Goal: Task Accomplishment & Management: Complete application form

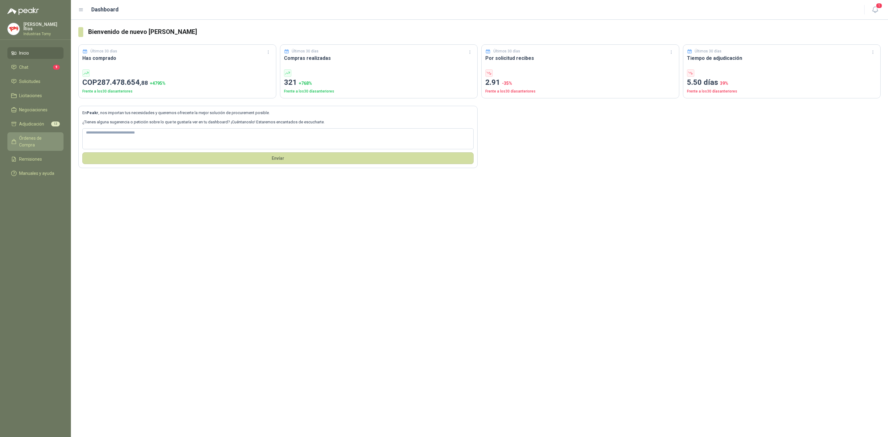
click at [45, 136] on span "Órdenes de Compra" at bounding box center [38, 142] width 39 height 14
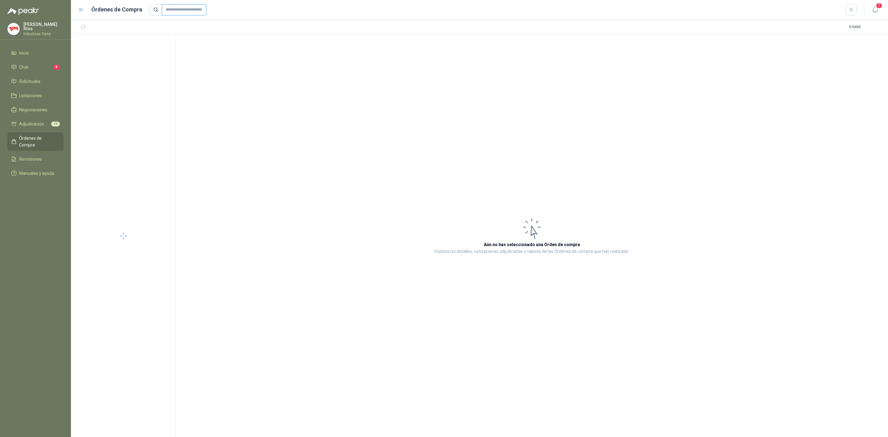
click at [176, 8] on input "text" at bounding box center [184, 9] width 44 height 11
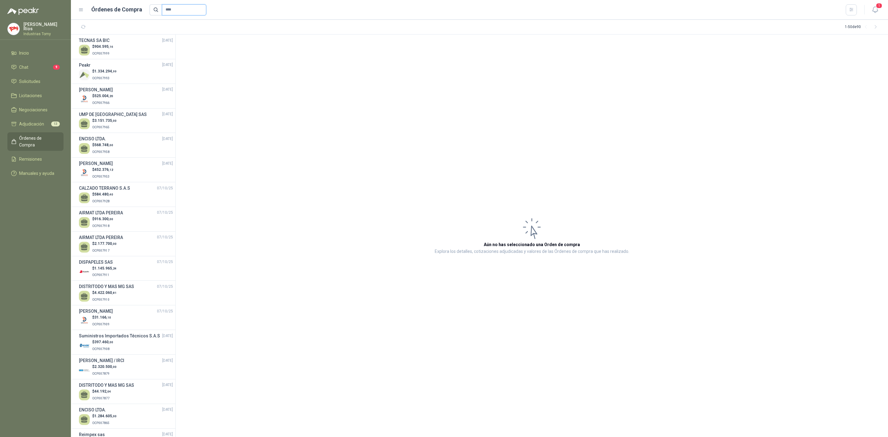
type input "****"
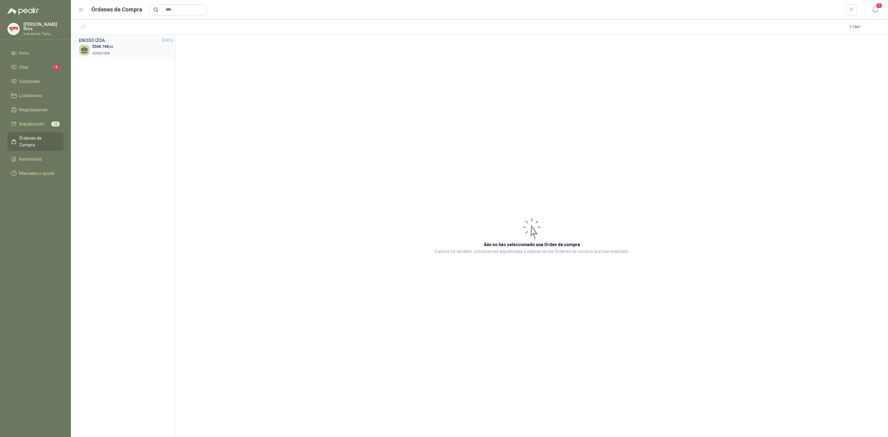
click at [121, 49] on div "$ 568.748 ,60 OCP007958" at bounding box center [126, 50] width 94 height 13
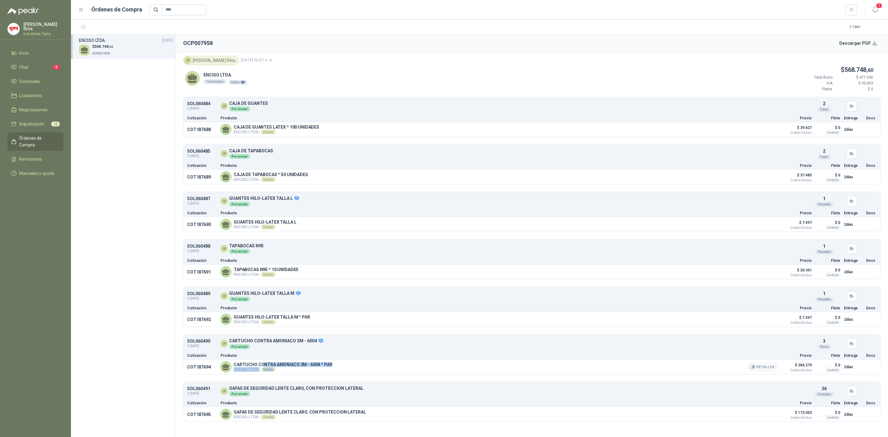
drag, startPoint x: 263, startPoint y: 365, endPoint x: 338, endPoint y: 370, distance: 75.5
click at [337, 371] on div "CARTUCHO CONTRA AMONIACO 3M - 6004 * PAR [PERSON_NAME] LTDA. Directo Detalles" at bounding box center [499, 367] width 557 height 11
click at [338, 370] on div "CARTUCHO CONTRA AMONIACO 3M - 6004 * PAR [PERSON_NAME] LTDA. Directo Detalles" at bounding box center [499, 367] width 557 height 11
drag, startPoint x: 311, startPoint y: 320, endPoint x: 259, endPoint y: 319, distance: 51.5
click at [259, 319] on div "GUANTES HILO-LATEX TALLA M * PAR [PERSON_NAME] LTDA. Directo Detalles" at bounding box center [499, 319] width 557 height 11
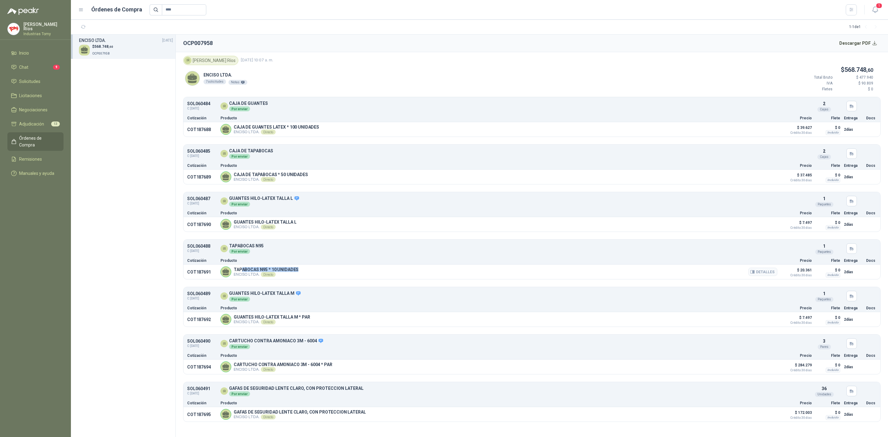
drag, startPoint x: 242, startPoint y: 273, endPoint x: 308, endPoint y: 273, distance: 66.0
click at [308, 273] on div "TAPABOCAS N95 * 10 UNIDADES [PERSON_NAME] LTDA. Directo Detalles" at bounding box center [499, 272] width 557 height 11
click at [761, 271] on button "Detalles" at bounding box center [763, 272] width 29 height 8
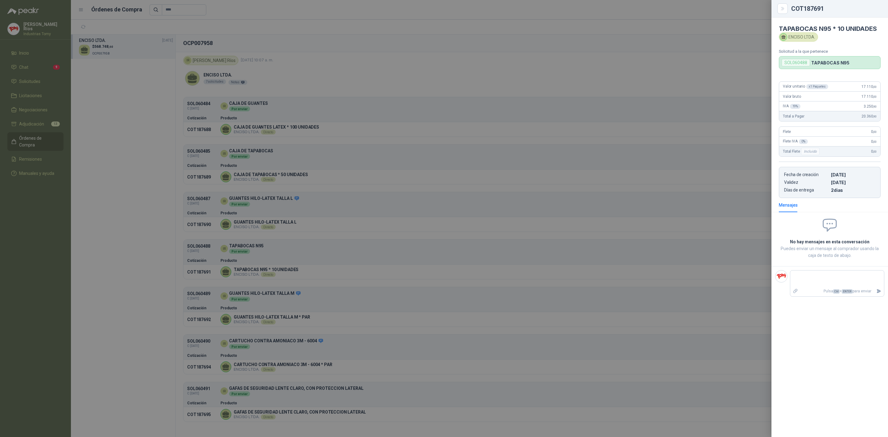
click at [307, 172] on div at bounding box center [444, 218] width 888 height 437
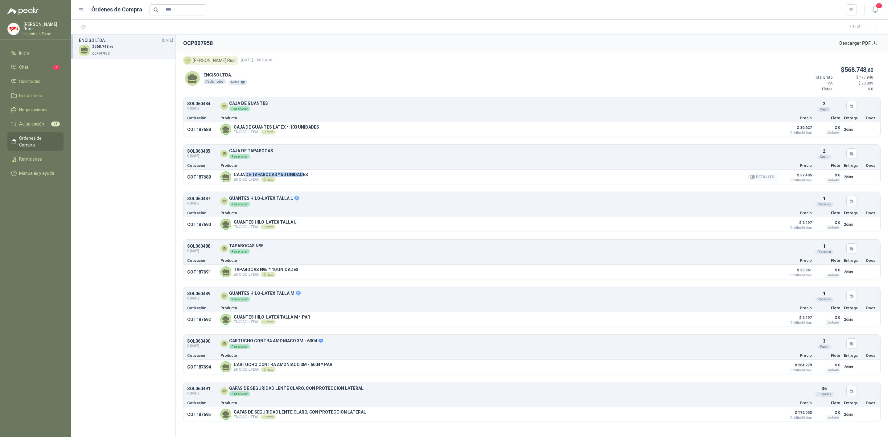
drag, startPoint x: 246, startPoint y: 173, endPoint x: 300, endPoint y: 178, distance: 54.8
click at [300, 177] on p "CAJA DE TAPABOCAS * 50 UNIDADES" at bounding box center [271, 174] width 74 height 5
click at [774, 177] on button "Detalles" at bounding box center [763, 177] width 29 height 8
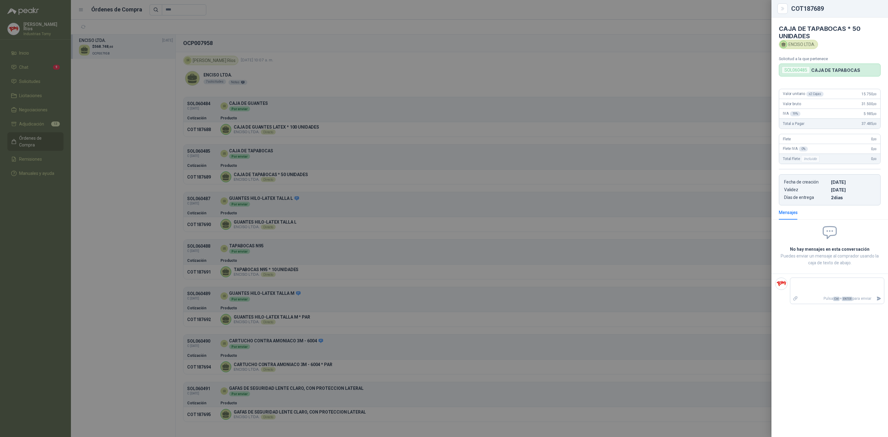
click at [357, 155] on div at bounding box center [444, 218] width 888 height 437
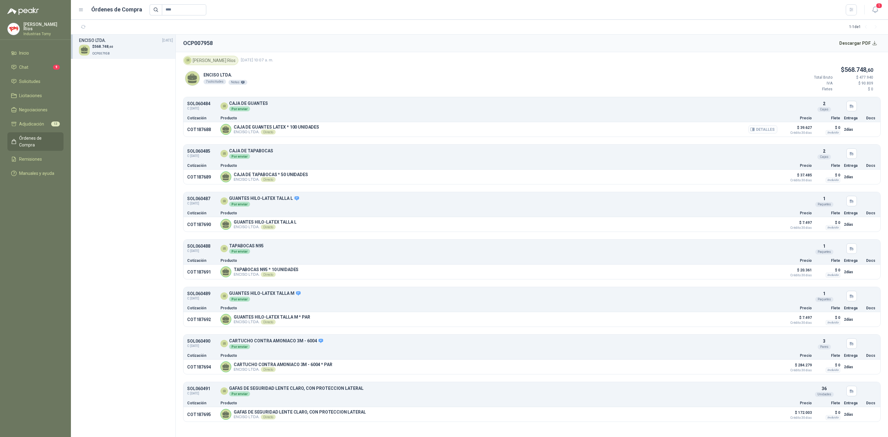
click at [767, 129] on button "Detalles" at bounding box center [763, 129] width 29 height 8
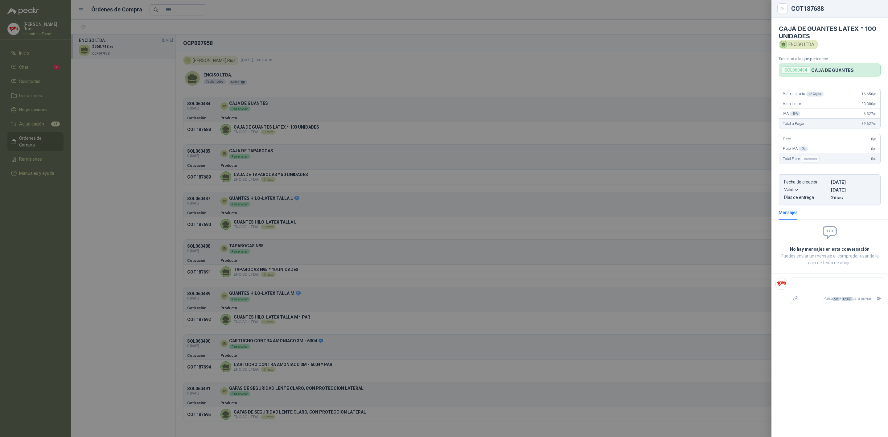
click at [543, 165] on div at bounding box center [444, 218] width 888 height 437
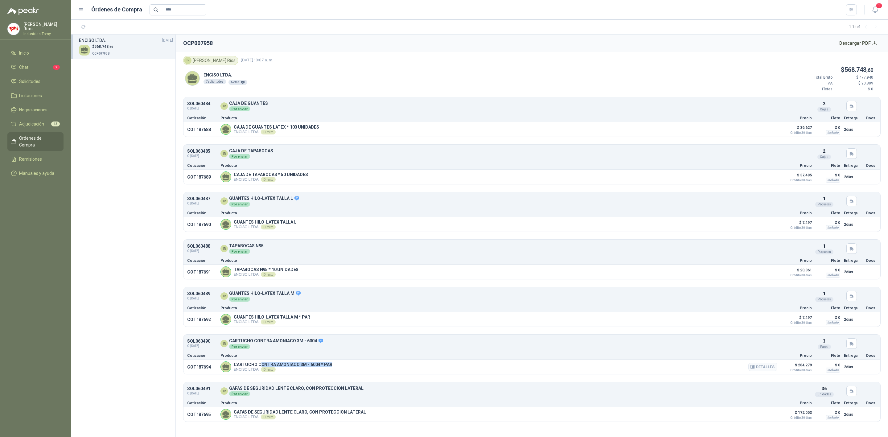
drag, startPoint x: 260, startPoint y: 364, endPoint x: 501, endPoint y: 371, distance: 240.7
click at [332, 366] on article "COT187694 CARTUCHO CONTRA AMONIACO 3M - 6004 * PAR [PERSON_NAME] LTDA. Directo …" at bounding box center [532, 367] width 697 height 14
click at [765, 368] on button "Detalles" at bounding box center [763, 367] width 29 height 8
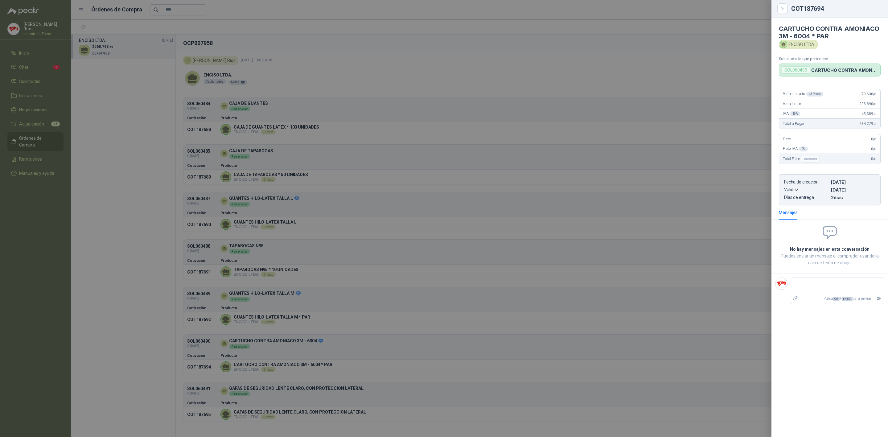
click at [391, 217] on div at bounding box center [444, 218] width 888 height 437
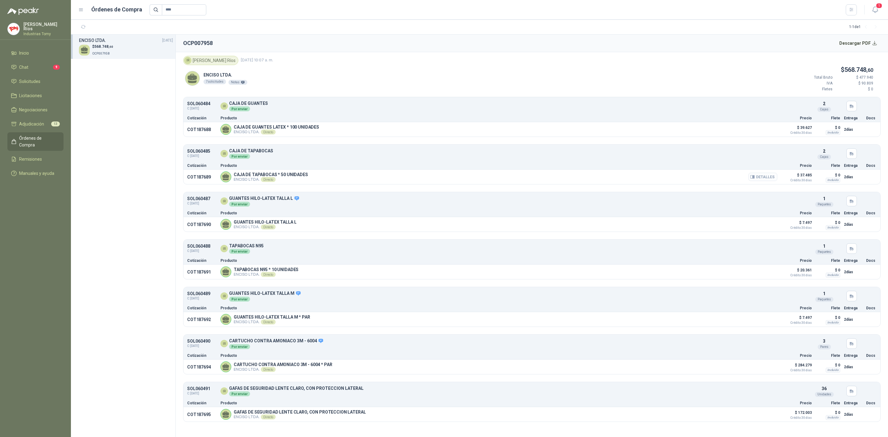
click at [770, 177] on button "Detalles" at bounding box center [763, 177] width 29 height 8
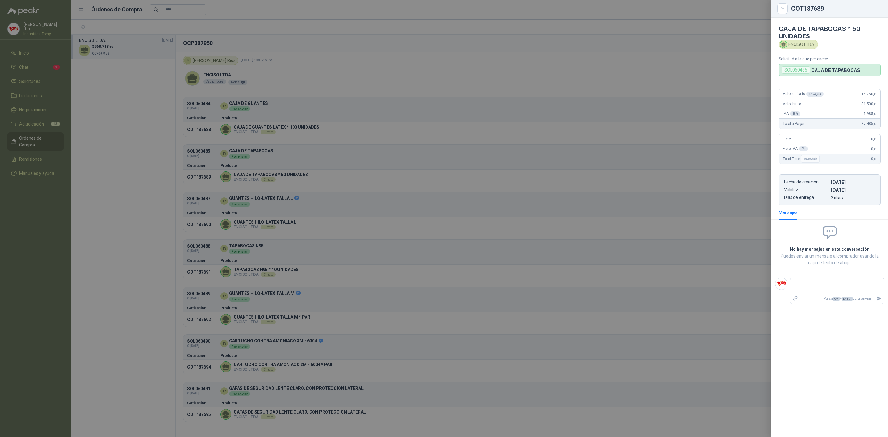
click at [523, 235] on div at bounding box center [444, 218] width 888 height 437
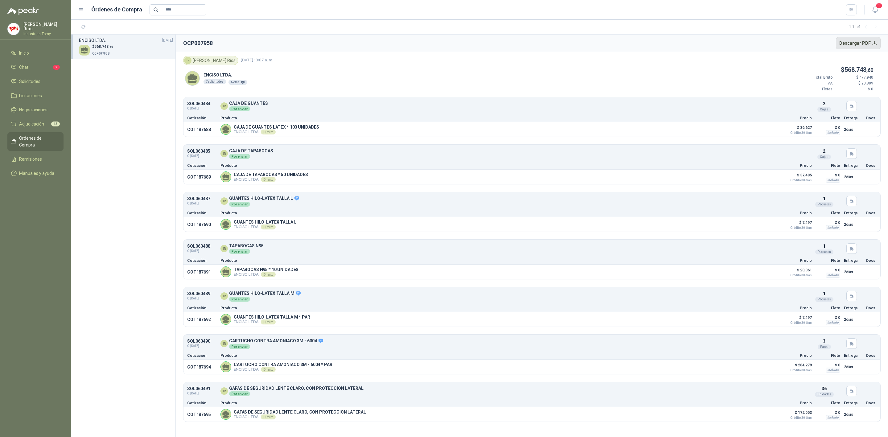
click at [868, 42] on button "Descargar PDF" at bounding box center [858, 43] width 45 height 12
drag, startPoint x: 188, startPoint y: 11, endPoint x: 139, endPoint y: 5, distance: 49.7
click at [139, 5] on div "Órdenes de Compra ****" at bounding box center [467, 9] width 779 height 11
click at [41, 82] on li "Solicitudes" at bounding box center [35, 81] width 49 height 7
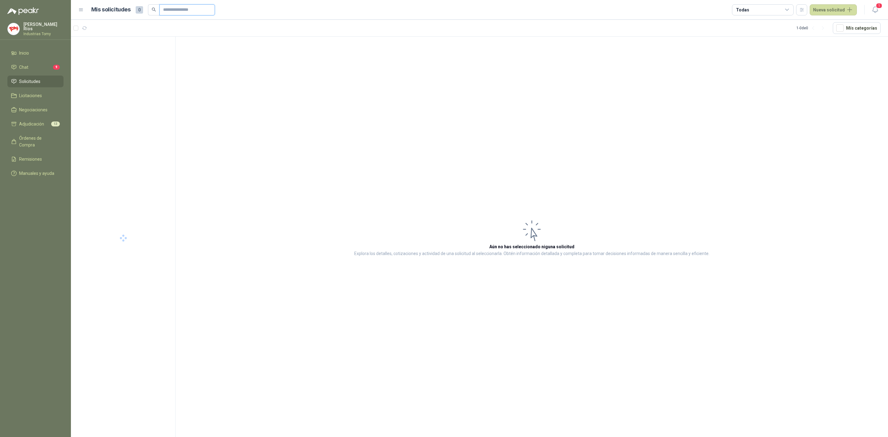
click at [194, 8] on input "text" at bounding box center [184, 10] width 43 height 10
paste input "**********"
type input "**********"
click at [126, 56] on div at bounding box center [124, 56] width 89 height 5
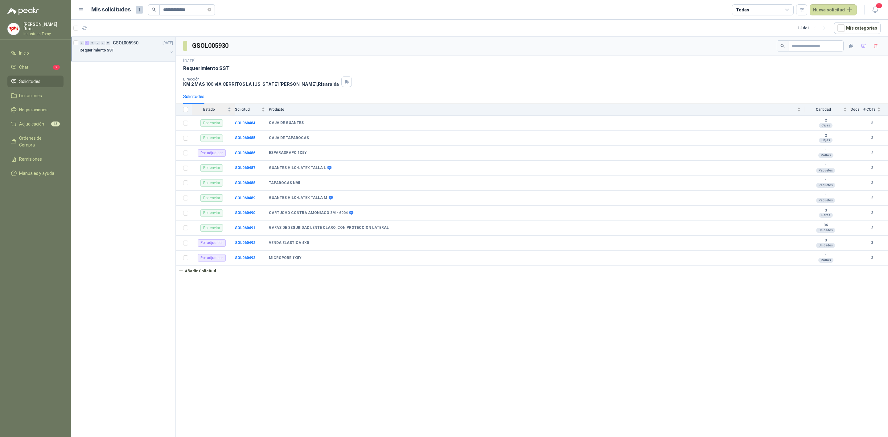
click at [221, 109] on span "Estado" at bounding box center [209, 109] width 35 height 4
click at [861, 45] on icon "button" at bounding box center [863, 45] width 5 height 5
click at [47, 125] on li "Adjudicación 16" at bounding box center [35, 124] width 49 height 7
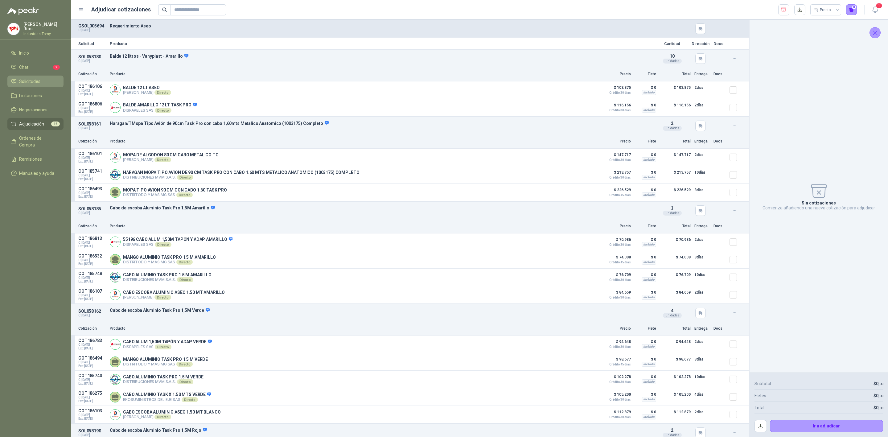
click at [40, 82] on li "Solicitudes" at bounding box center [35, 81] width 49 height 7
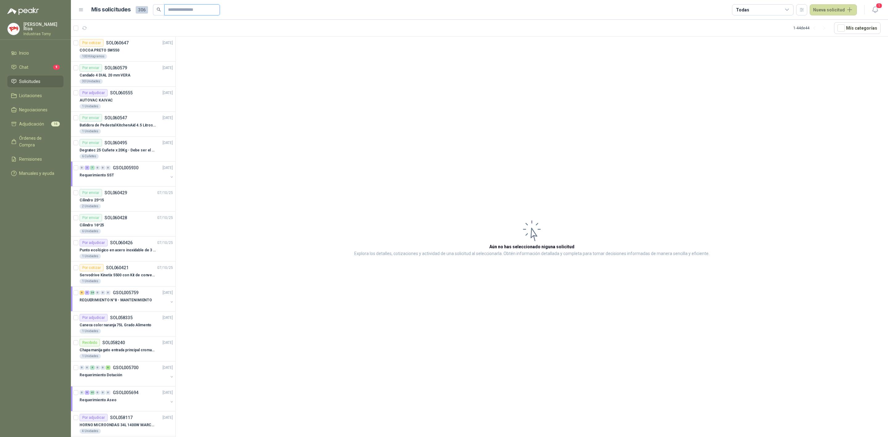
click at [204, 5] on input "text" at bounding box center [189, 10] width 43 height 10
paste input "**********"
type input "**********"
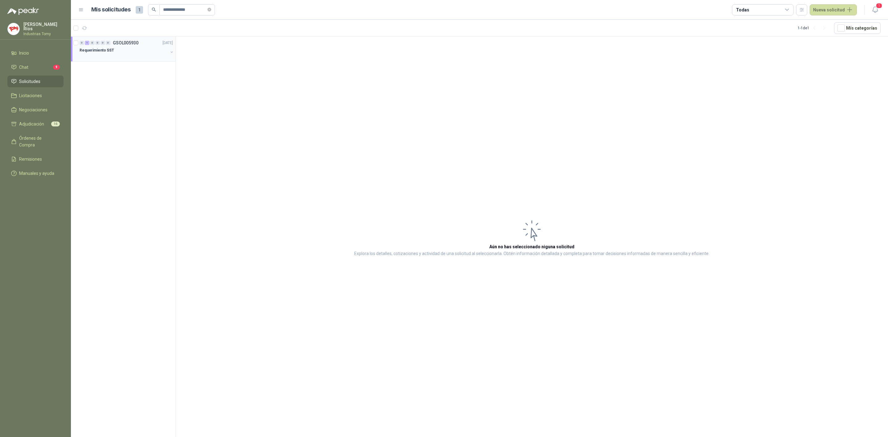
click at [157, 51] on div "Requerimiento SST" at bounding box center [124, 50] width 89 height 7
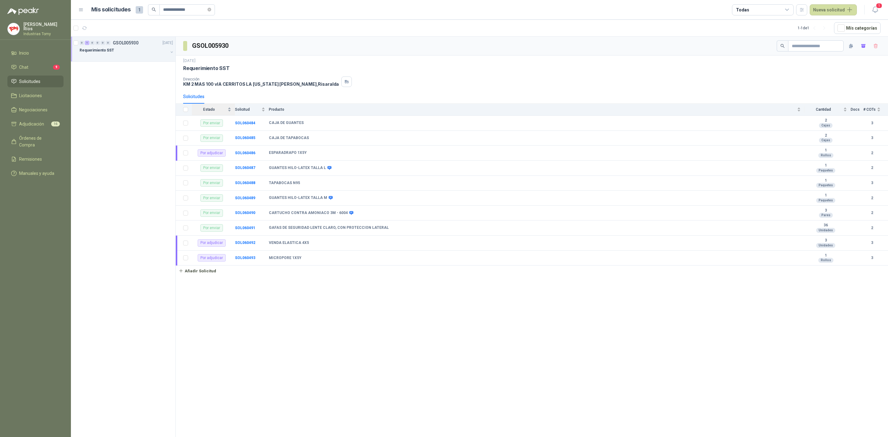
click at [225, 110] on span "Estado" at bounding box center [209, 109] width 35 height 4
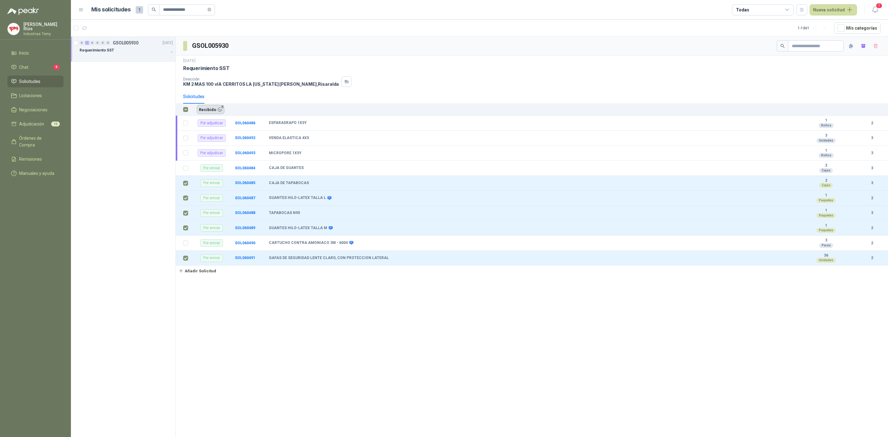
click at [213, 111] on button "Recibido 5" at bounding box center [211, 109] width 28 height 9
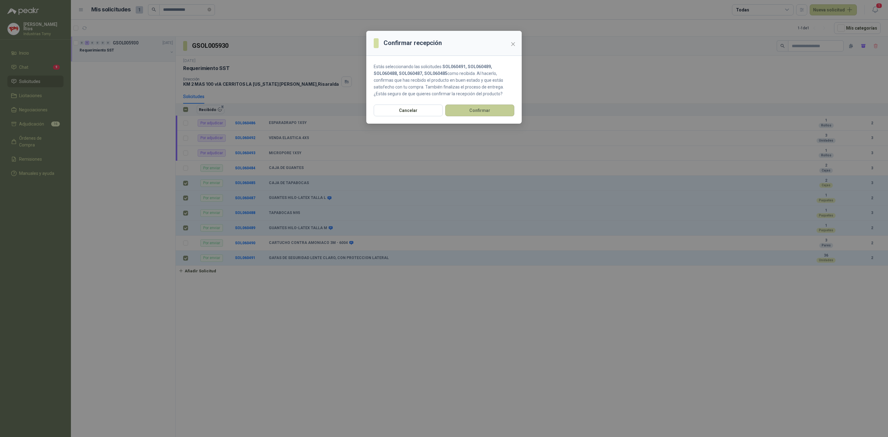
click at [478, 110] on button "Confirmar" at bounding box center [479, 111] width 69 height 12
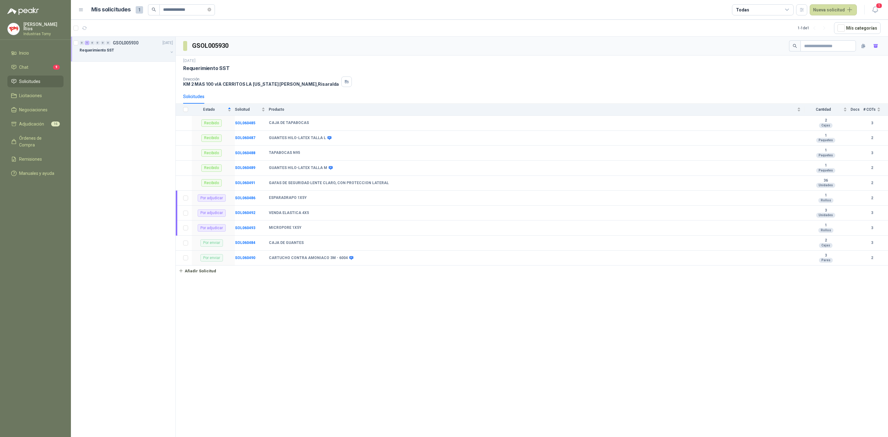
click at [313, 317] on div "GSOL005930 [DATE] Requerimiento SST Dirección KM 2 MAS 100 vIA CERRITOS LA [US_…" at bounding box center [532, 238] width 713 height 403
drag, startPoint x: 275, startPoint y: 320, endPoint x: 303, endPoint y: 284, distance: 45.1
click at [276, 320] on div "GSOL005930 [DATE] Requerimiento SST Dirección KM 2 MAS 100 vIA CERRITOS LA [US_…" at bounding box center [532, 238] width 713 height 403
drag, startPoint x: 276, startPoint y: 201, endPoint x: 324, endPoint y: 198, distance: 47.9
click at [324, 198] on td "ESPARADRAPO 1X5Y" at bounding box center [537, 198] width 536 height 15
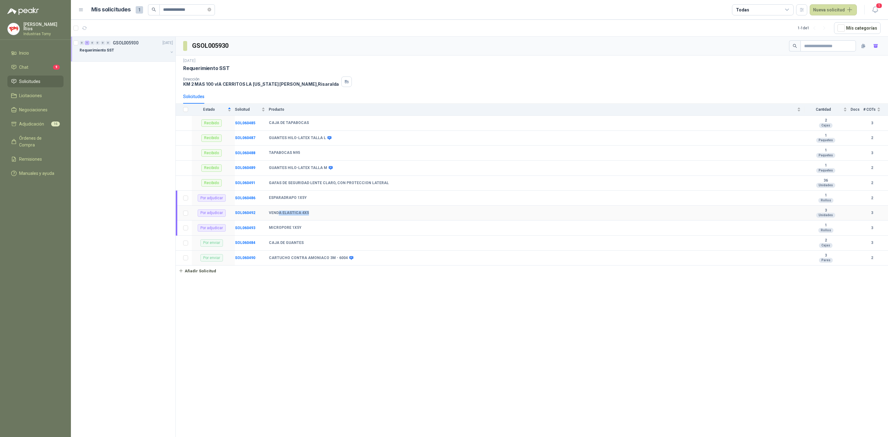
drag, startPoint x: 278, startPoint y: 216, endPoint x: 312, endPoint y: 210, distance: 35.0
click at [312, 210] on td "VENDA ELASTICA 4X5" at bounding box center [537, 213] width 536 height 15
drag, startPoint x: 270, startPoint y: 233, endPoint x: 285, endPoint y: 231, distance: 15.3
click at [285, 231] on td "MICROPORE 1X5Y" at bounding box center [537, 228] width 536 height 15
click at [288, 230] on b "MICROPORE 1X5Y" at bounding box center [285, 227] width 33 height 5
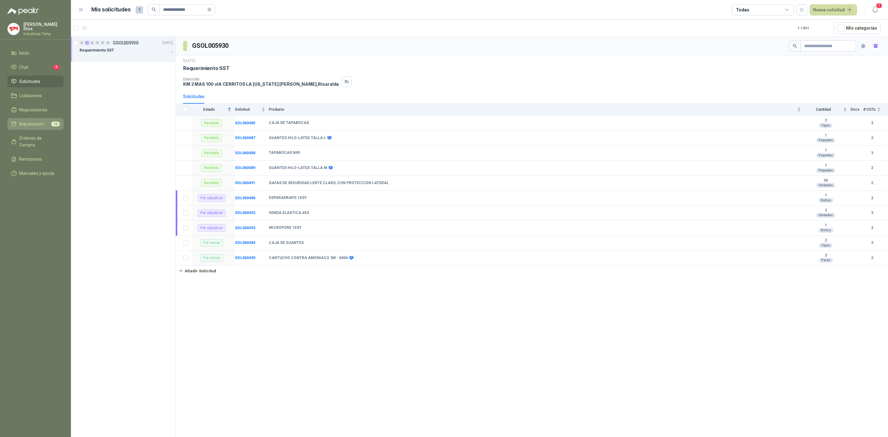
click at [39, 123] on span "Adjudicación" at bounding box center [31, 124] width 25 height 7
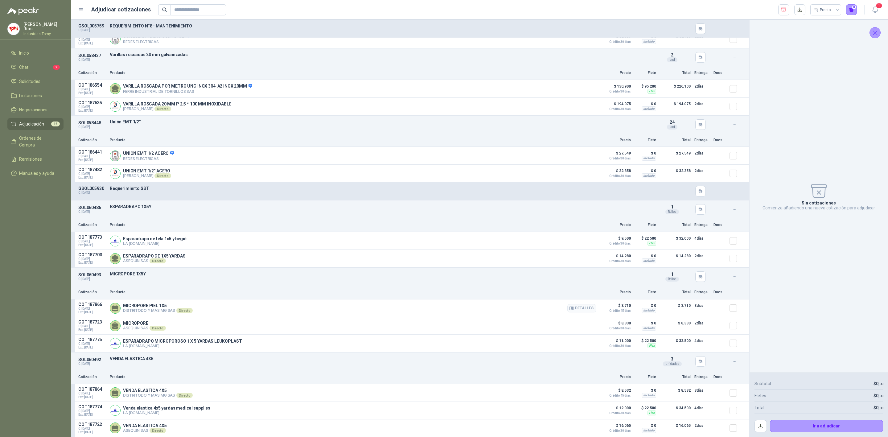
scroll to position [1069, 0]
drag, startPoint x: 143, startPoint y: 236, endPoint x: 170, endPoint y: 235, distance: 26.8
click at [170, 236] on p "Esparadrapo de tela 1x5 y begut" at bounding box center [155, 238] width 64 height 5
drag, startPoint x: 134, startPoint y: 252, endPoint x: 168, endPoint y: 254, distance: 33.4
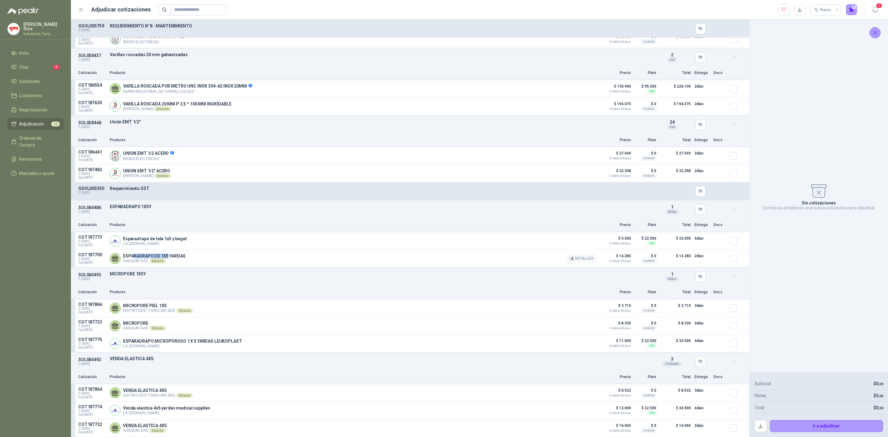
click at [168, 254] on p "ESPARADRAPO DE 1X5 YARDAS" at bounding box center [154, 256] width 63 height 5
click at [225, 265] on article "COT187700 C: [DATE] Exp: [DATE] ESPARADRAPO DE 1X5 YARDAS ASEQUIN SAS Directo D…" at bounding box center [410, 259] width 679 height 18
drag, startPoint x: 163, startPoint y: 389, endPoint x: 148, endPoint y: 392, distance: 15.2
click at [148, 392] on div "VENDA ELASTICA 4X5 DISTRITODO Y MAS MG SAS Directo Detalles" at bounding box center [158, 393] width 70 height 10
click at [575, 391] on button "Detalles" at bounding box center [582, 393] width 29 height 8
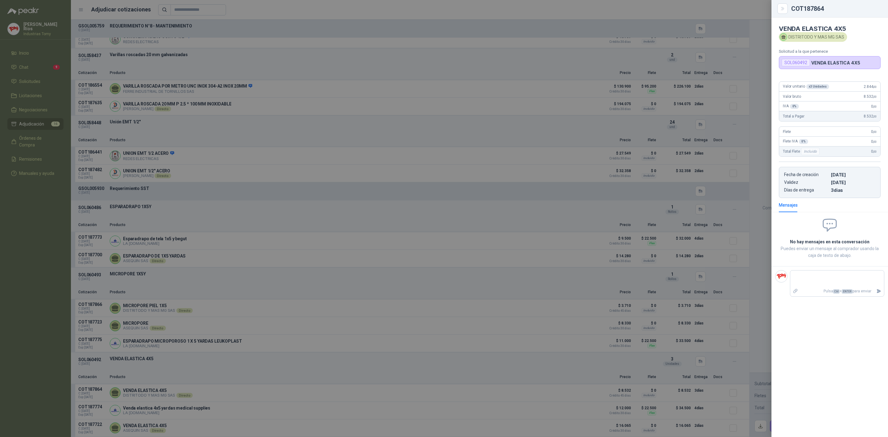
click at [465, 359] on div at bounding box center [444, 218] width 888 height 437
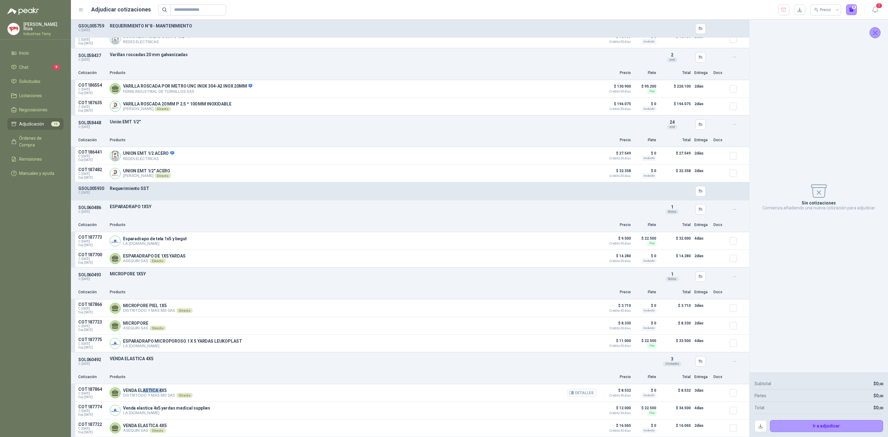
drag, startPoint x: 143, startPoint y: 388, endPoint x: 162, endPoint y: 389, distance: 19.2
click at [162, 389] on p "VENDA ELASTICA 4X5" at bounding box center [158, 390] width 70 height 5
click at [164, 389] on p "VENDA ELASTICA 4X5" at bounding box center [158, 390] width 70 height 5
click at [733, 391] on div at bounding box center [736, 393] width 12 height 12
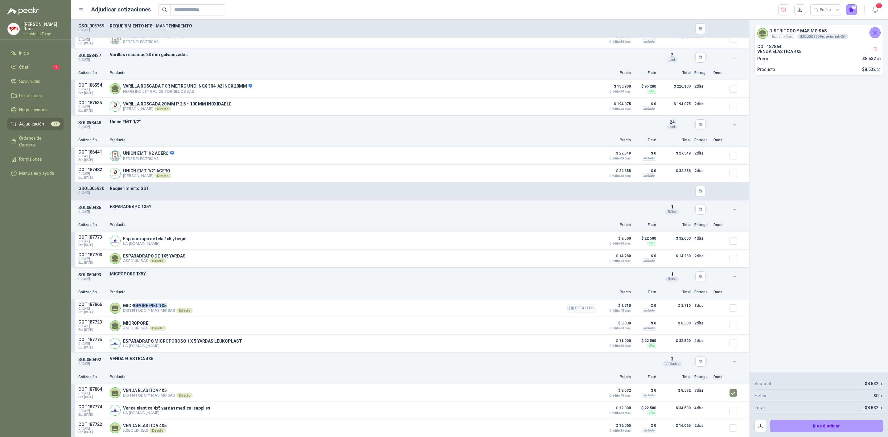
drag, startPoint x: 134, startPoint y: 305, endPoint x: 169, endPoint y: 305, distance: 34.6
click at [169, 305] on p "MICROPORE PIEL 1X5" at bounding box center [158, 305] width 70 height 5
drag, startPoint x: 136, startPoint y: 239, endPoint x: 183, endPoint y: 234, distance: 46.5
click at [181, 236] on div "Esparadrapo de tela 1x5 y begut LA [DOMAIN_NAME] Detalles" at bounding box center [155, 241] width 64 height 10
click at [183, 236] on p "Esparadrapo de tela 1x5 y begut" at bounding box center [155, 238] width 64 height 5
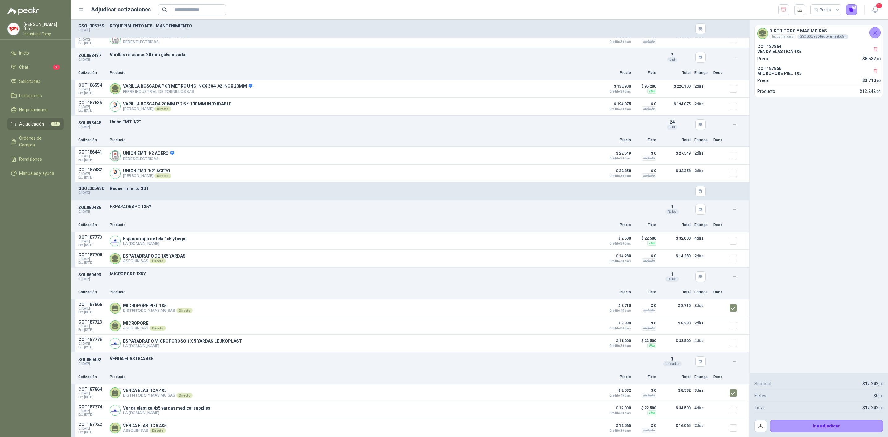
click at [807, 147] on div "DISTRITODO Y MAS MG SAS Industria Tomy GSOL005930 - Requerimiento SST COT187864…" at bounding box center [819, 196] width 139 height 353
click at [807, 159] on div "DISTRITODO Y MAS MG SAS Industria Tomy GSOL005930 - Requerimiento SST COT187864…" at bounding box center [819, 196] width 139 height 353
click at [215, 204] on p "ESPARADRAPO 1X5Y" at bounding box center [382, 206] width 544 height 5
click at [223, 204] on p "ESPARADRAPO 1X5Y" at bounding box center [382, 206] width 544 height 5
drag, startPoint x: 77, startPoint y: 206, endPoint x: 159, endPoint y: 203, distance: 82.4
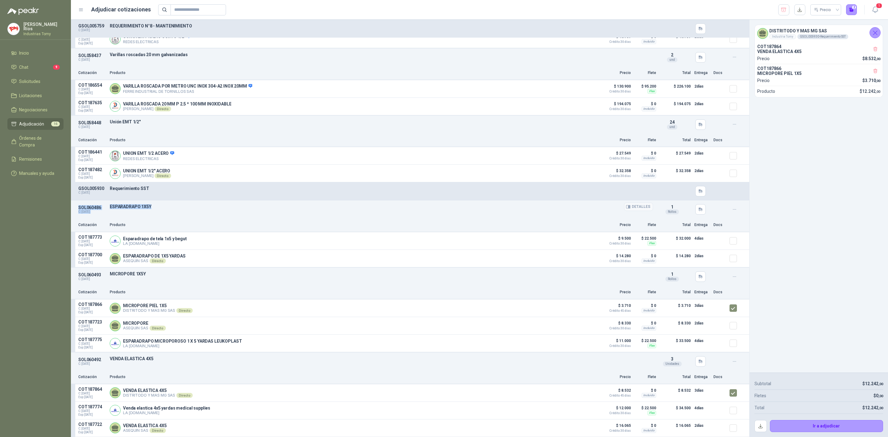
click at [159, 203] on div "SOL060486 C: [DATE] ESPARADRAPO 1X5Y Detalles 1 Rollos" at bounding box center [410, 210] width 679 height 18
copy div "SOL060486 C: [DATE] ESPARADRAPO 1X5Y"
click at [841, 162] on div "DISTRITODO Y MAS MG SAS Industria Tomy GSOL005930 - Requerimiento SST COT187864…" at bounding box center [819, 196] width 139 height 353
click at [579, 393] on button "Detalles" at bounding box center [582, 393] width 29 height 8
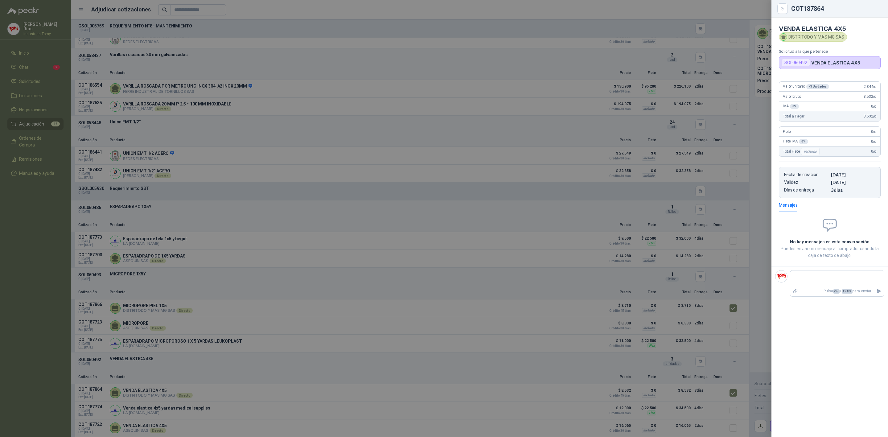
click at [250, 202] on div at bounding box center [444, 218] width 888 height 437
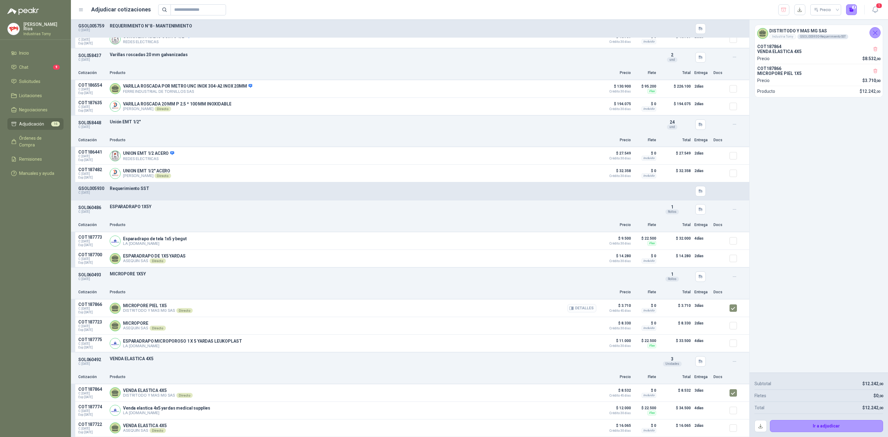
click at [586, 307] on button "Detalles" at bounding box center [582, 308] width 29 height 8
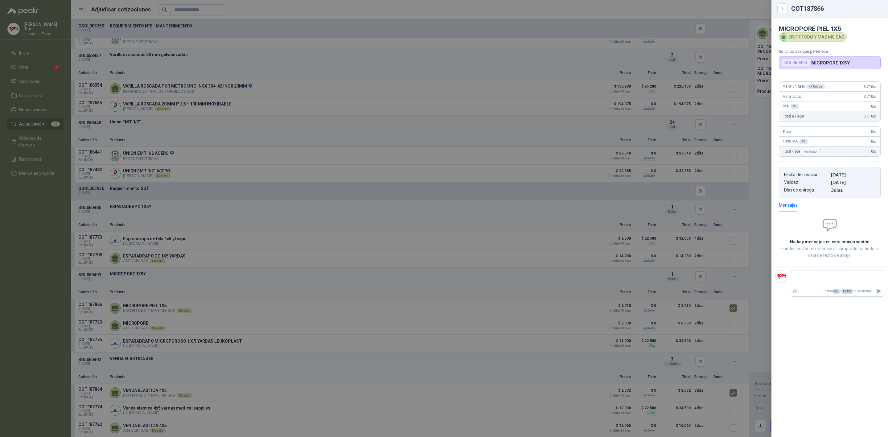
click at [329, 174] on div at bounding box center [444, 218] width 888 height 437
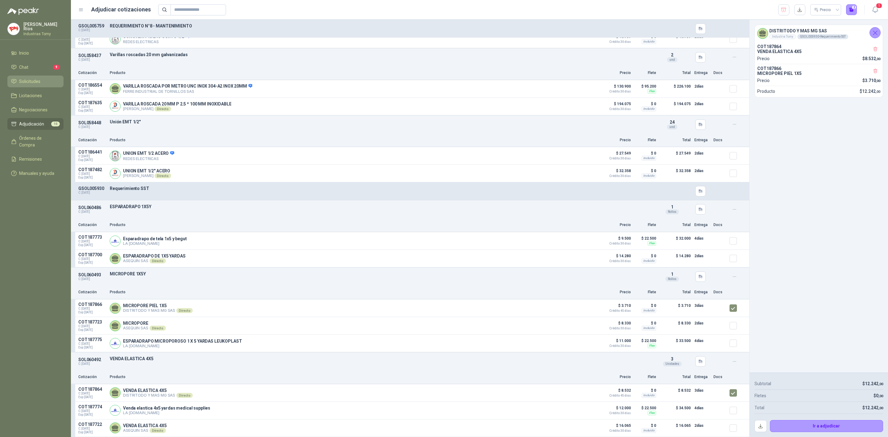
click at [43, 78] on li "Solicitudes" at bounding box center [35, 81] width 49 height 7
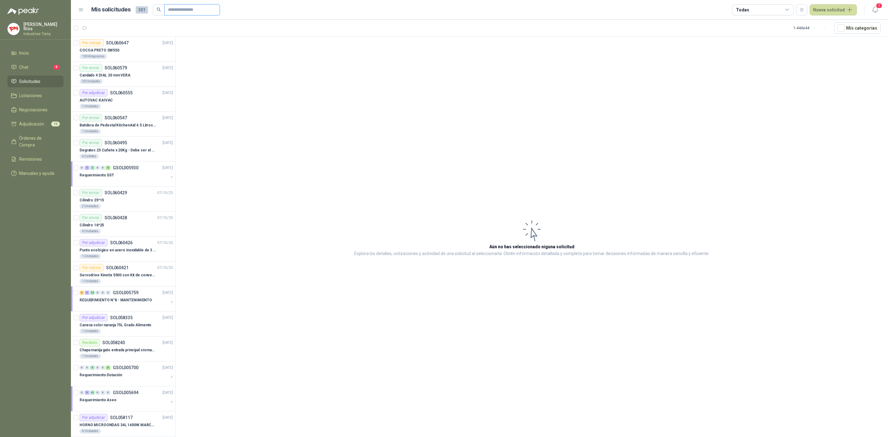
click at [188, 11] on input "text" at bounding box center [189, 10] width 43 height 10
click at [141, 376] on div "Requerimiento Dotación" at bounding box center [124, 374] width 89 height 7
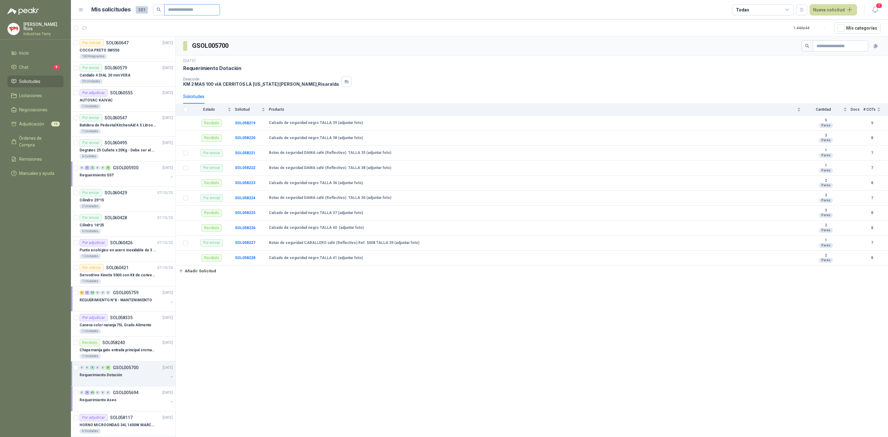
click at [174, 10] on input "text" at bounding box center [189, 10] width 43 height 10
type input "*********"
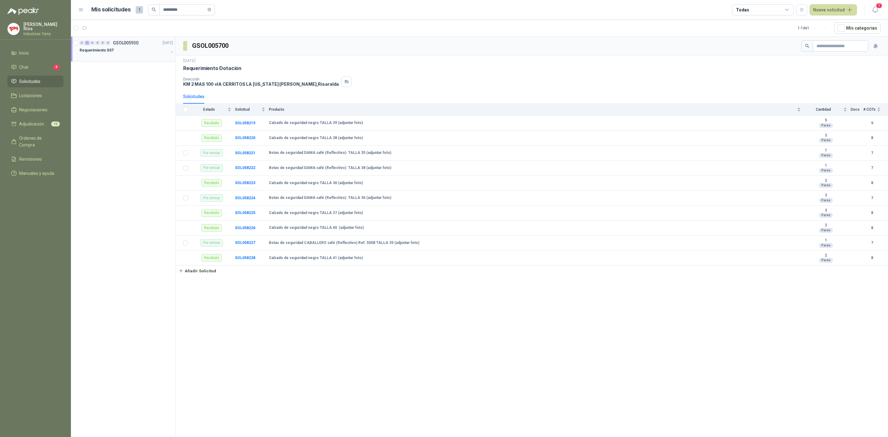
click at [128, 49] on div "Requerimiento SST" at bounding box center [124, 50] width 89 height 7
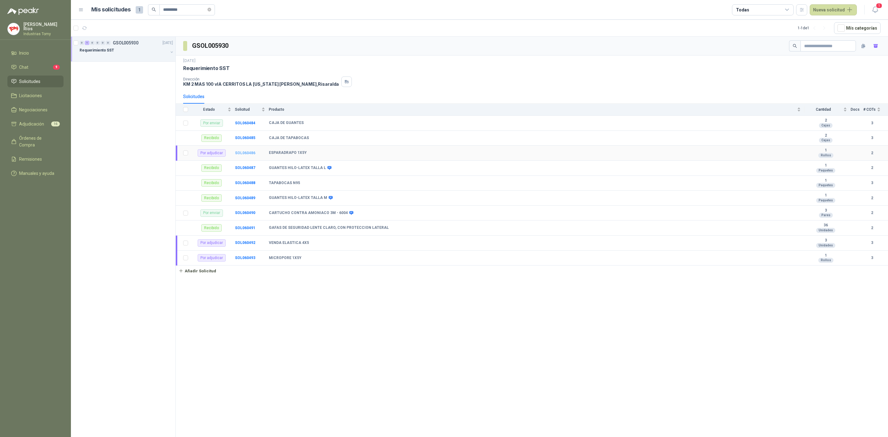
click at [245, 154] on b "SOL060486" at bounding box center [245, 153] width 20 height 4
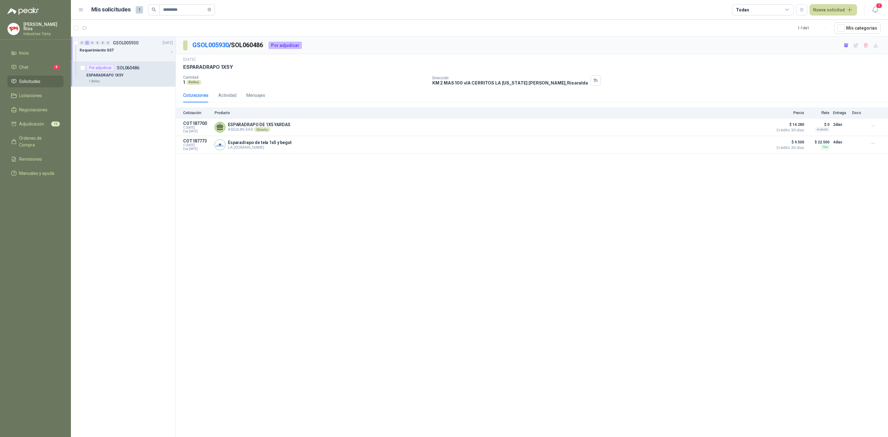
click at [267, 171] on div "GSOL005930 / SOL060486 Por adjudicar [DATE] ESPARADRAPO 1X5Y Cantidad 1 Rollos…" at bounding box center [532, 238] width 713 height 403
click at [34, 83] on span "Solicitudes" at bounding box center [29, 81] width 21 height 7
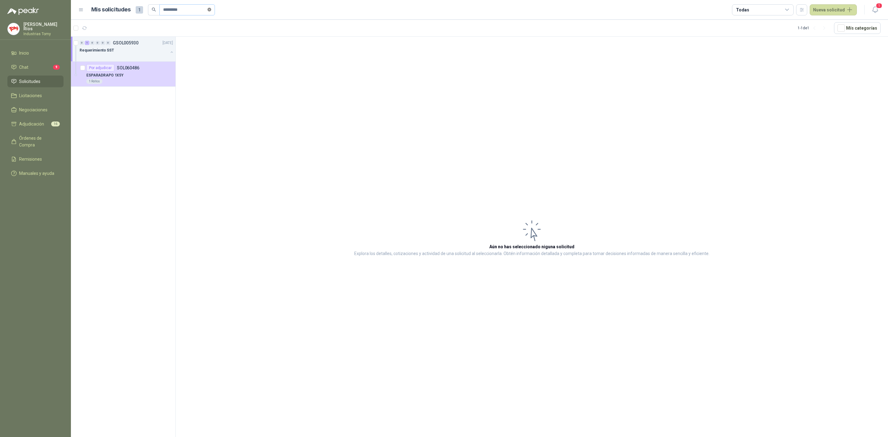
click at [211, 7] on span at bounding box center [210, 10] width 4 height 6
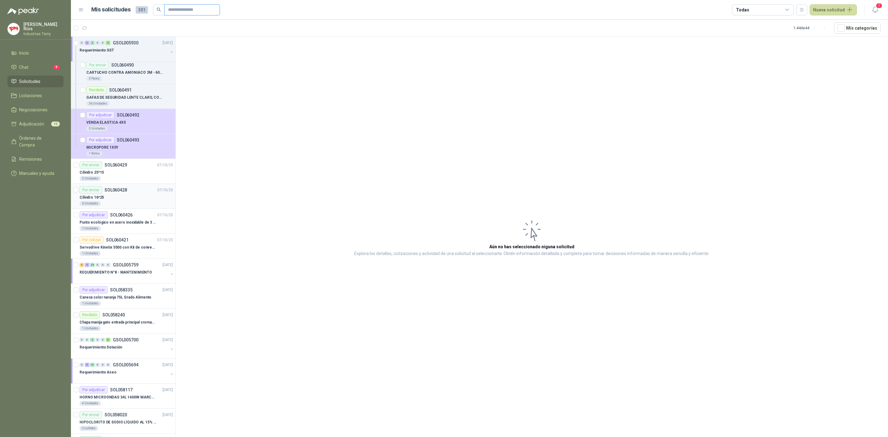
scroll to position [416, 0]
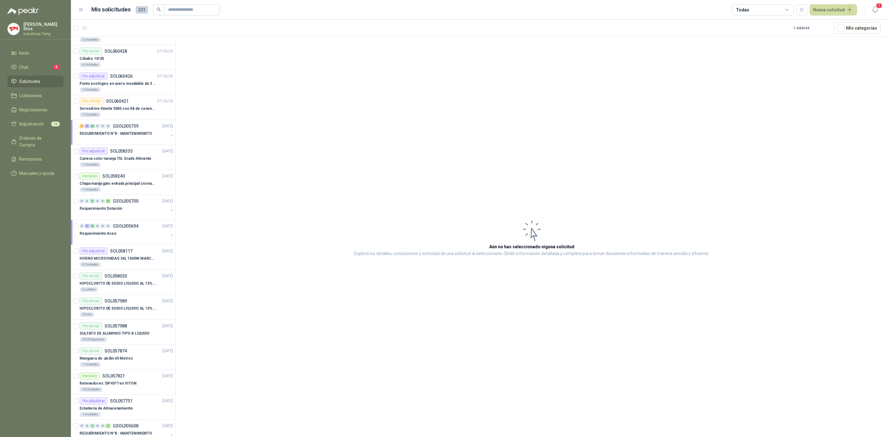
click at [204, 1] on header "Mis solicitudes 301 Todas Nueva solicitud 1" at bounding box center [479, 10] width 817 height 20
click at [204, 4] on span at bounding box center [192, 9] width 56 height 11
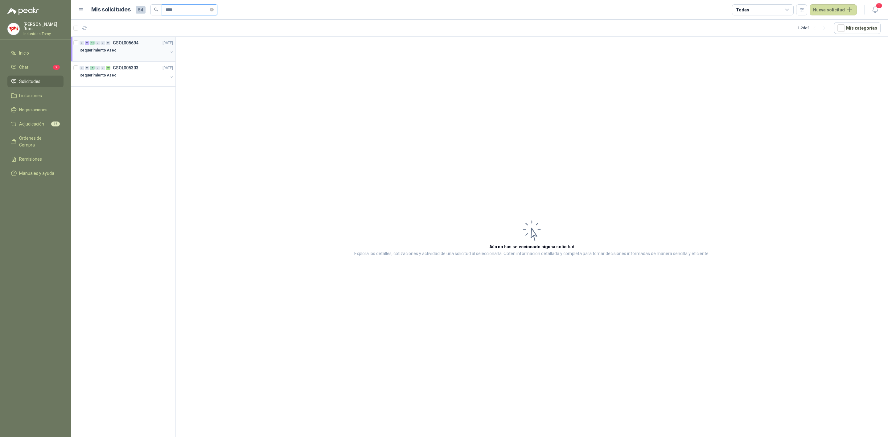
type input "****"
click at [141, 48] on div "Requerimiento Aseo" at bounding box center [124, 50] width 89 height 7
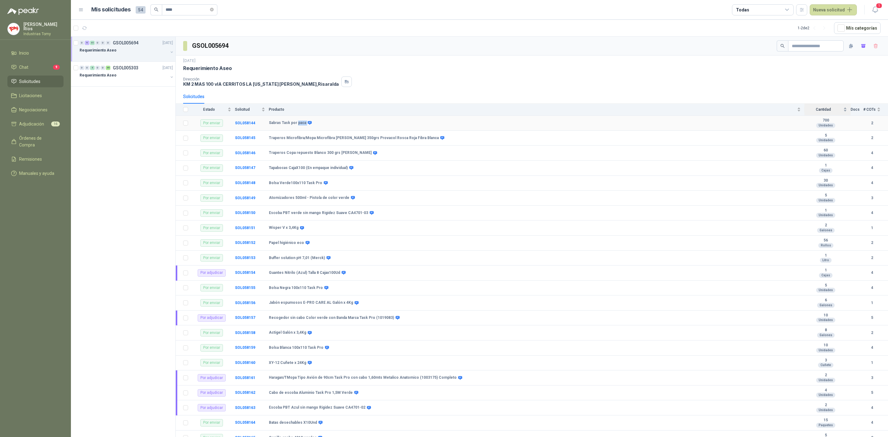
drag, startPoint x: 345, startPoint y: 117, endPoint x: 812, endPoint y: 116, distance: 467.9
click at [302, 141] on b "Traperos Microfibra/Mopa Microfibra [PERSON_NAME] 350grs Provacol Rosca Roja Fi…" at bounding box center [354, 138] width 170 height 5
click at [246, 125] on b "SOL058144" at bounding box center [245, 123] width 20 height 4
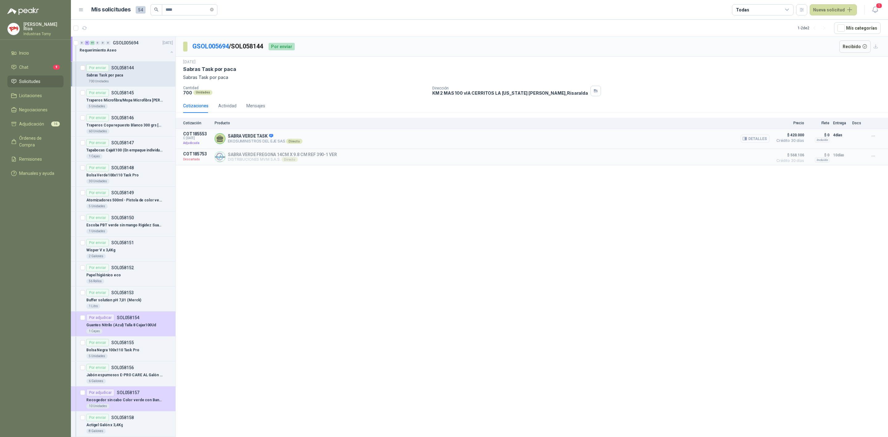
click at [760, 139] on button "Detalles" at bounding box center [755, 138] width 29 height 8
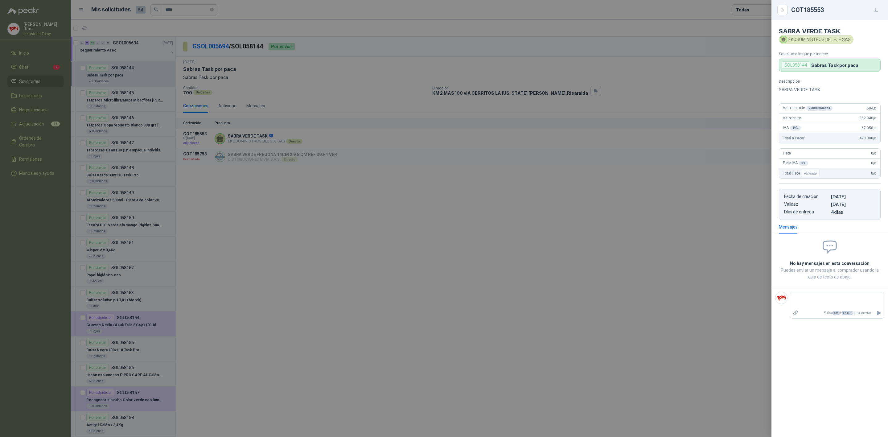
click at [745, 172] on div at bounding box center [444, 218] width 888 height 437
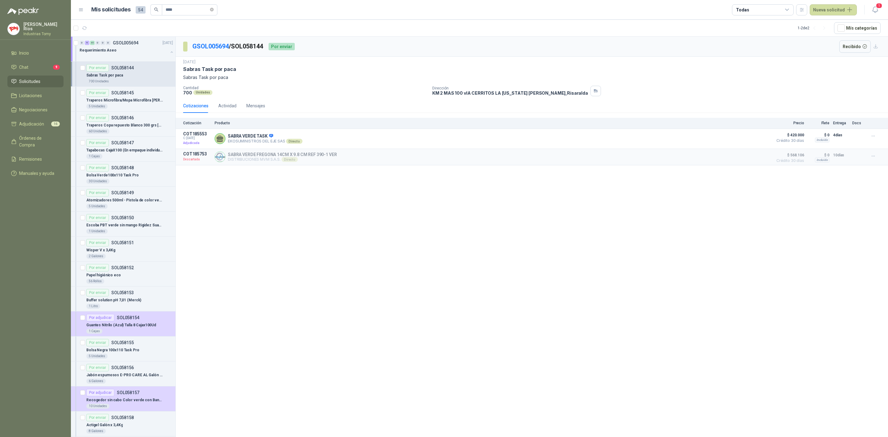
click at [319, 93] on div "700 Unidades" at bounding box center [305, 92] width 244 height 5
click at [34, 114] on link "Negociaciones" at bounding box center [35, 110] width 56 height 12
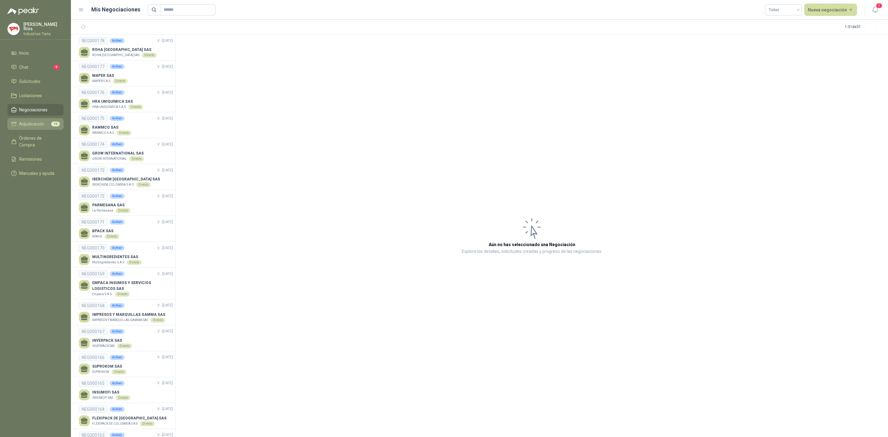
click at [29, 122] on span "Adjudicación" at bounding box center [31, 124] width 25 height 7
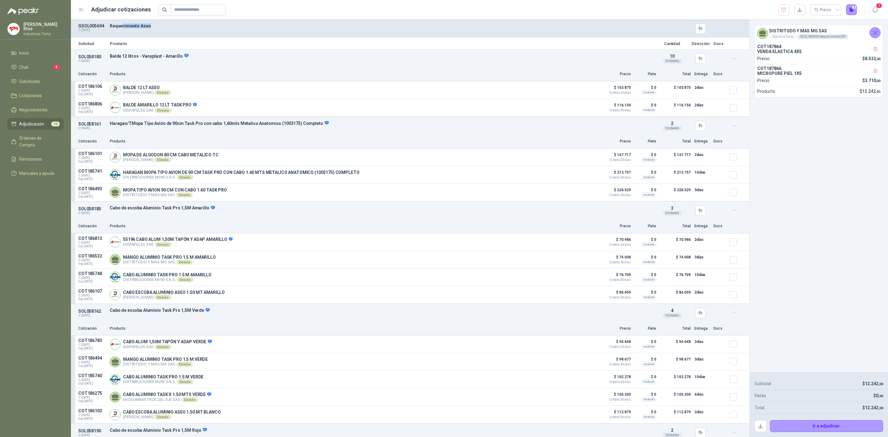
drag, startPoint x: 122, startPoint y: 25, endPoint x: 154, endPoint y: 25, distance: 31.5
click at [154, 25] on p "Requerimiento Aseo" at bounding box center [382, 25] width 544 height 5
click at [182, 66] on div "SOL058180 C: [DATE] Balde 12 litros - Vanyplast - Amarillo Detalles 10 Unidades" at bounding box center [410, 59] width 679 height 18
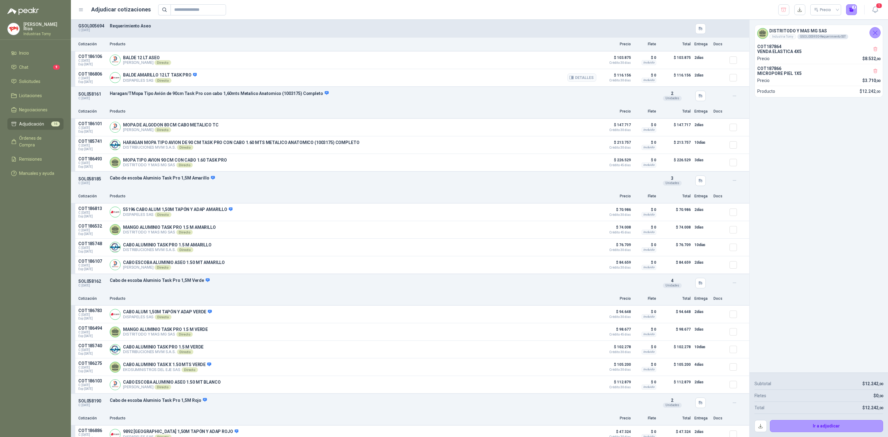
scroll to position [46, 0]
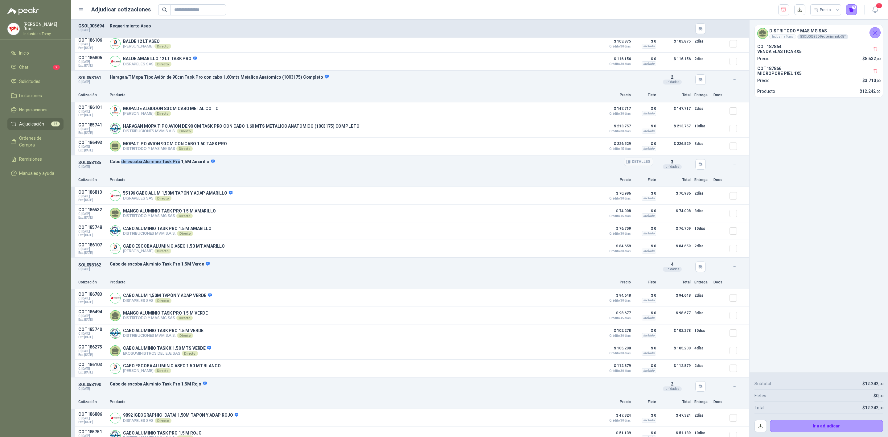
drag, startPoint x: 121, startPoint y: 165, endPoint x: 176, endPoint y: 164, distance: 54.6
click at [176, 164] on p "Cabo de escoba Aluminio Task Pro 1,5M Amarillo" at bounding box center [382, 162] width 544 height 6
click at [30, 133] on link "Órdenes de Compra" at bounding box center [35, 141] width 56 height 19
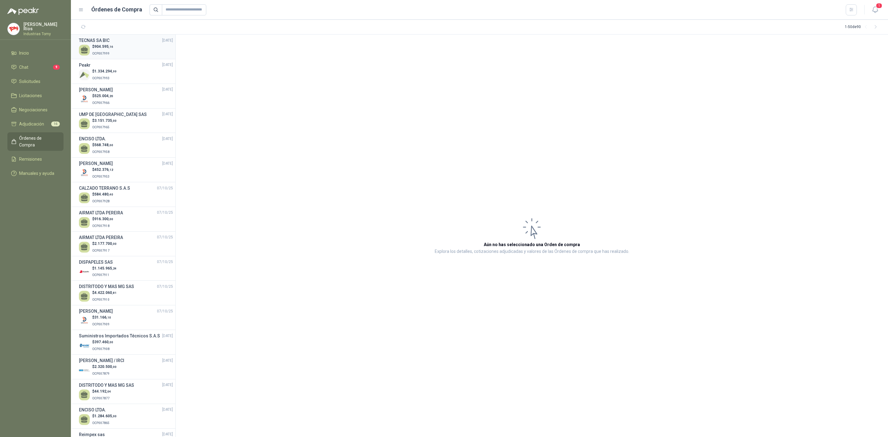
click at [109, 46] on span ",16" at bounding box center [111, 46] width 5 height 3
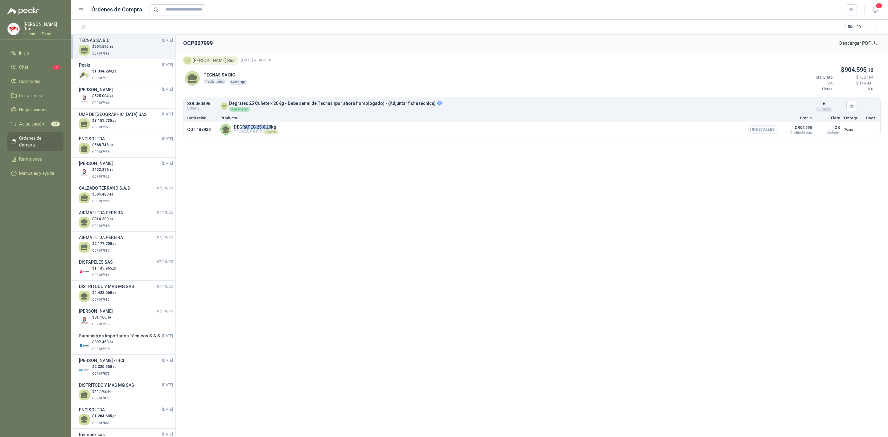
drag, startPoint x: 242, startPoint y: 127, endPoint x: 268, endPoint y: 128, distance: 25.9
click at [268, 128] on p "DEGRATEC 25 X 20kg" at bounding box center [256, 127] width 45 height 5
click at [302, 183] on section "OCP007999 Descargar PDF IR [PERSON_NAME] [DATE] 4:34 p. m. TECNAS SA BIC 1 soli…" at bounding box center [532, 236] width 713 height 403
drag, startPoint x: 207, startPoint y: 76, endPoint x: 234, endPoint y: 78, distance: 26.9
click at [234, 78] on p "TECNAS SA BIC" at bounding box center [226, 75] width 44 height 7
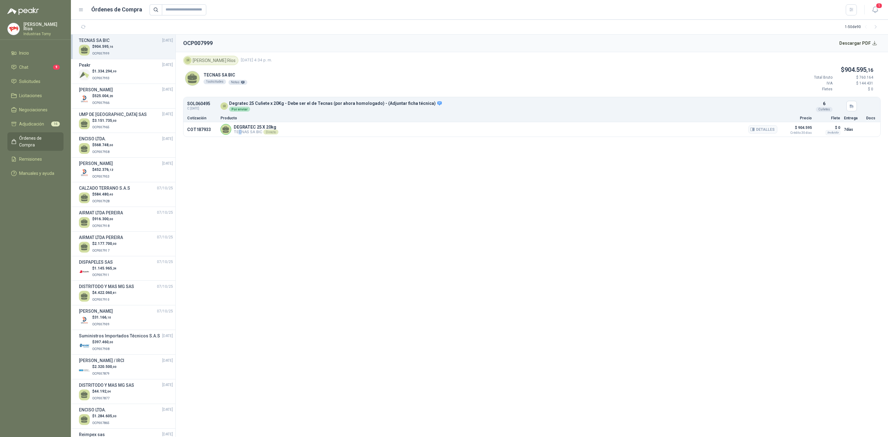
click at [240, 130] on div "DEGRATEC 25 X 20kg TECNAS SA BIC Directo Detalles" at bounding box center [256, 130] width 45 height 10
click at [301, 186] on section "OCP007999 Descargar PDF IR [PERSON_NAME] [DATE] 4:34 p. m. TECNAS SA BIC 1 soli…" at bounding box center [532, 236] width 713 height 403
click at [320, 220] on section "OCP007999 Descargar PDF IR [PERSON_NAME] [DATE] 4:34 p. m. TECNAS SA BIC 1 soli…" at bounding box center [532, 236] width 713 height 403
click at [40, 80] on li "Solicitudes" at bounding box center [35, 81] width 49 height 7
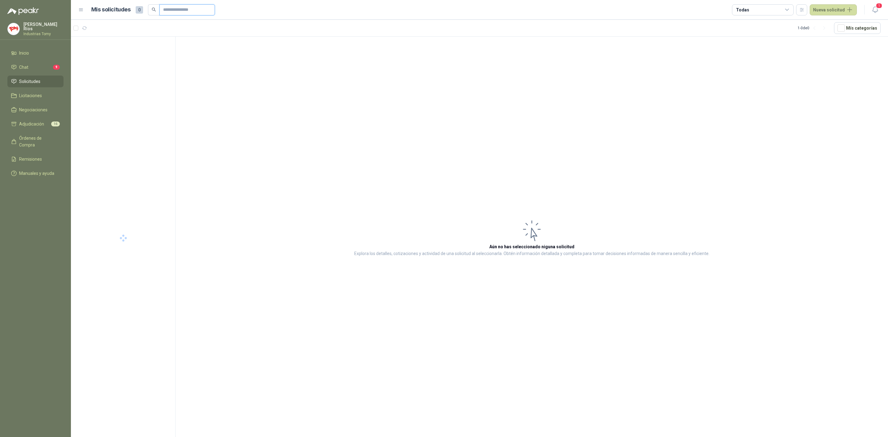
click at [172, 9] on input "text" at bounding box center [184, 10] width 43 height 10
type input "**********"
click at [126, 54] on div at bounding box center [123, 238] width 105 height 403
click at [145, 50] on p "REQUERIMIENTO N° 6 - MANTENIMIENTO" at bounding box center [116, 51] width 73 height 6
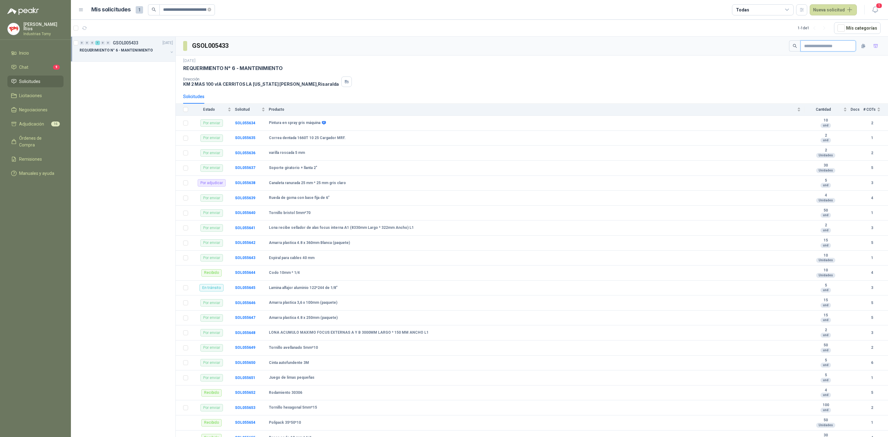
click at [819, 48] on input "text" at bounding box center [825, 46] width 43 height 10
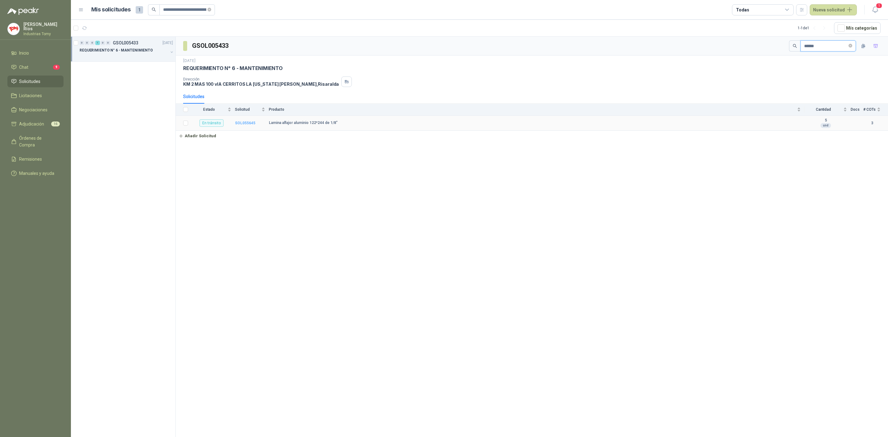
type input "******"
click at [245, 125] on b "SOL055645" at bounding box center [245, 123] width 20 height 4
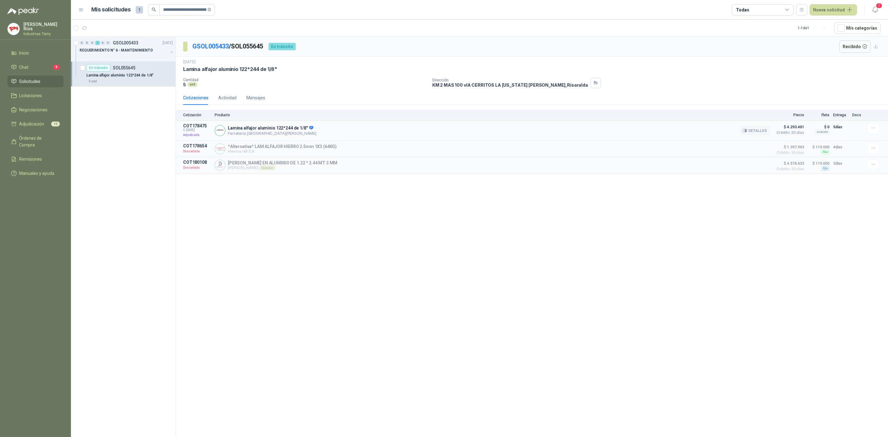
click at [196, 126] on p "COT178475" at bounding box center [197, 125] width 28 height 5
drag, startPoint x: 275, startPoint y: 130, endPoint x: 326, endPoint y: 126, distance: 51.3
click at [326, 126] on div "Lamina alfajor aluminio 122*244 de 1/8" Ferretería [GEOGRAPHIC_DATA][PERSON_NAM…" at bounding box center [492, 130] width 555 height 15
click at [860, 48] on button "Recibido" at bounding box center [856, 46] width 32 height 12
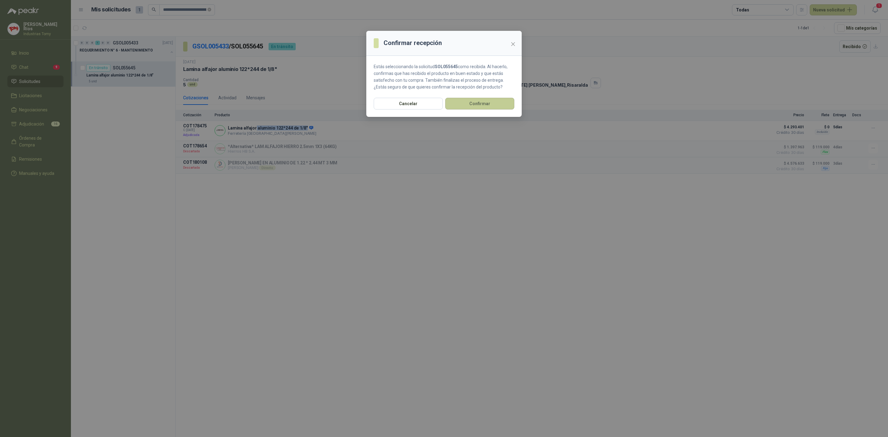
click at [488, 105] on button "Confirmar" at bounding box center [479, 104] width 69 height 12
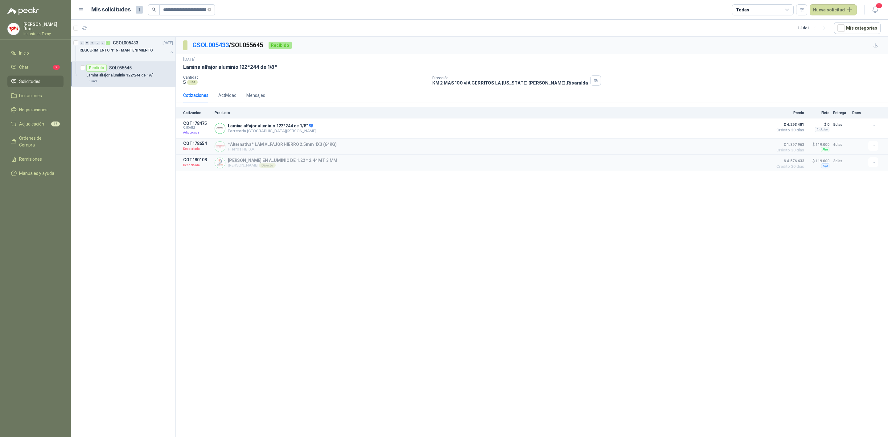
click at [348, 92] on div "Cotizaciones Actividad Mensajes" at bounding box center [532, 95] width 698 height 14
click at [275, 229] on div "GSOL005433 / SOL055645 Recibido [DATE] Lamina alfajor aluminio 122*244 de 1/8" …" at bounding box center [532, 238] width 713 height 403
click at [29, 137] on span "Órdenes de Compra" at bounding box center [38, 142] width 39 height 14
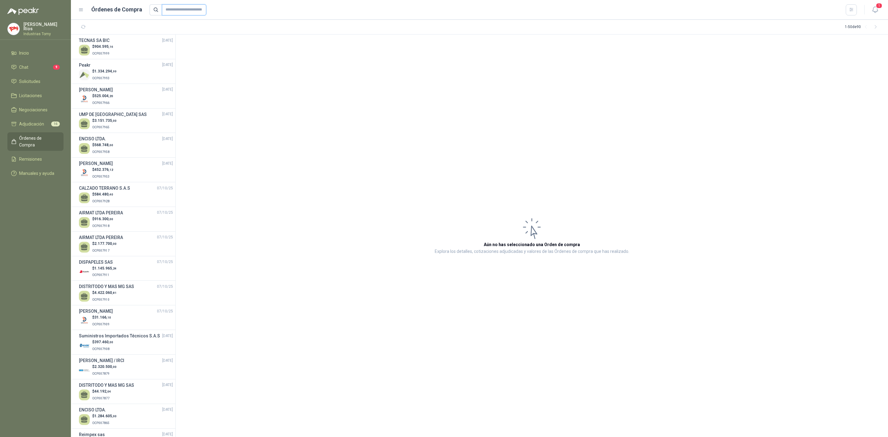
click at [188, 4] on input "text" at bounding box center [184, 9] width 44 height 11
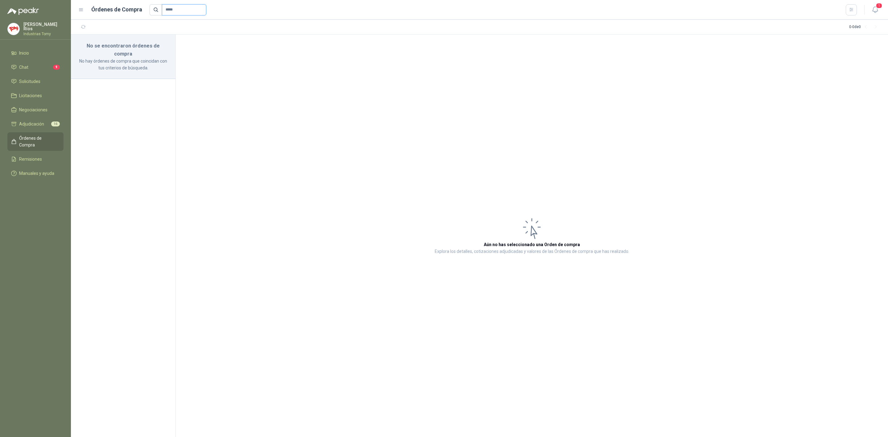
click at [187, 8] on input "*****" at bounding box center [184, 9] width 44 height 11
type input "****"
click at [131, 52] on div "$ 1.145.965 ,24 OCP007911" at bounding box center [126, 50] width 94 height 13
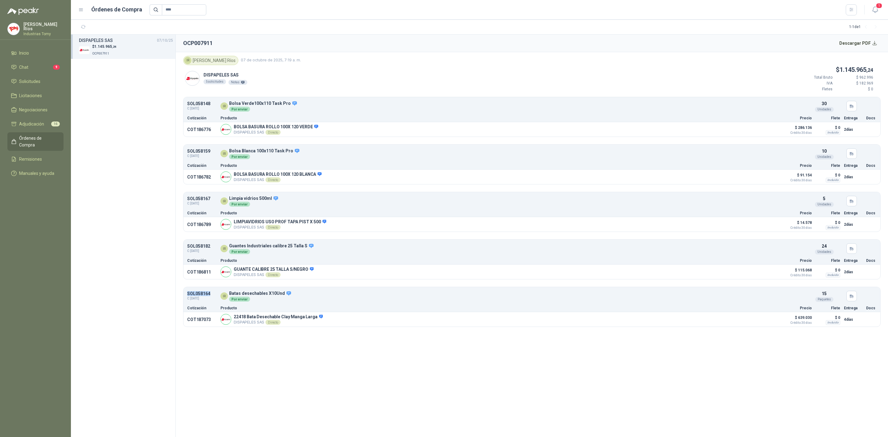
drag, startPoint x: 212, startPoint y: 296, endPoint x: 186, endPoint y: 296, distance: 26.2
click at [186, 296] on article "SOL058164 C: [DATE] IR Batas desechables X10Und Por enviar Detalles 15 Paquetes" at bounding box center [532, 295] width 697 height 15
copy p "SOL058164"
click at [43, 76] on link "Solicitudes" at bounding box center [35, 82] width 56 height 12
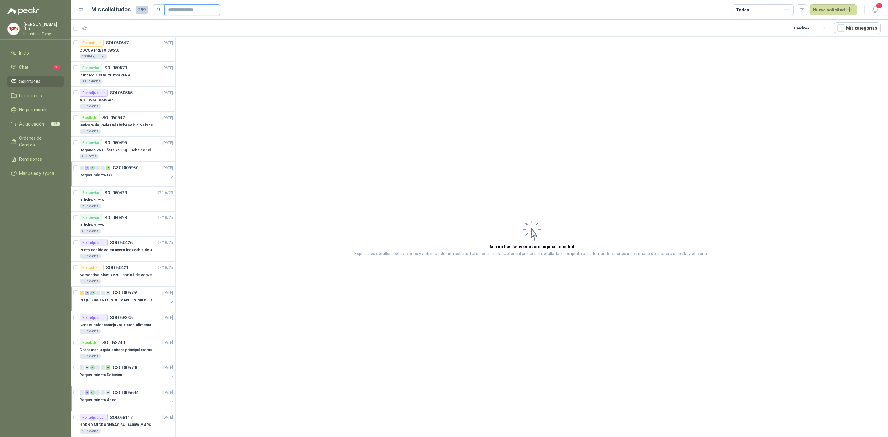
click at [201, 10] on input "text" at bounding box center [189, 10] width 43 height 10
paste input "*********"
type input "*********"
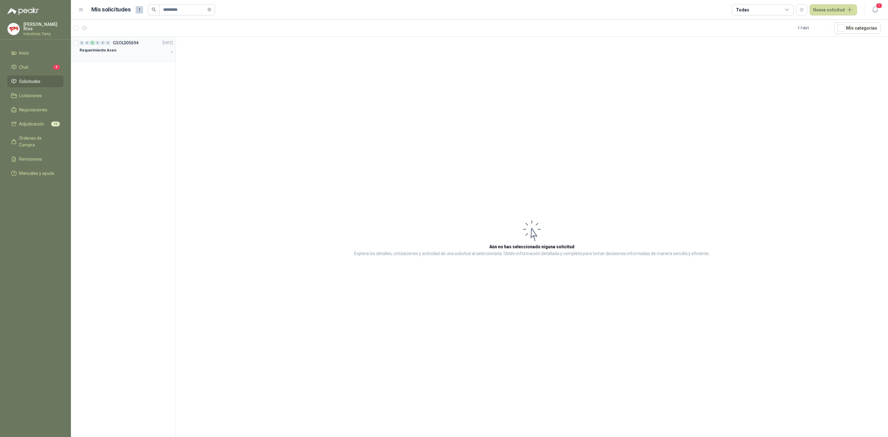
click at [134, 50] on div "Requerimiento Aseo" at bounding box center [124, 50] width 89 height 7
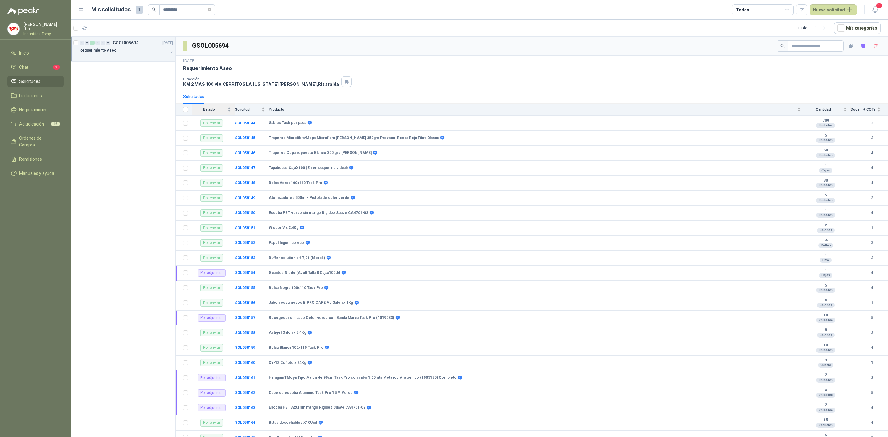
click at [229, 109] on div "Estado" at bounding box center [211, 109] width 39 height 6
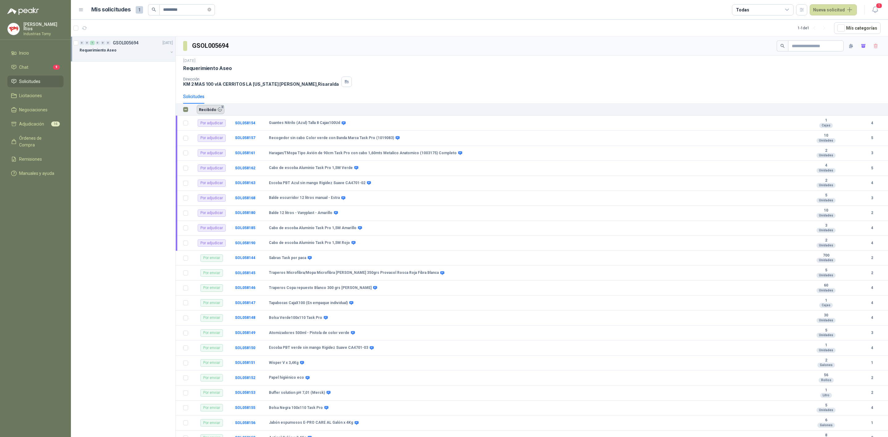
click at [222, 110] on button "Recibido 2" at bounding box center [211, 109] width 28 height 9
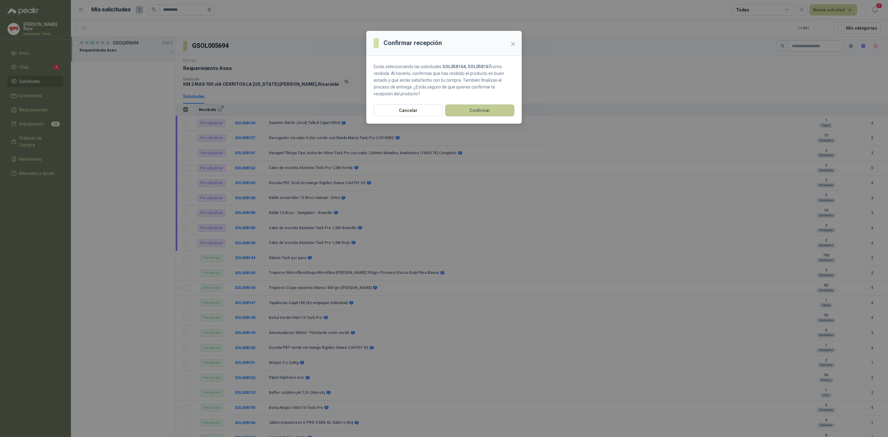
click at [497, 111] on button "Confirmar" at bounding box center [479, 111] width 69 height 12
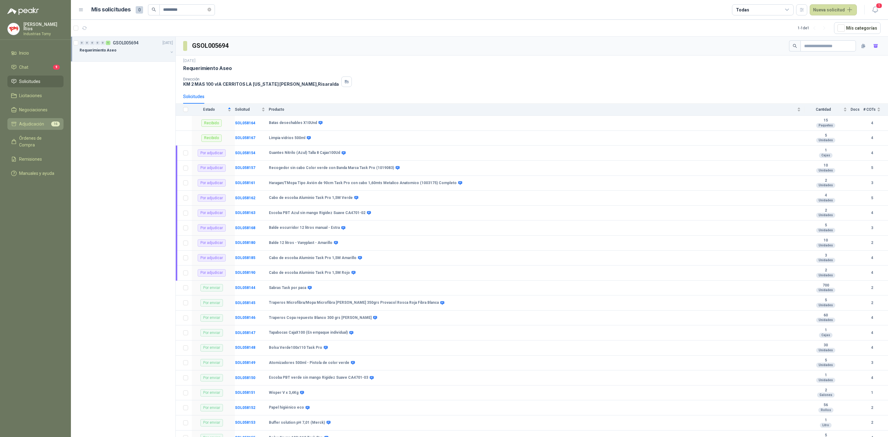
click at [45, 121] on li "Adjudicación 16" at bounding box center [35, 124] width 49 height 7
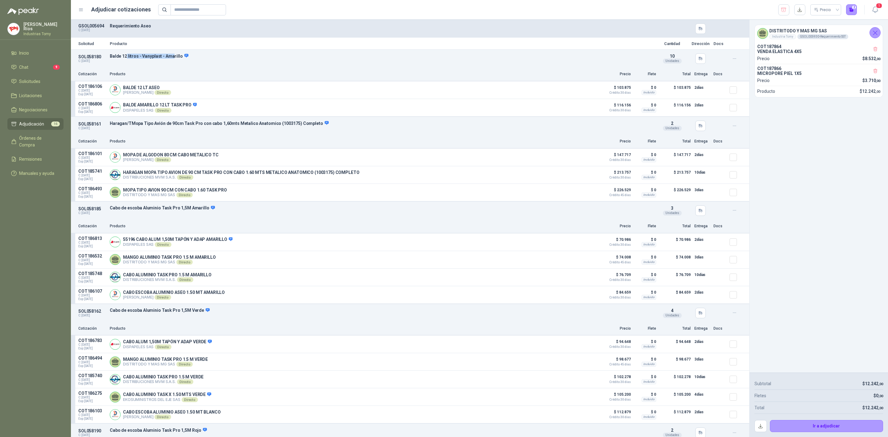
drag, startPoint x: 126, startPoint y: 56, endPoint x: 172, endPoint y: 52, distance: 45.5
click at [172, 52] on div "SOL058180 C: [DATE] Balde 12 litros - Vanyplast - Amarillo Detalles 10 Unidades" at bounding box center [410, 59] width 679 height 18
click at [587, 92] on button "Detalles" at bounding box center [582, 90] width 29 height 8
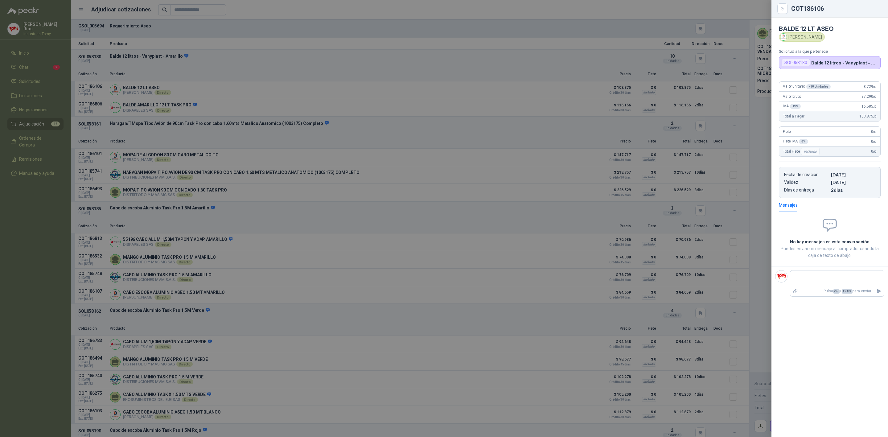
click at [575, 73] on div at bounding box center [444, 218] width 888 height 437
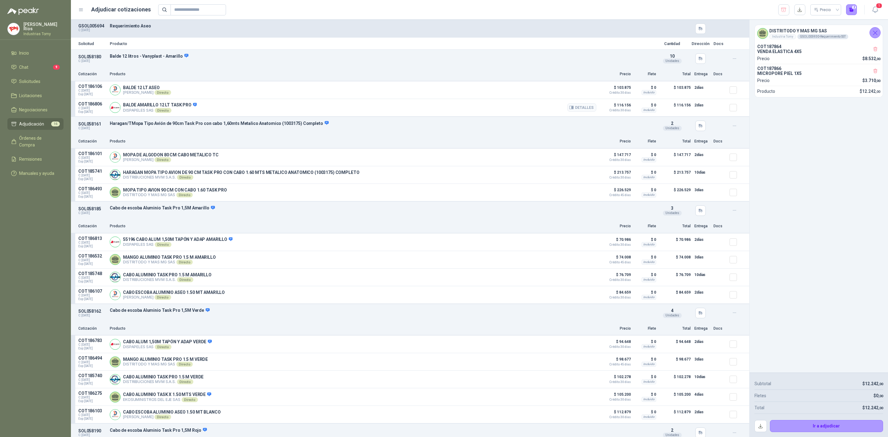
click at [577, 103] on div "Detalles" at bounding box center [582, 107] width 29 height 12
click at [577, 107] on button "Detalles" at bounding box center [582, 107] width 29 height 8
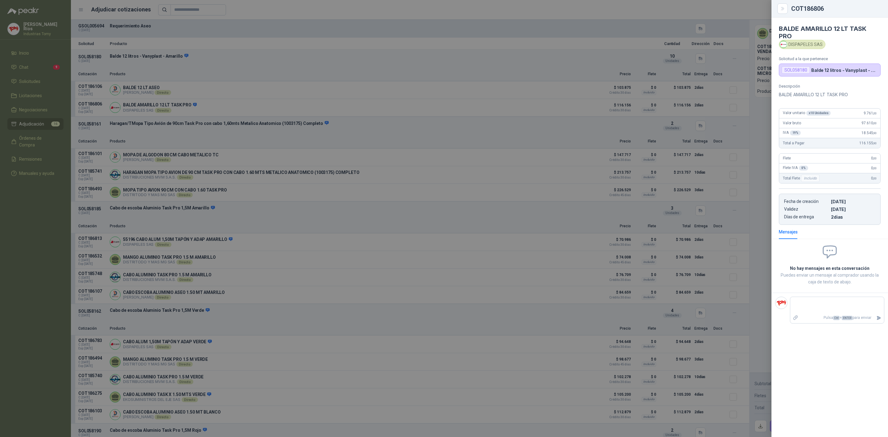
click at [571, 114] on div at bounding box center [444, 218] width 888 height 437
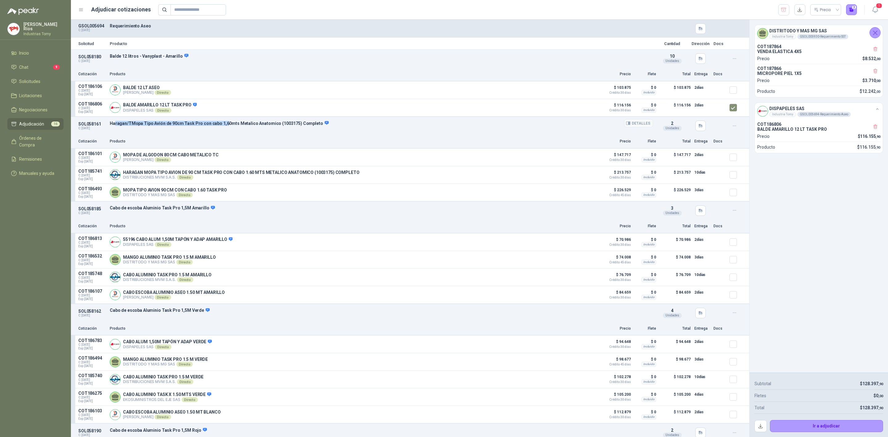
drag, startPoint x: 115, startPoint y: 126, endPoint x: 221, endPoint y: 123, distance: 106.5
click at [221, 123] on p "Haragan/TMopa Tipo Avión de 90cm Task Pro con cabo 1,60mts Metalico Anatomico (…" at bounding box center [382, 124] width 544 height 6
drag, startPoint x: 220, startPoint y: 155, endPoint x: 193, endPoint y: 147, distance: 28.0
click at [193, 147] on article "SOL058161 C: [DATE] Haragan/TMopa Tipo Avión de 90cm Task Pro con cabo 1,60mts …" at bounding box center [410, 159] width 679 height 85
click at [172, 172] on p "HARAGAN MOPA TIPO AVION DE 90 CM TASK PRO CON CABO 1.60 MTS METALICO ANATOMICO …" at bounding box center [241, 172] width 236 height 5
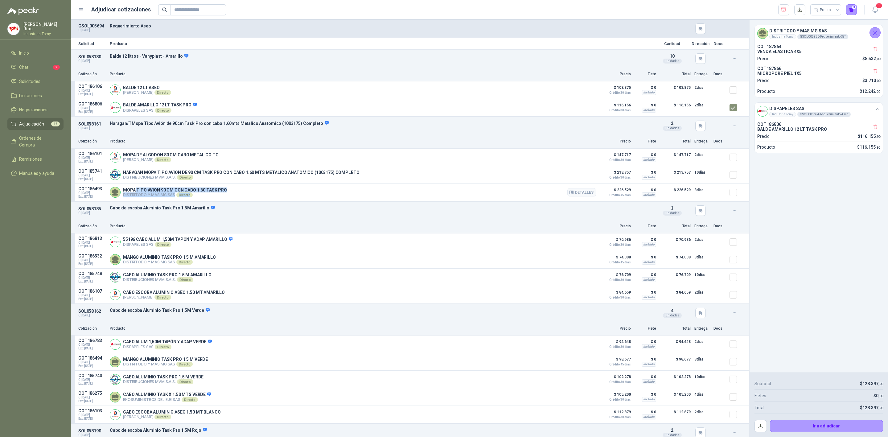
drag, startPoint x: 137, startPoint y: 192, endPoint x: 226, endPoint y: 194, distance: 89.2
click at [226, 194] on div "MOPA TIPO AVION 90 CM CON CABO 1.60 TASK PRO DISTRITODO Y MAS MG SAS Directo De…" at bounding box center [353, 192] width 487 height 12
click at [227, 194] on div "MOPA TIPO AVION 90 CM CON CABO 1.60 TASK PRO DISTRITODO Y MAS MG SAS Directo De…" at bounding box center [353, 192] width 487 height 12
drag, startPoint x: 219, startPoint y: 172, endPoint x: 358, endPoint y: 177, distance: 139.8
click at [358, 177] on div "HARAGAN MOPA TIPO AVION DE 90 CM TASK PRO CON CABO 1.60 MTS METALICO ANATOMICO …" at bounding box center [353, 175] width 487 height 12
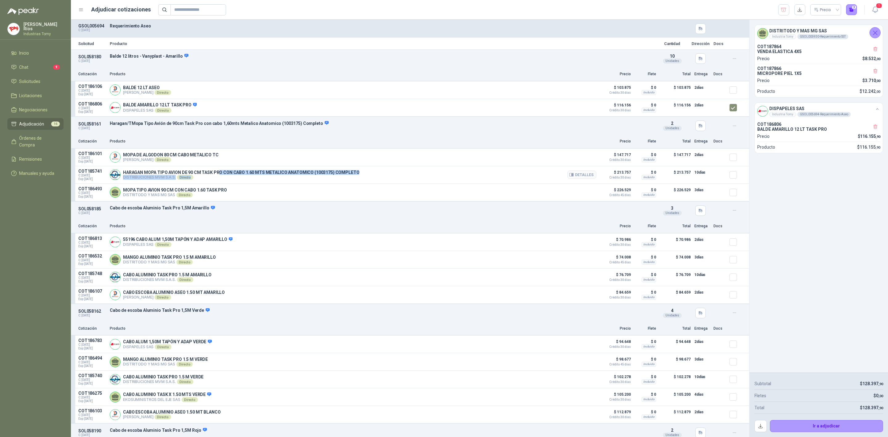
click at [356, 174] on div "HARAGAN MOPA TIPO AVION DE 90 CM TASK PRO CON CABO 1.60 MTS METALICO ANATOMICO …" at bounding box center [353, 175] width 487 height 12
drag, startPoint x: 219, startPoint y: 155, endPoint x: 201, endPoint y: 157, distance: 17.7
click at [201, 157] on div "MOPA DE ALGODON 80 CM CABO METALICO TC [PERSON_NAME] Directo Detalles" at bounding box center [353, 157] width 487 height 12
drag, startPoint x: 201, startPoint y: 158, endPoint x: 351, endPoint y: 148, distance: 150.5
click at [203, 157] on p "MOPA DE ALGODON 80 CM CABO METALICO TC" at bounding box center [171, 154] width 96 height 5
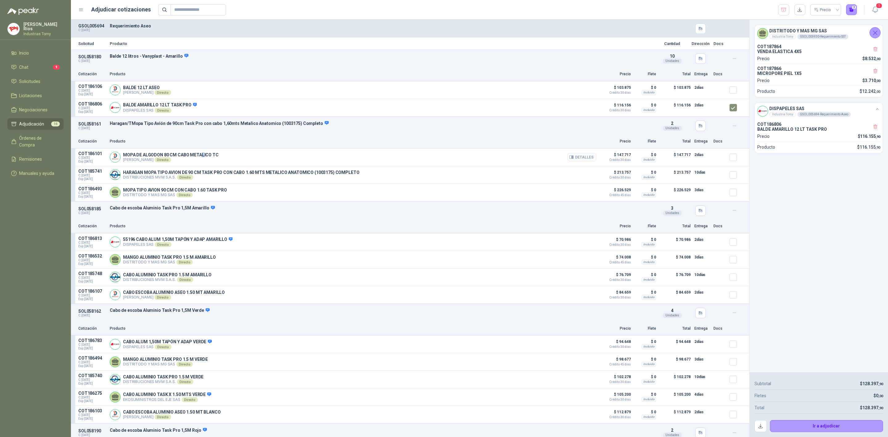
click at [576, 157] on button "Detalles" at bounding box center [582, 157] width 29 height 8
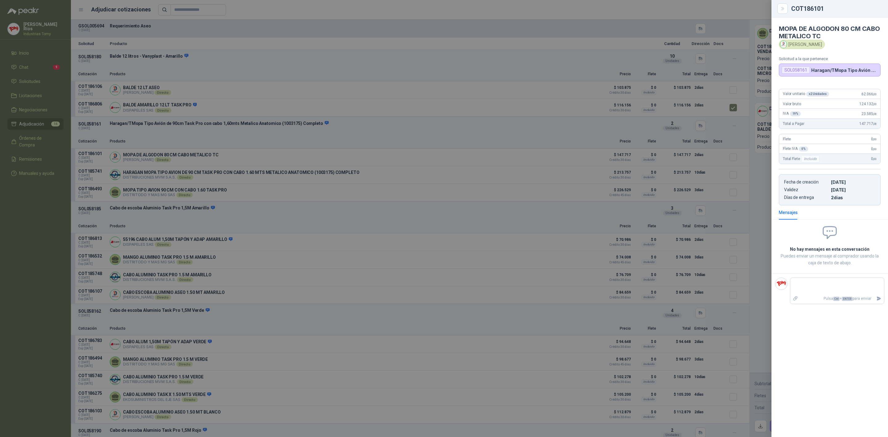
click at [513, 157] on div at bounding box center [444, 218] width 888 height 437
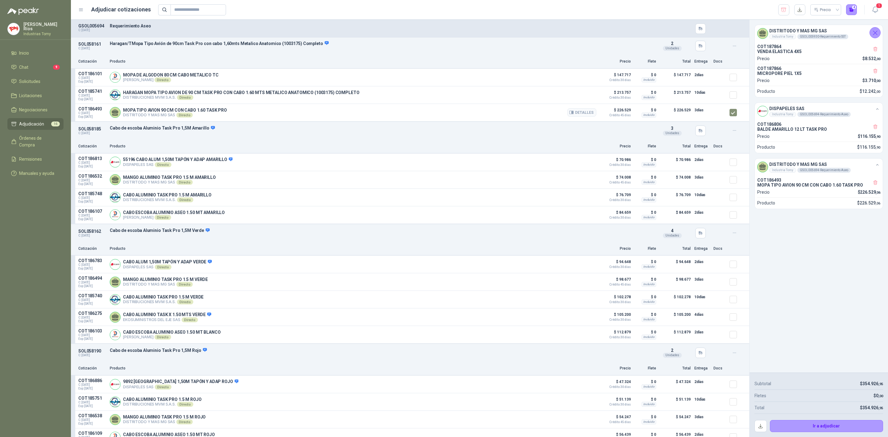
scroll to position [93, 0]
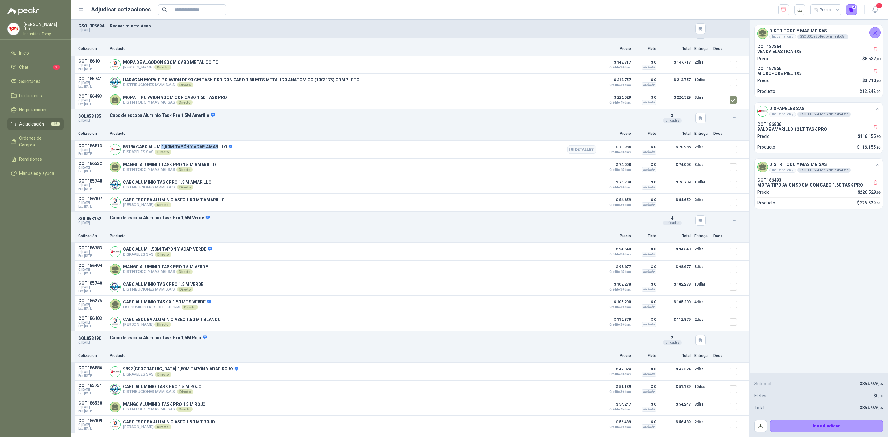
drag, startPoint x: 158, startPoint y: 149, endPoint x: 215, endPoint y: 146, distance: 57.2
click at [215, 146] on div "55196 CABO ALUM 1,50M TAPÓN Y ADAP AMARILLO DISPAPELES SAS Directo Detalles" at bounding box center [353, 149] width 487 height 12
drag, startPoint x: 161, startPoint y: 169, endPoint x: 226, endPoint y: 167, distance: 64.8
click at [197, 165] on p "MANGO ALUMINIO TASK PRO 1.5 M AMARILLO" at bounding box center [169, 164] width 93 height 5
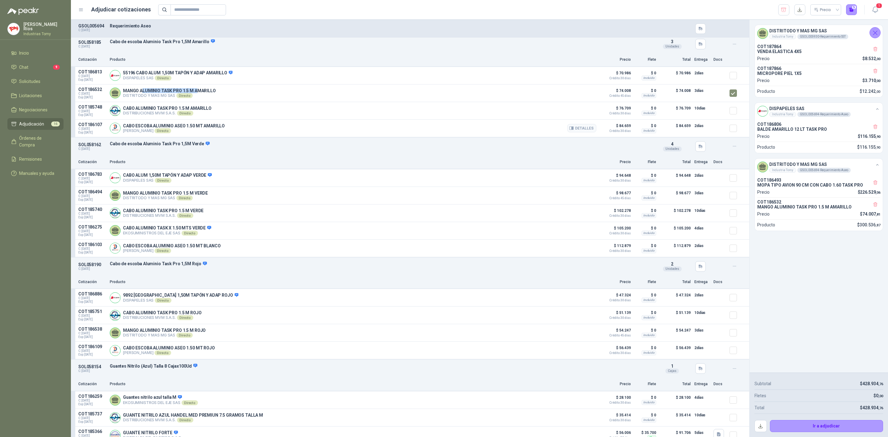
scroll to position [231, 0]
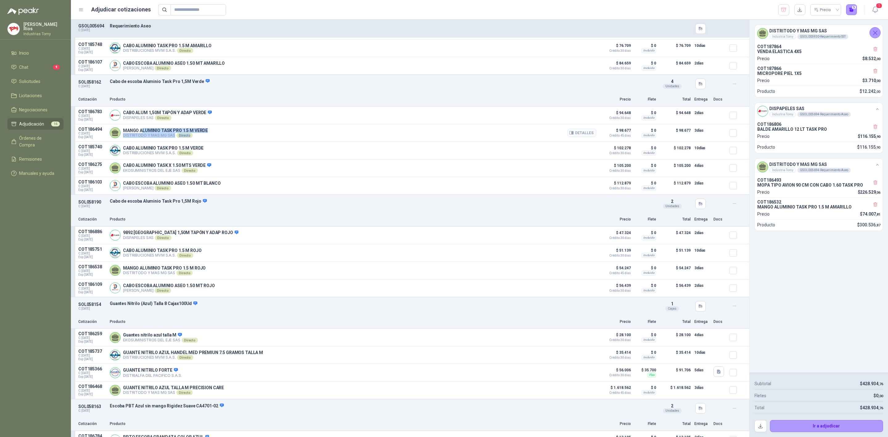
drag, startPoint x: 143, startPoint y: 132, endPoint x: 195, endPoint y: 135, distance: 52.0
click at [195, 135] on div "MANGO ALUMINIO TASK PRO 1.5 M VERDE DISTRITODO Y MAS MG SAS Directo Detalles" at bounding box center [165, 133] width 85 height 10
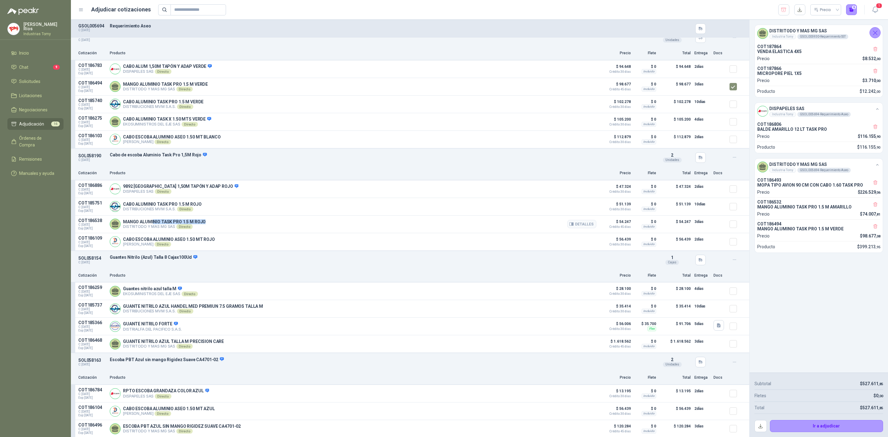
drag, startPoint x: 160, startPoint y: 222, endPoint x: 208, endPoint y: 226, distance: 47.7
click at [208, 226] on div "MANGO ALUMINIO TASK PRO 1.5 M ROJO DISTRITODO Y MAS MG SAS Directo Detalles" at bounding box center [353, 224] width 487 height 12
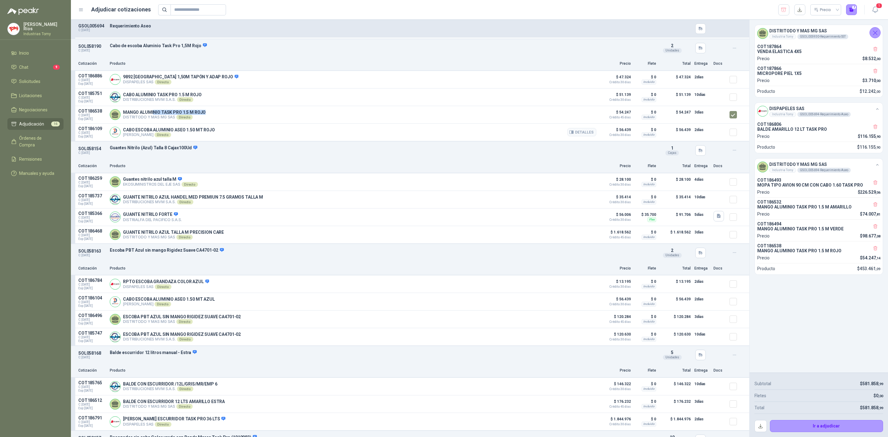
scroll to position [416, 0]
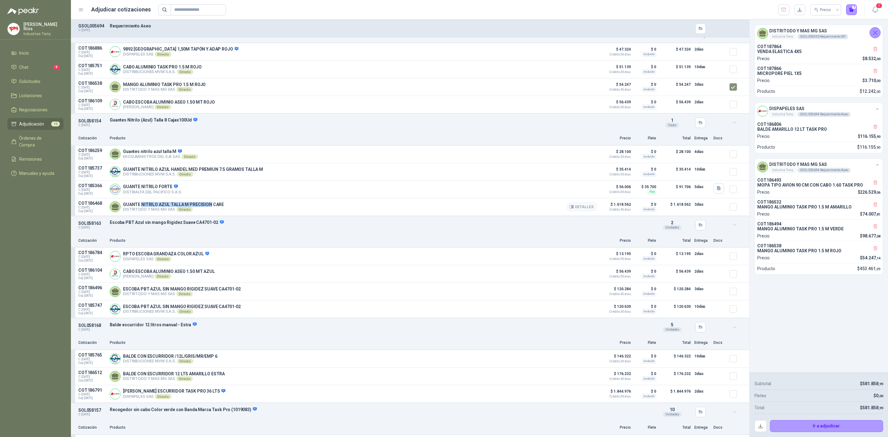
drag, startPoint x: 142, startPoint y: 207, endPoint x: 208, endPoint y: 208, distance: 66.3
click at [208, 207] on p "GUANTE NITRILO AZUL TALLA M PRECISION CARE" at bounding box center [173, 204] width 101 height 5
drag, startPoint x: 143, startPoint y: 153, endPoint x: 165, endPoint y: 158, distance: 22.9
click at [165, 158] on div "Guantes nitrilo azul talla M EKOSUMINISTROS DEL EJE SAS Directo Detalles" at bounding box center [160, 154] width 75 height 10
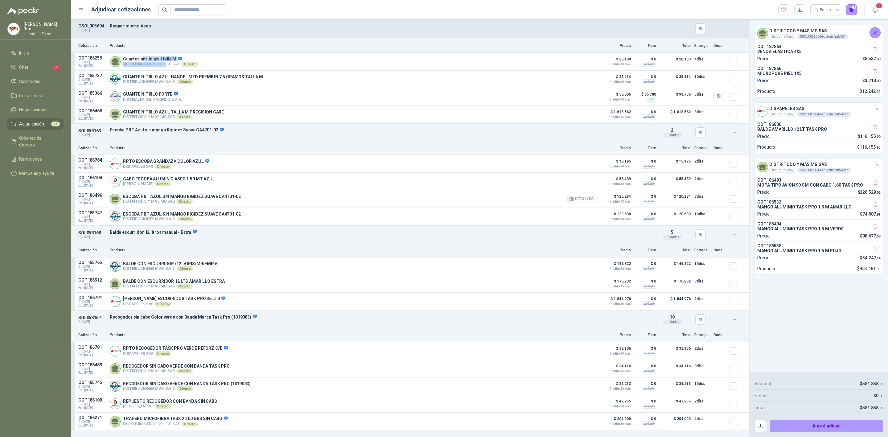
scroll to position [463, 0]
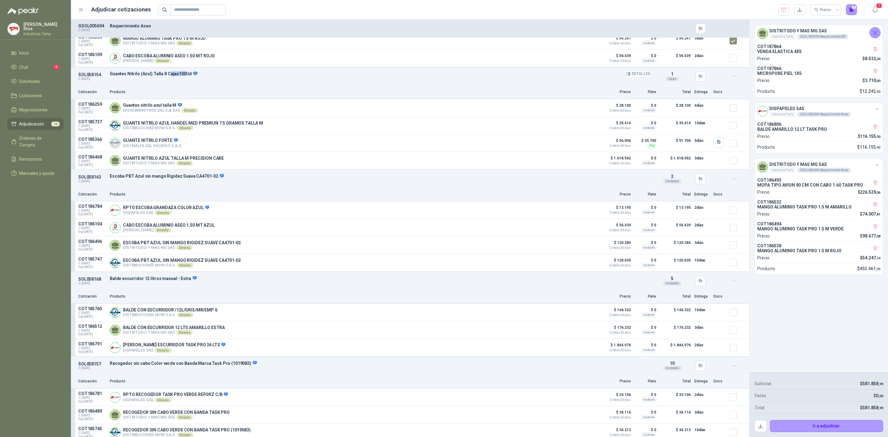
drag, startPoint x: 169, startPoint y: 77, endPoint x: 183, endPoint y: 79, distance: 14.0
click at [183, 77] on p "Guantes Nitrilo (Azul) Talla 8 Cajax100Ud" at bounding box center [382, 74] width 544 height 6
drag, startPoint x: 669, startPoint y: 82, endPoint x: 665, endPoint y: 82, distance: 4.6
click at [666, 81] on div "Cajas" at bounding box center [673, 78] width 14 height 5
click at [589, 165] on button "Detalles" at bounding box center [582, 160] width 29 height 8
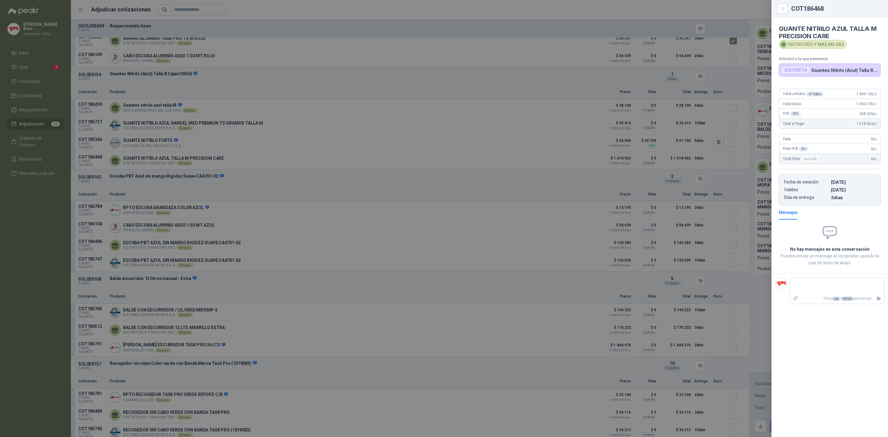
click at [409, 192] on div at bounding box center [444, 218] width 888 height 437
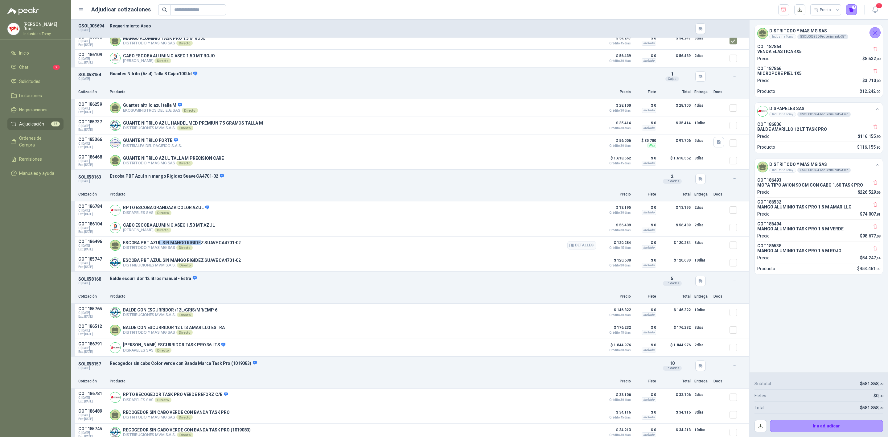
drag, startPoint x: 158, startPoint y: 250, endPoint x: 197, endPoint y: 250, distance: 39.2
click at [197, 245] on p "ESCOBA PBT AZUL SIN MANGO RIGIDEZ SUAVE CA4701-02" at bounding box center [182, 242] width 118 height 5
drag, startPoint x: 222, startPoint y: 248, endPoint x: 281, endPoint y: 242, distance: 59.5
click at [278, 242] on article "COT186496 C: [DATE] Exp: [DATE] ESCOBA PBT AZUL SIN MANGO RIGIDEZ SUAVE CA4701-…" at bounding box center [410, 246] width 679 height 18
click at [589, 246] on button "Detalles" at bounding box center [582, 245] width 29 height 8
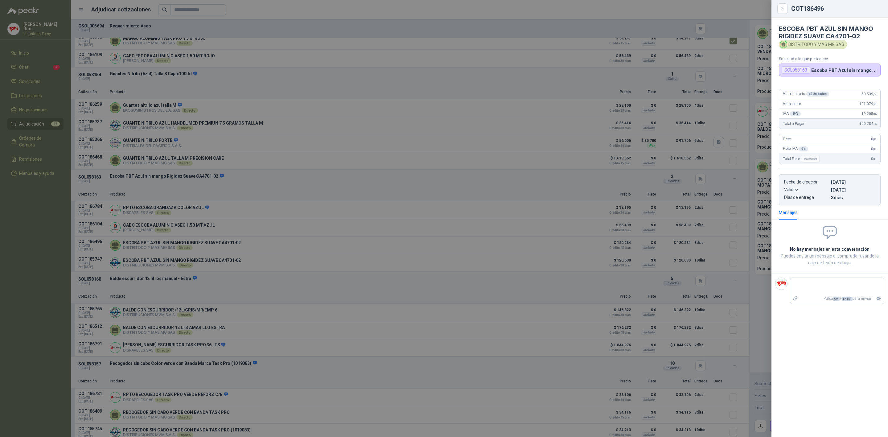
click at [578, 250] on div at bounding box center [444, 218] width 888 height 437
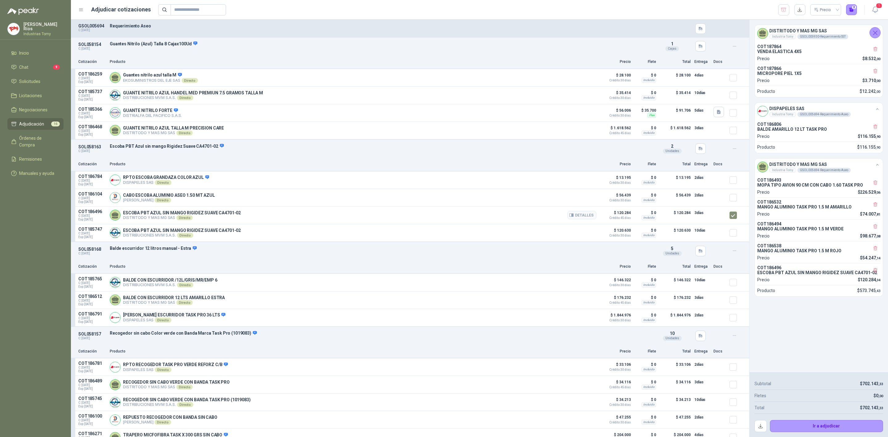
scroll to position [555, 0]
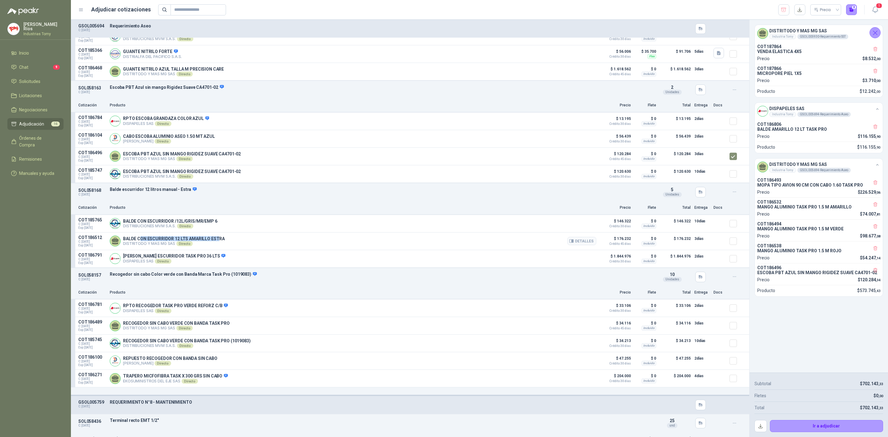
drag, startPoint x: 174, startPoint y: 241, endPoint x: 218, endPoint y: 241, distance: 43.8
click at [218, 241] on p "BALDE CON ESCURRIDOR 12 LTS AMARILLO ESTRA" at bounding box center [174, 238] width 102 height 5
click at [220, 241] on p "BALDE CON ESCURRIDOR 12 LTS AMARILLO ESTRA" at bounding box center [174, 238] width 102 height 5
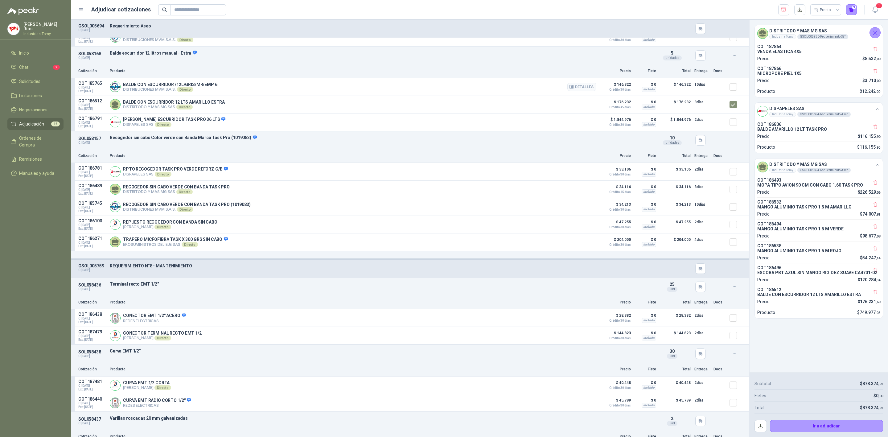
scroll to position [694, 0]
drag, startPoint x: 141, startPoint y: 191, endPoint x: 213, endPoint y: 184, distance: 72.8
click at [213, 184] on article "COT186489 C: [DATE] Exp: [DATE] RECOGEDOR SIN CABO VERDE CON BANDA TASK PRO DIS…" at bounding box center [410, 189] width 679 height 18
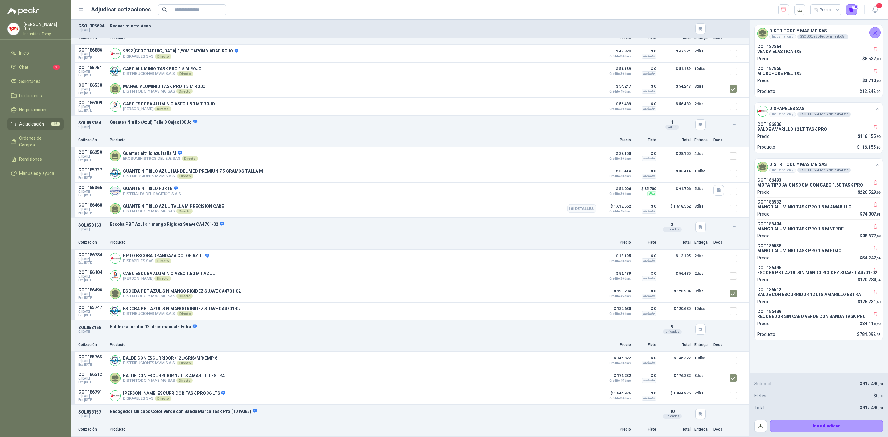
scroll to position [370, 0]
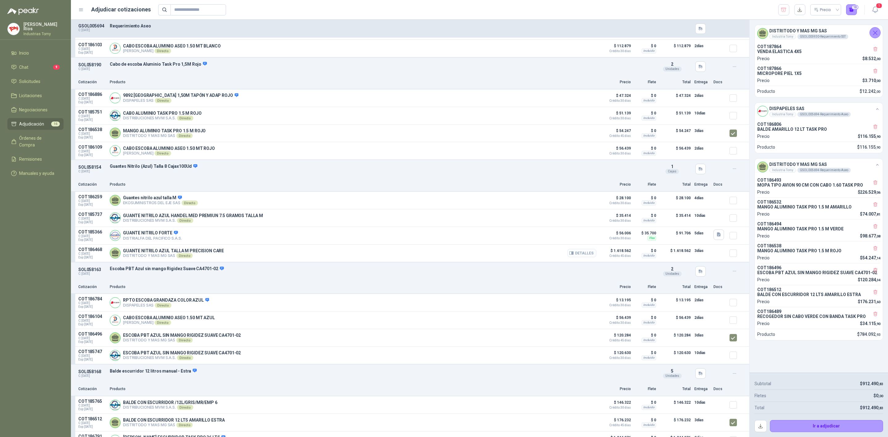
click at [575, 257] on button "Detalles" at bounding box center [582, 253] width 29 height 8
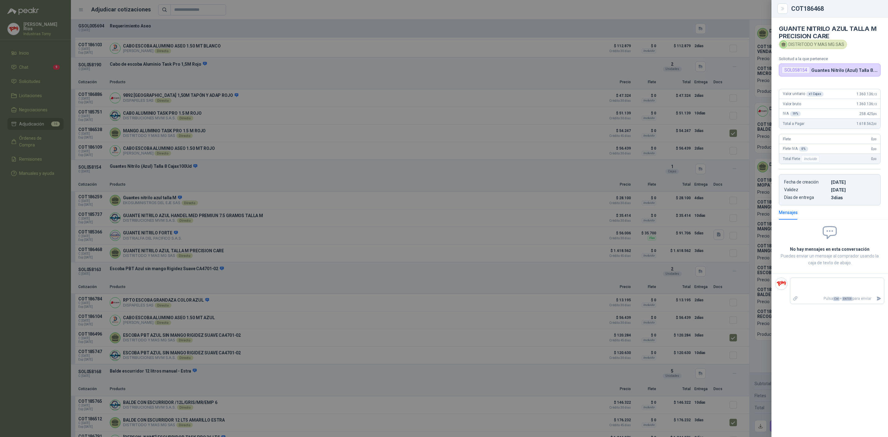
click at [544, 172] on div at bounding box center [444, 218] width 888 height 437
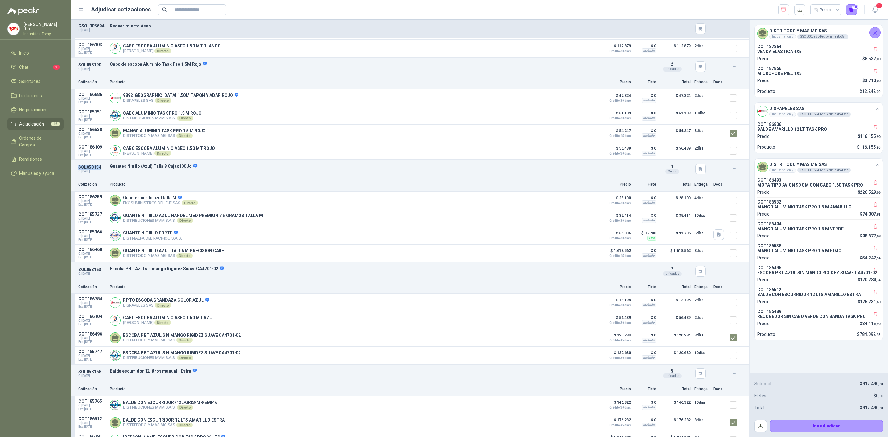
drag, startPoint x: 103, startPoint y: 171, endPoint x: 74, endPoint y: 172, distance: 28.7
click at [74, 172] on div "SOL058154 C: [DATE] Guantes Nitrilo (Azul) Talla 8 Cajax100Ud Detalles 1 Cajas" at bounding box center [410, 169] width 679 height 18
copy p "SOL058154"
click at [39, 81] on span "Solicitudes" at bounding box center [29, 81] width 21 height 7
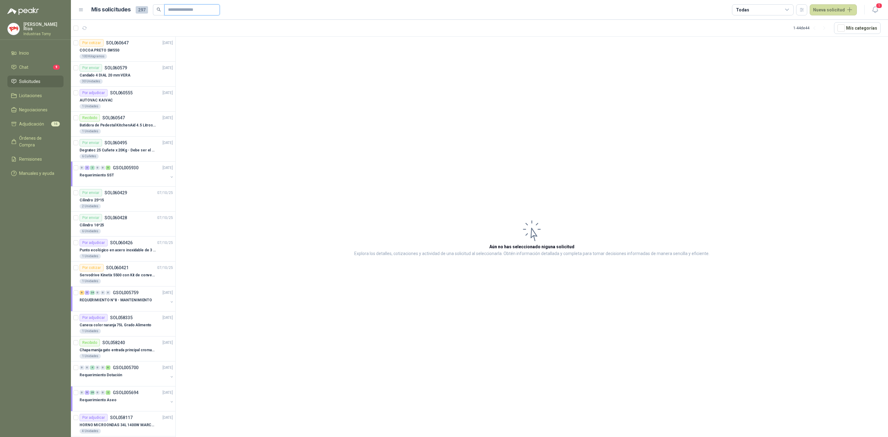
click at [181, 10] on input "text" at bounding box center [189, 10] width 43 height 10
paste input "*********"
type input "*********"
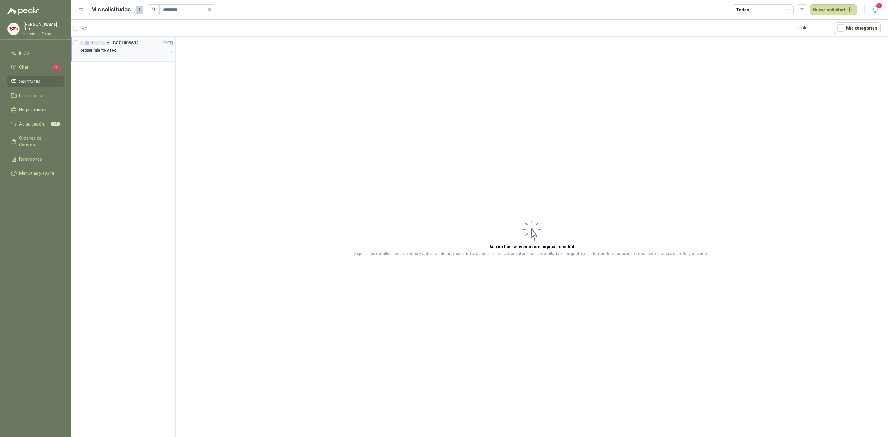
click at [142, 55] on div at bounding box center [124, 56] width 89 height 5
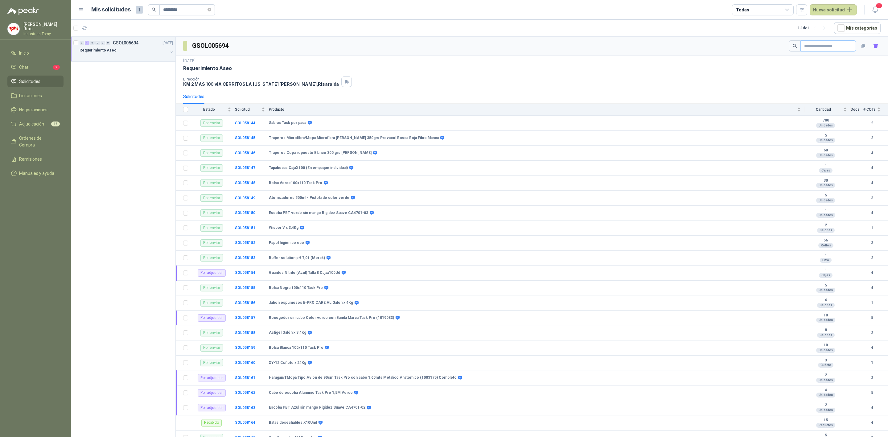
click at [813, 41] on span at bounding box center [829, 45] width 56 height 11
click at [814, 42] on input "text" at bounding box center [825, 46] width 43 height 10
paste input "*********"
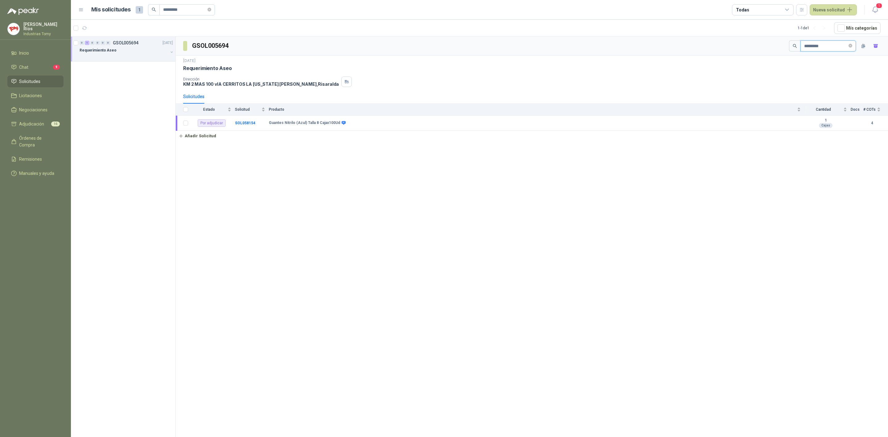
type input "*********"
click at [249, 124] on b "SOL058154" at bounding box center [245, 123] width 20 height 4
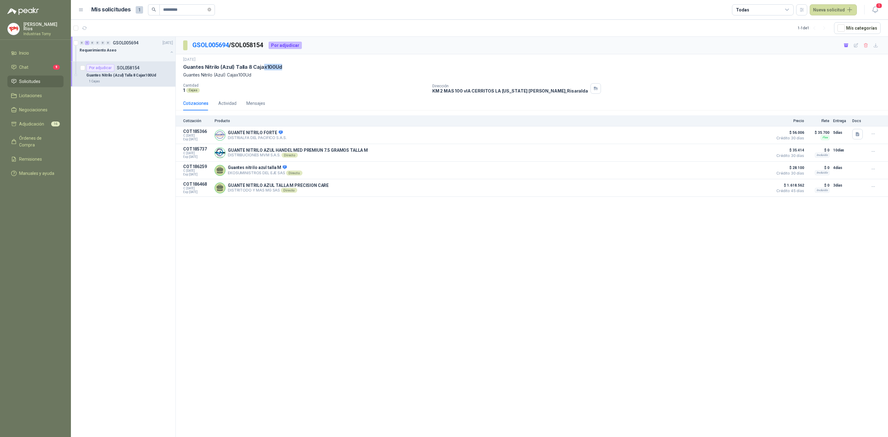
drag, startPoint x: 260, startPoint y: 69, endPoint x: 282, endPoint y: 70, distance: 21.3
click at [282, 70] on div "Guantes Nitrilo (Azul) Talla 8 Cajax100Ud" at bounding box center [532, 67] width 698 height 6
click at [283, 70] on div "Guantes Nitrilo (Azul) Talla 8 Cajax100Ud" at bounding box center [532, 67] width 698 height 6
click at [759, 188] on button "Detalles" at bounding box center [755, 188] width 29 height 8
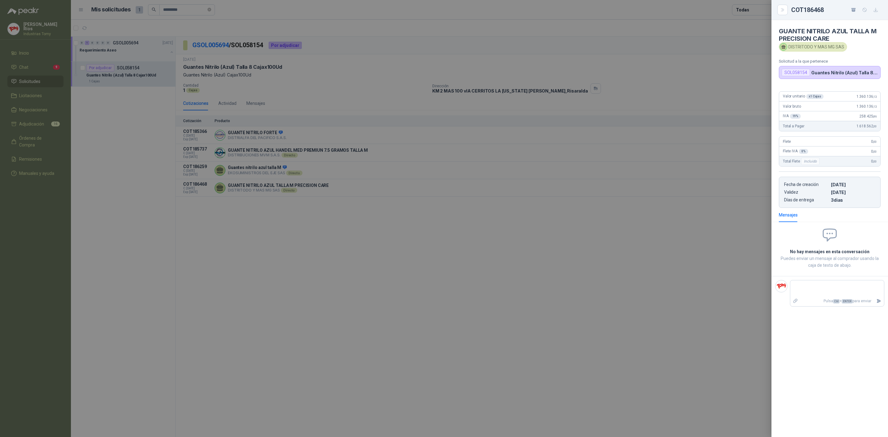
click at [41, 129] on div at bounding box center [444, 218] width 888 height 437
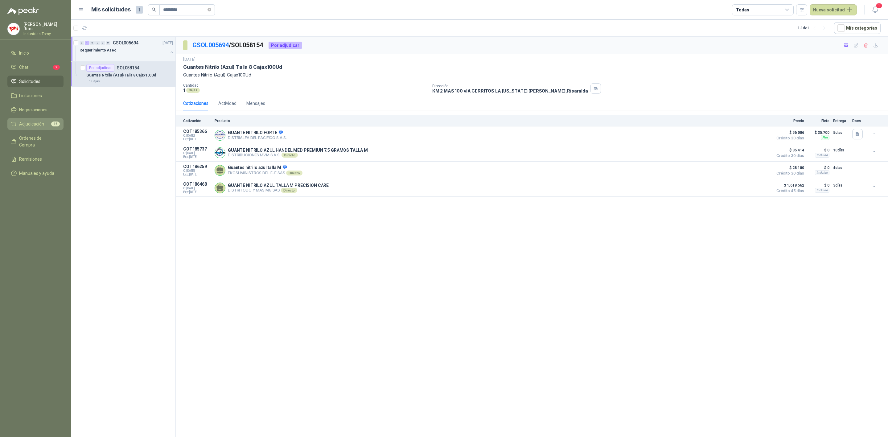
click at [43, 122] on span "Adjudicación" at bounding box center [31, 124] width 25 height 7
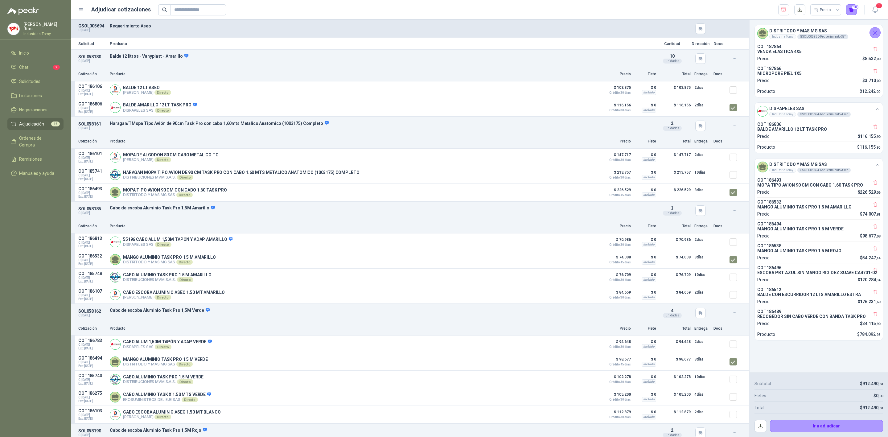
drag, startPoint x: 827, startPoint y: 130, endPoint x: 799, endPoint y: 129, distance: 27.8
click at [800, 129] on p "BALDE AMARILLO 12 LT TASK PRO" at bounding box center [819, 129] width 123 height 5
click at [799, 130] on p "BALDE AMARILLO 12 LT TASK PRO" at bounding box center [819, 129] width 123 height 5
click at [828, 424] on button "Ir a adjudicar" at bounding box center [827, 426] width 114 height 12
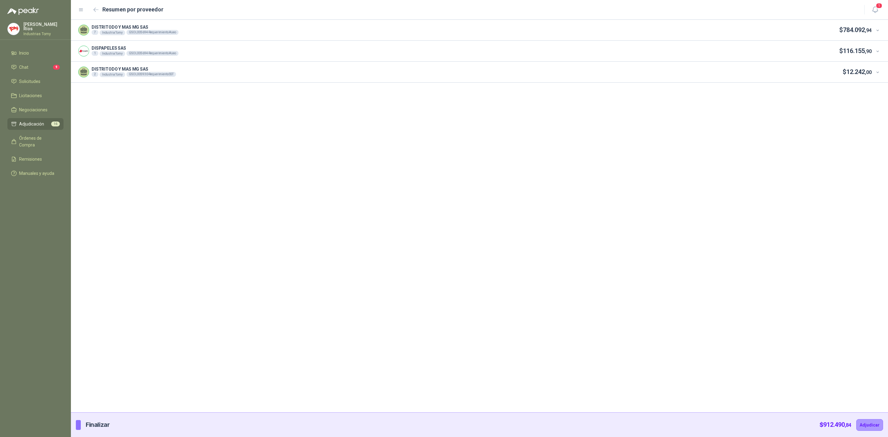
click at [882, 28] on div "DISTRITODO Y MAS MG SAS 7 Industria Tomy GSOL005694 - Requerimiento Aseo $ 784.…" at bounding box center [479, 30] width 817 height 21
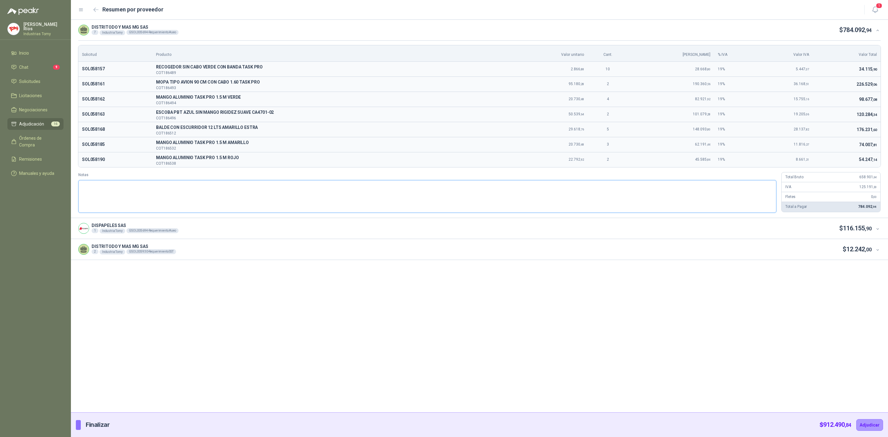
click at [184, 195] on textarea "Notas" at bounding box center [427, 196] width 698 height 33
type textarea "*"
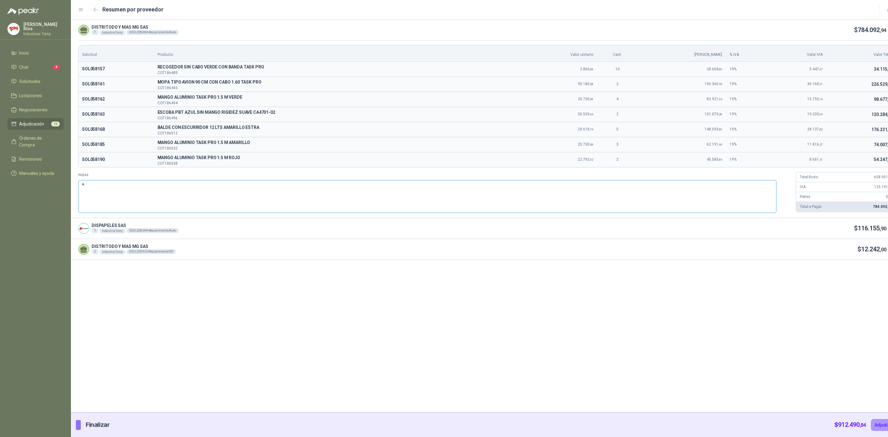
type textarea "**"
type textarea "***"
type textarea "*****"
type textarea "******"
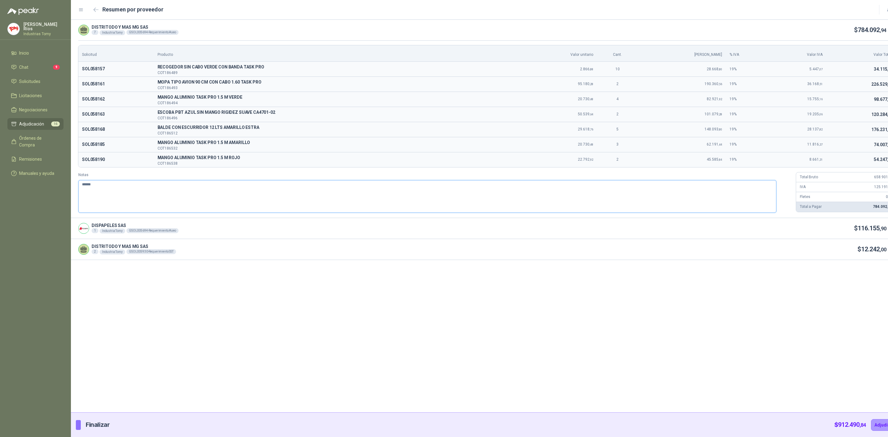
type textarea "*******"
type textarea "********"
type textarea "*********"
type textarea "**********"
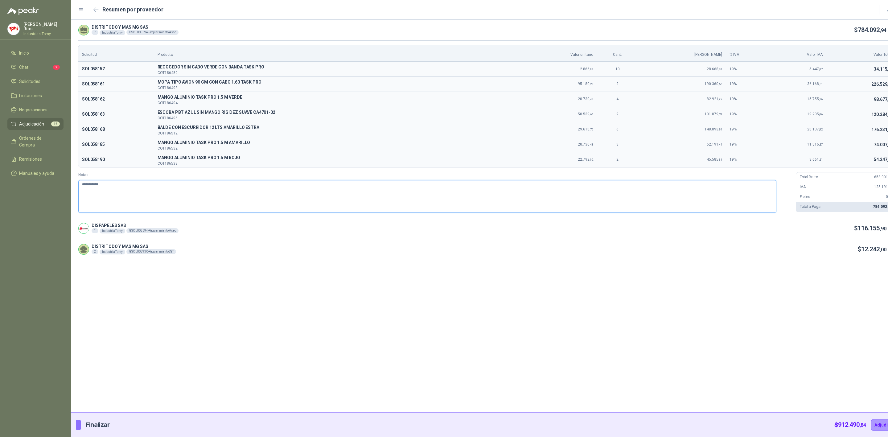
type textarea "**********"
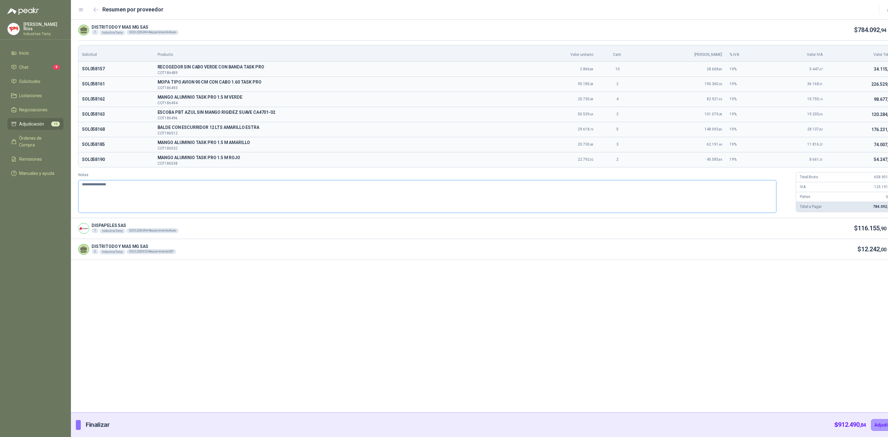
type textarea "**********"
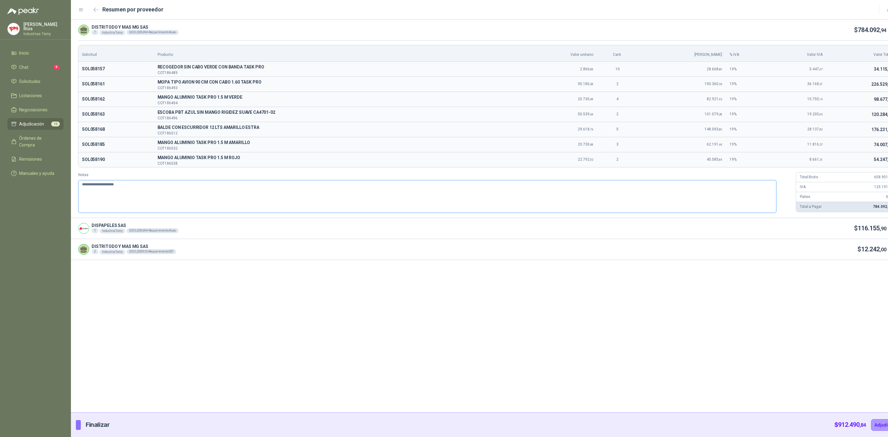
type textarea "**********"
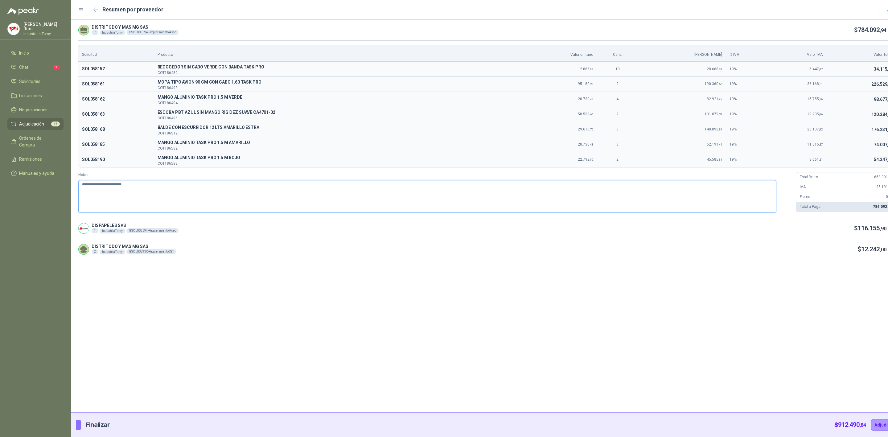
type textarea "**********"
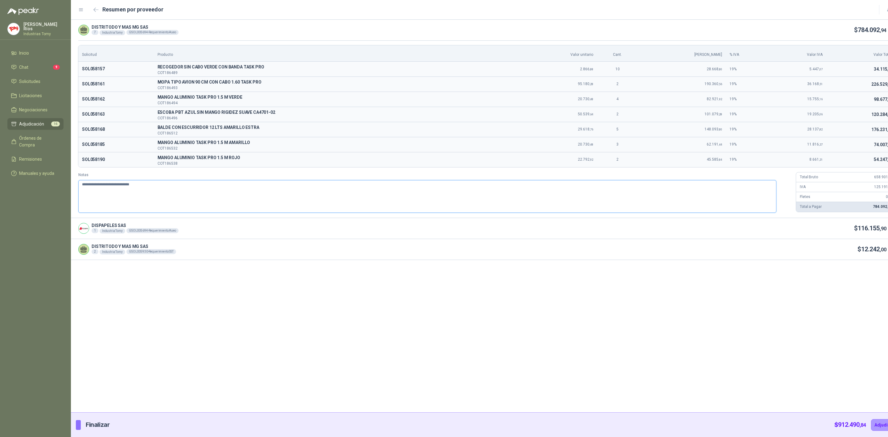
type textarea "**********"
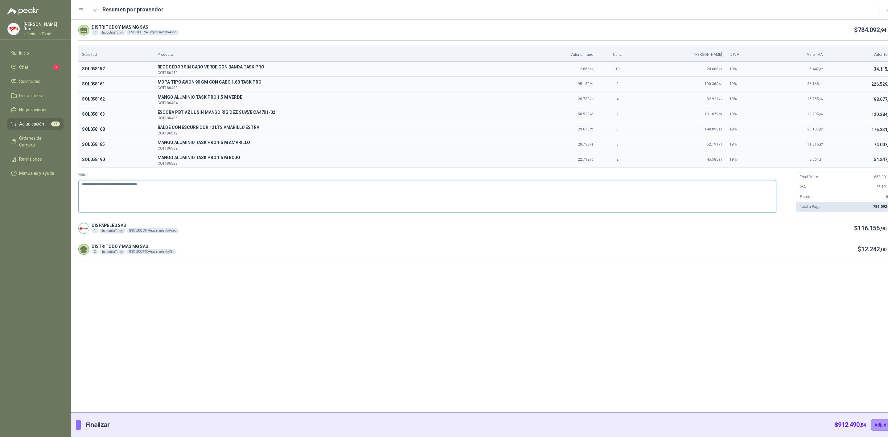
type textarea "**********"
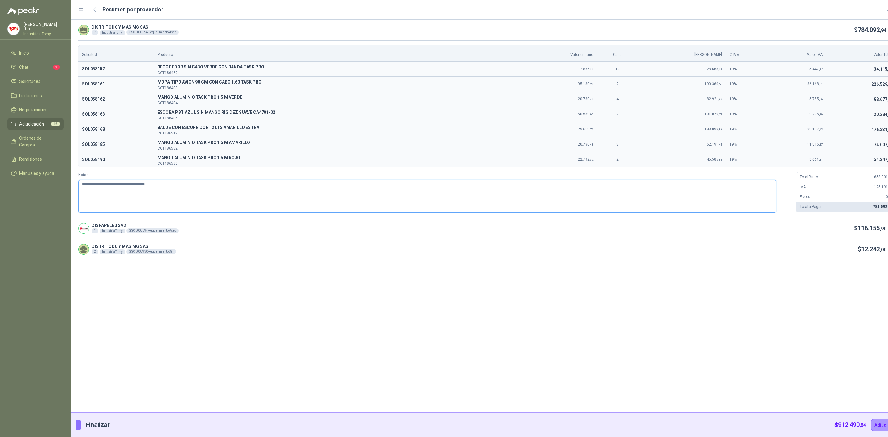
type textarea "**********"
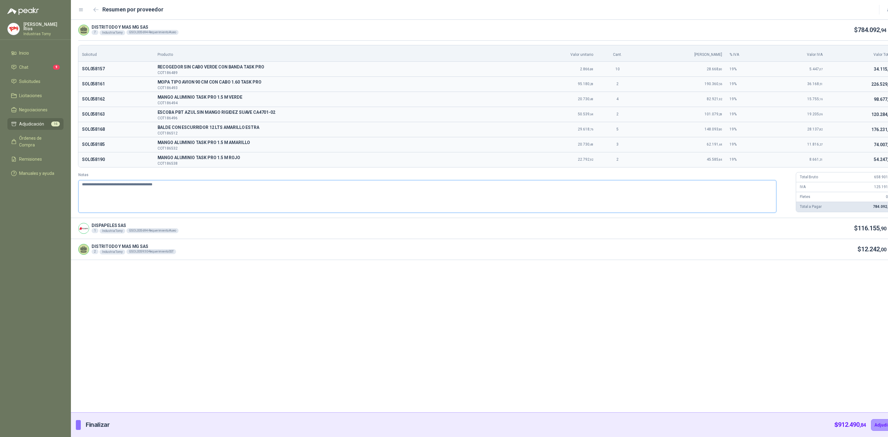
type textarea "**********"
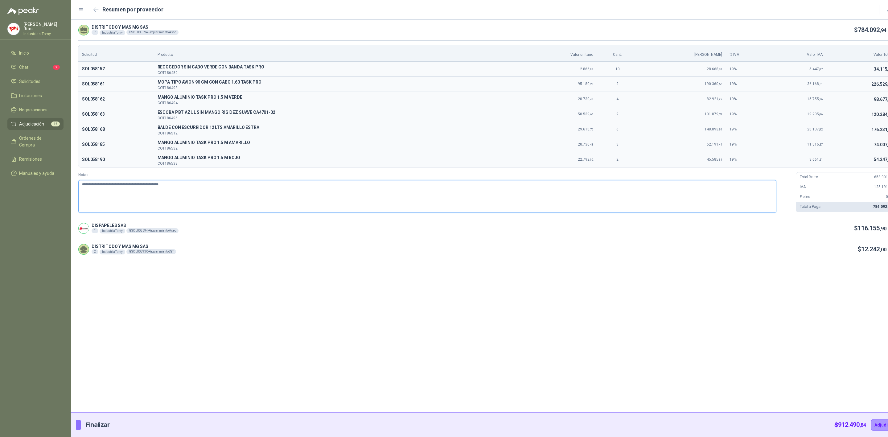
type textarea "**********"
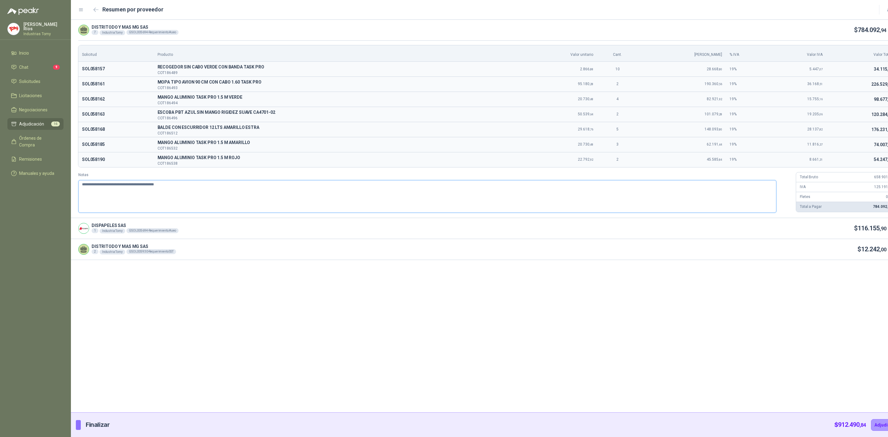
type textarea "**********"
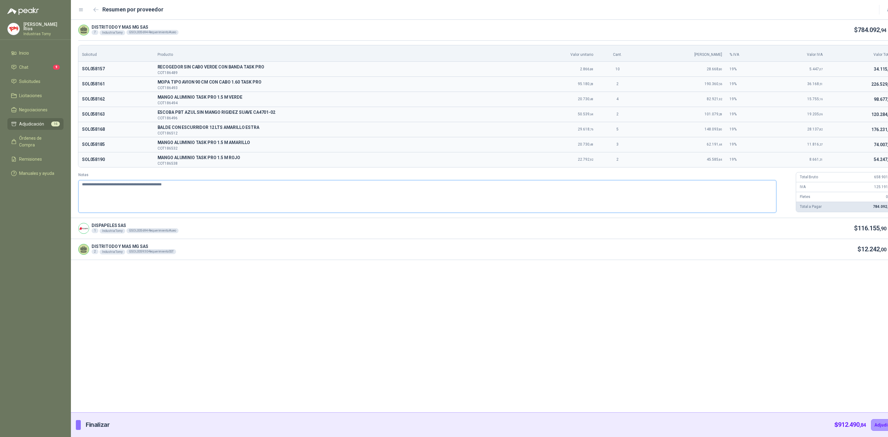
type textarea "**********"
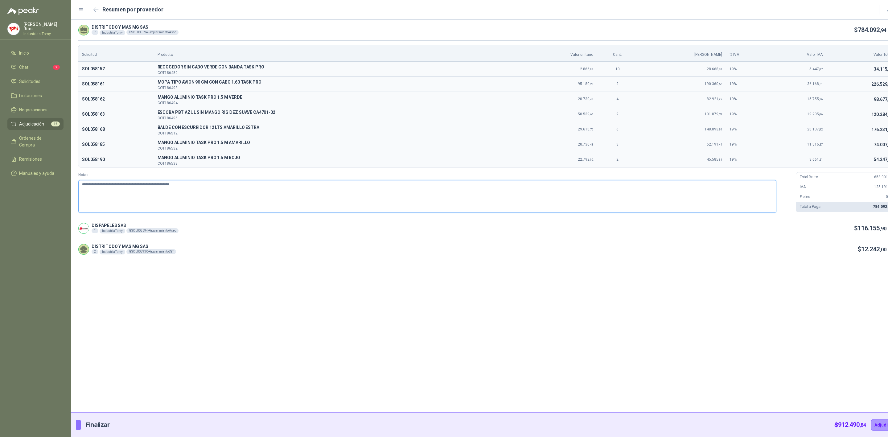
type textarea "**********"
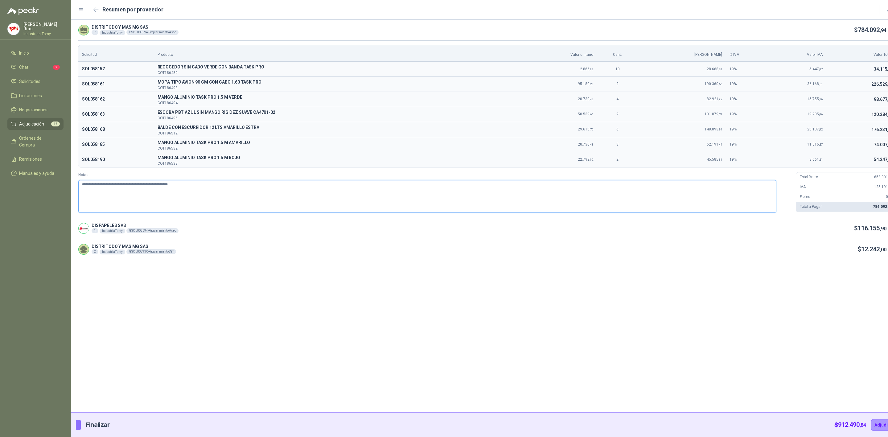
type textarea "**********"
drag, startPoint x: 188, startPoint y: 190, endPoint x: 68, endPoint y: 192, distance: 119.7
click at [68, 192] on div "[PERSON_NAME] Industrias Tomy Inicio Chat 9 Solicitudes Licitaciones Negociacio…" at bounding box center [444, 218] width 888 height 437
type textarea "**********"
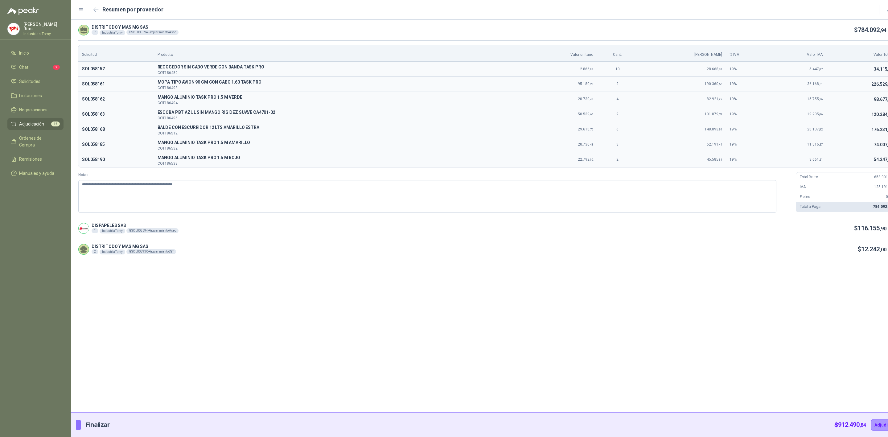
click at [888, 228] on icon at bounding box center [893, 229] width 5 height 5
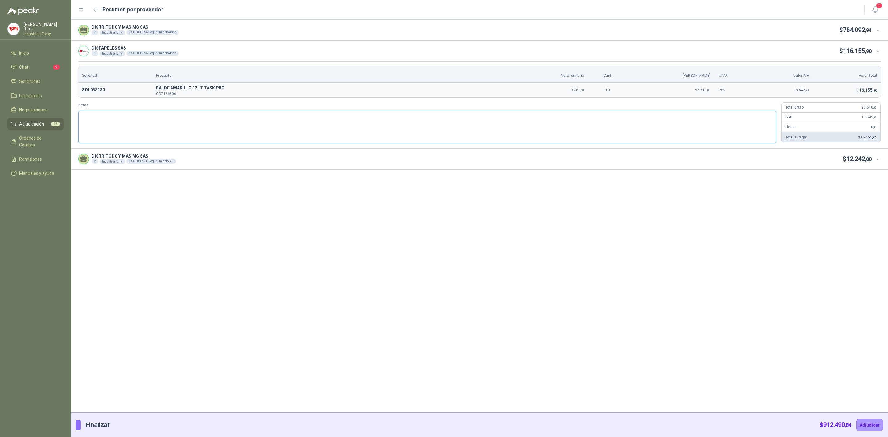
click at [135, 125] on textarea "Notas" at bounding box center [427, 127] width 698 height 33
paste textarea "**********"
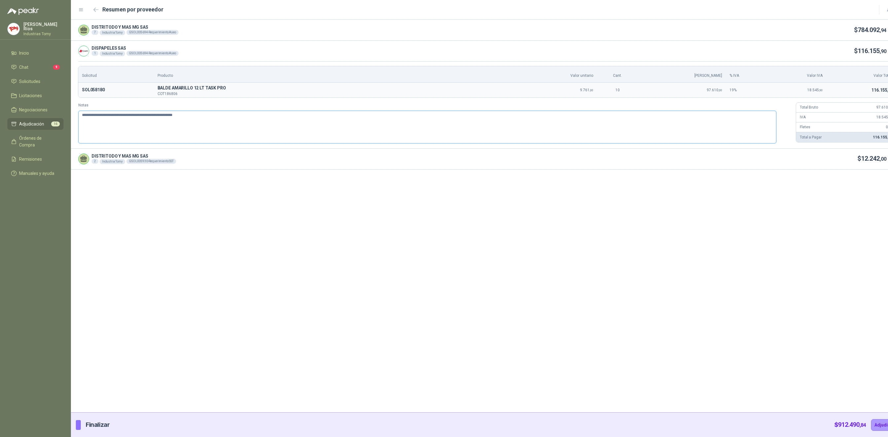
type textarea "**********"
click at [888, 158] on icon at bounding box center [893, 159] width 5 height 5
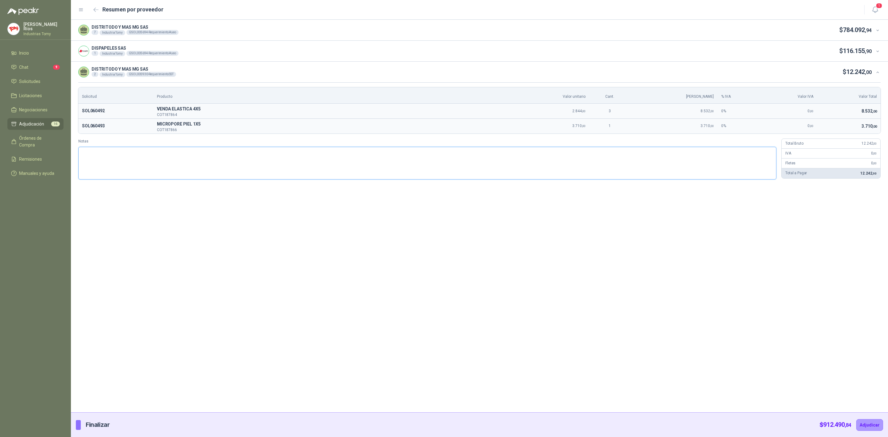
click at [167, 153] on textarea "Notas" at bounding box center [427, 163] width 698 height 33
paste textarea "**********"
type textarea "**********"
click at [43, 118] on link "Adjudicación 16" at bounding box center [35, 124] width 56 height 12
click at [41, 121] on span "Adjudicación" at bounding box center [31, 124] width 25 height 7
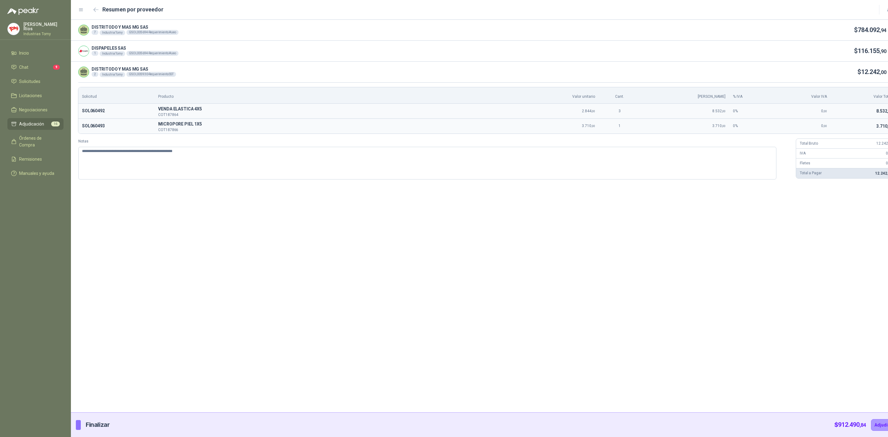
click at [41, 121] on span "Adjudicación" at bounding box center [31, 124] width 25 height 7
click at [871, 424] on button "Adjudicar" at bounding box center [884, 425] width 27 height 12
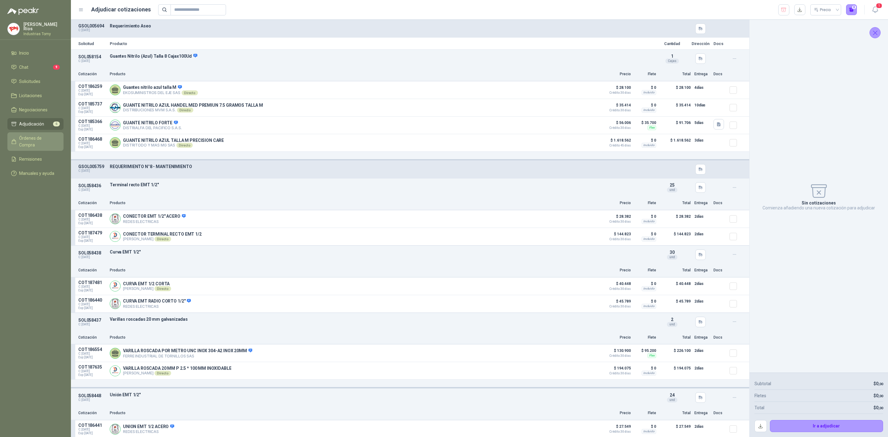
click at [48, 136] on span "Órdenes de Compra" at bounding box center [38, 142] width 39 height 14
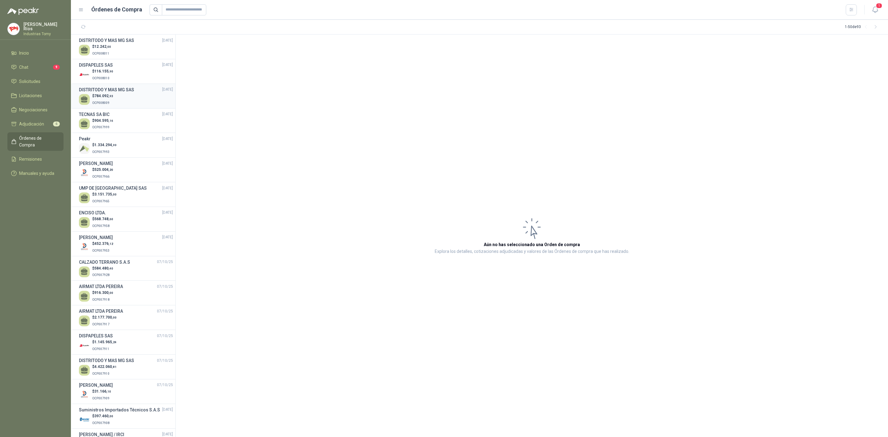
click at [108, 102] on span "OCP008009" at bounding box center [100, 102] width 17 height 3
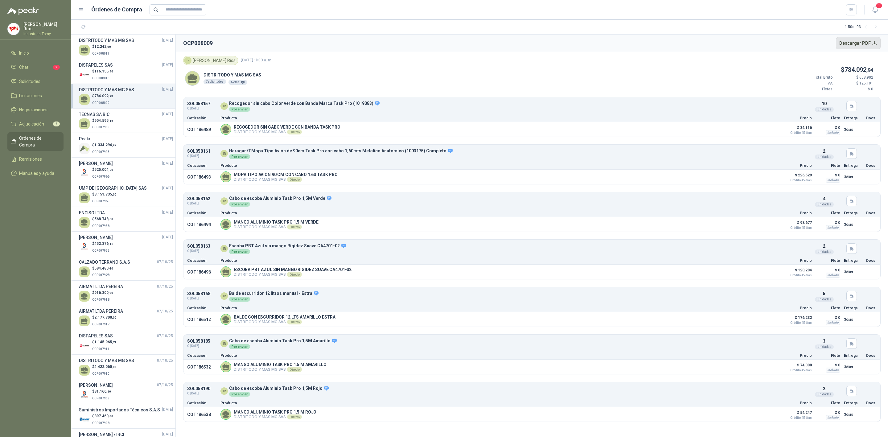
click at [859, 44] on button "Descargar PDF" at bounding box center [858, 43] width 45 height 12
click at [106, 71] on span "116.155 ,90" at bounding box center [103, 71] width 19 height 4
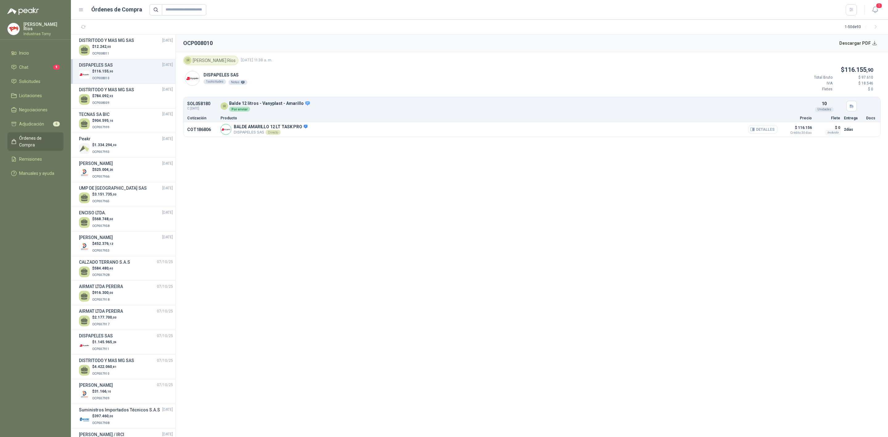
click at [763, 128] on button "Detalles" at bounding box center [763, 129] width 29 height 8
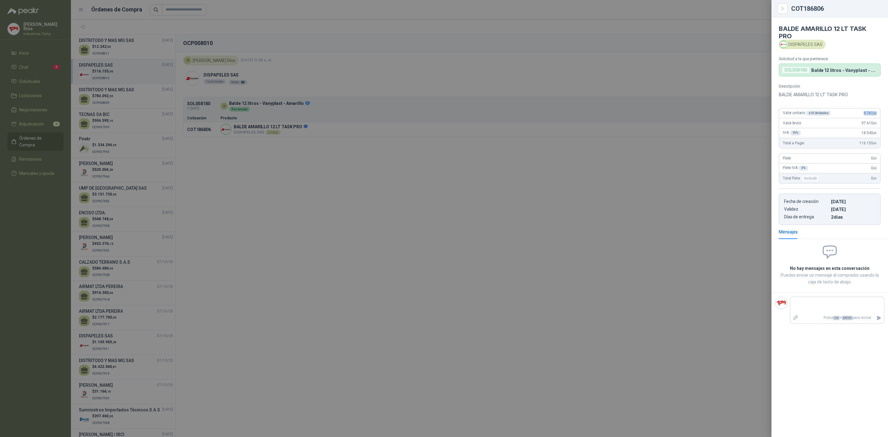
drag, startPoint x: 873, startPoint y: 105, endPoint x: 877, endPoint y: 105, distance: 4.0
click at [877, 109] on div "Valor unitario x 10 Unidades 9.761 ,00" at bounding box center [829, 114] width 101 height 10
drag, startPoint x: 42, startPoint y: 140, endPoint x: 42, endPoint y: 136, distance: 3.4
click at [42, 138] on div at bounding box center [444, 218] width 888 height 437
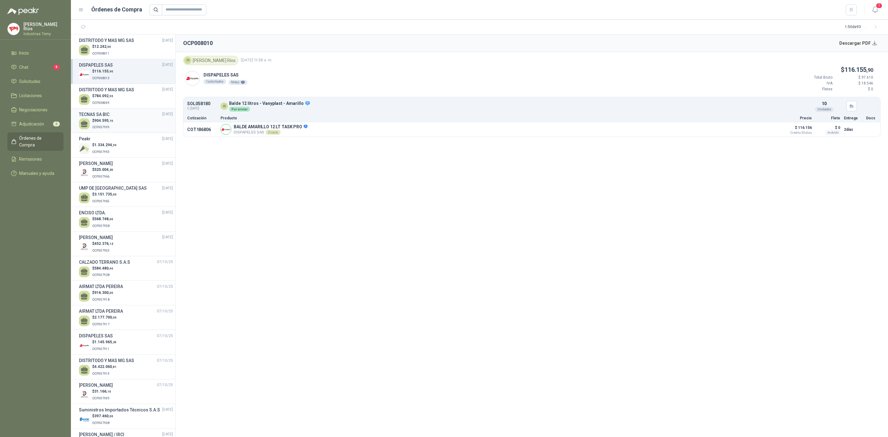
click at [118, 121] on div "$ 904.595 ,16 OCP007999" at bounding box center [126, 124] width 94 height 13
click at [762, 132] on button "Detalles" at bounding box center [763, 129] width 29 height 8
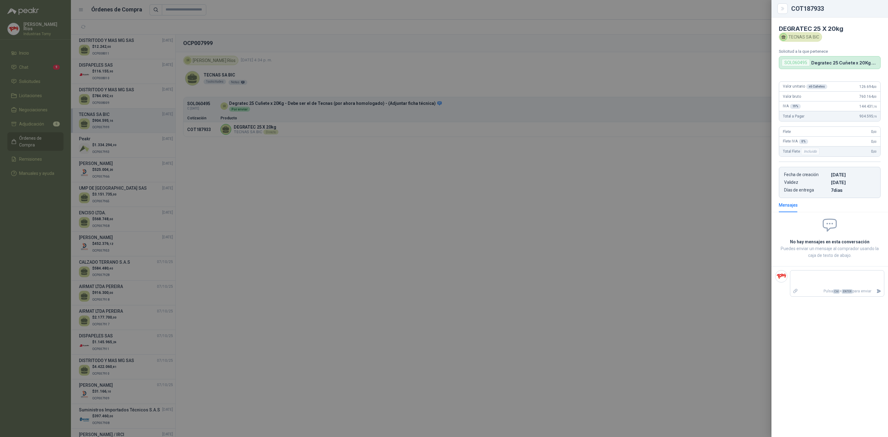
click at [267, 171] on div at bounding box center [444, 218] width 888 height 437
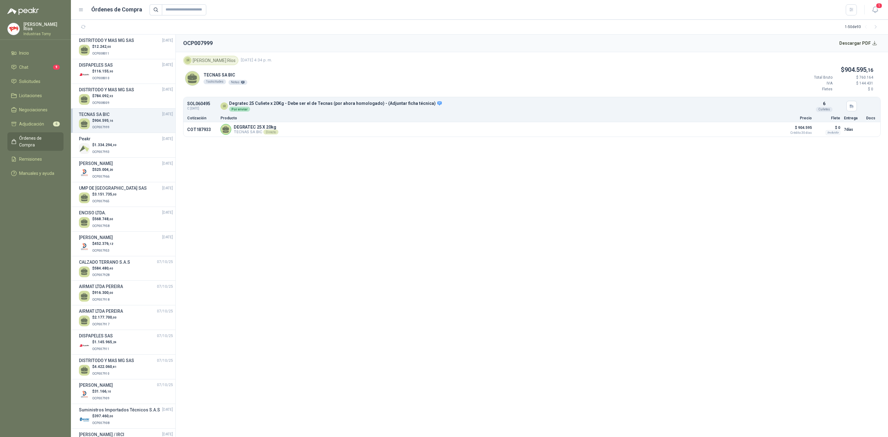
drag, startPoint x: 33, startPoint y: 139, endPoint x: 44, endPoint y: 133, distance: 13.1
click at [33, 138] on span "Órdenes de Compra" at bounding box center [38, 142] width 39 height 14
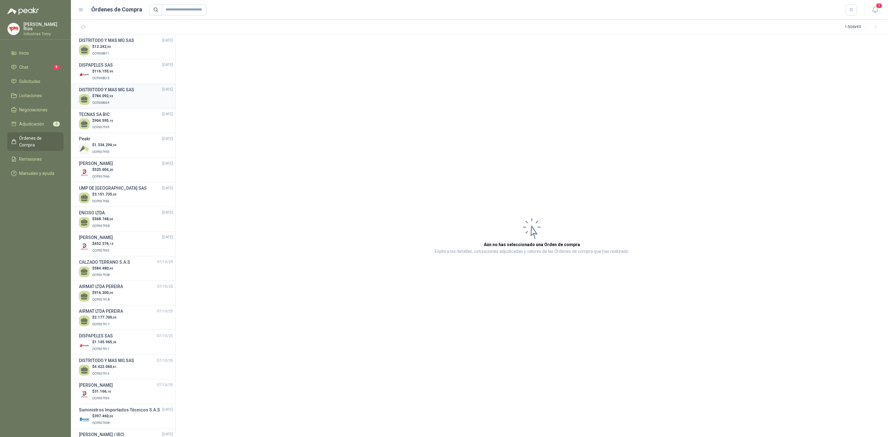
click at [115, 96] on div "$ 784.092 ,93 OCP008009" at bounding box center [126, 99] width 94 height 13
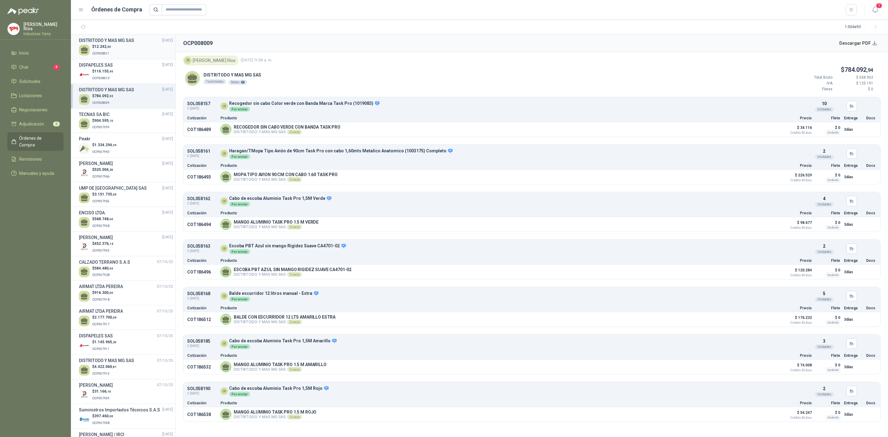
click at [119, 50] on div "$ 12.242 ,00 OCP008011" at bounding box center [126, 50] width 94 height 13
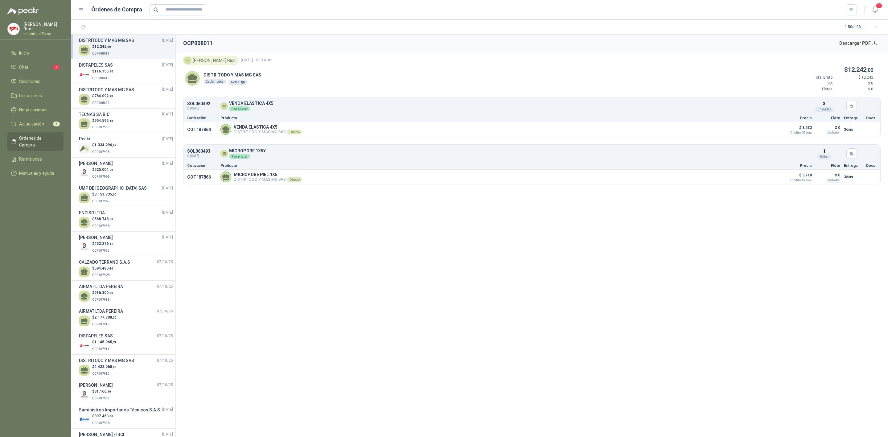
click at [35, 132] on link "Órdenes de Compra" at bounding box center [35, 141] width 56 height 19
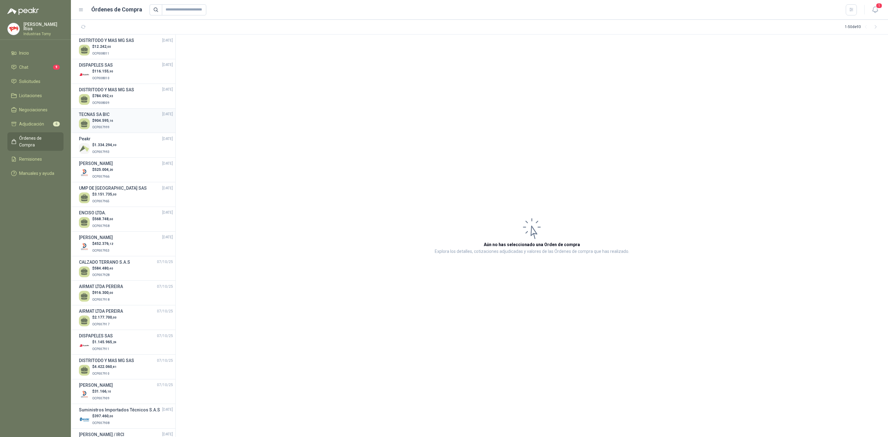
click at [103, 115] on h3 "TECNAS SA BIC" at bounding box center [94, 114] width 31 height 7
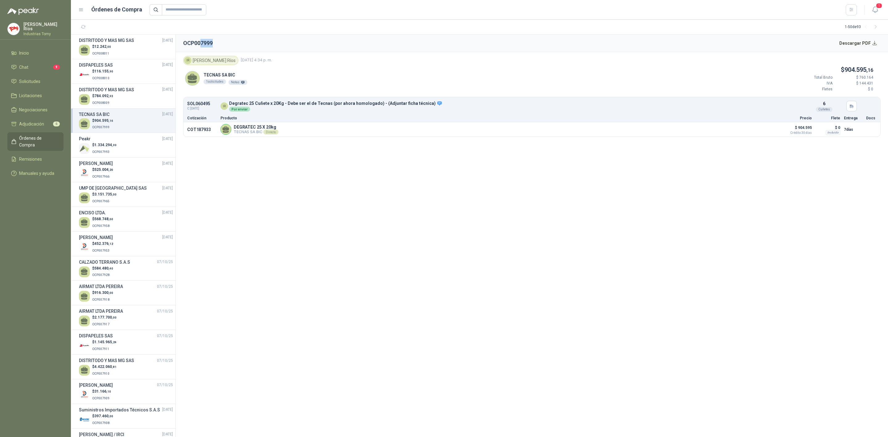
drag, startPoint x: 200, startPoint y: 36, endPoint x: 250, endPoint y: 42, distance: 50.3
click at [250, 42] on header "OCP007999 Descargar PDF" at bounding box center [532, 44] width 713 height 18
drag, startPoint x: 35, startPoint y: 78, endPoint x: 57, endPoint y: 68, distance: 24.4
click at [35, 78] on span "Solicitudes" at bounding box center [29, 81] width 21 height 7
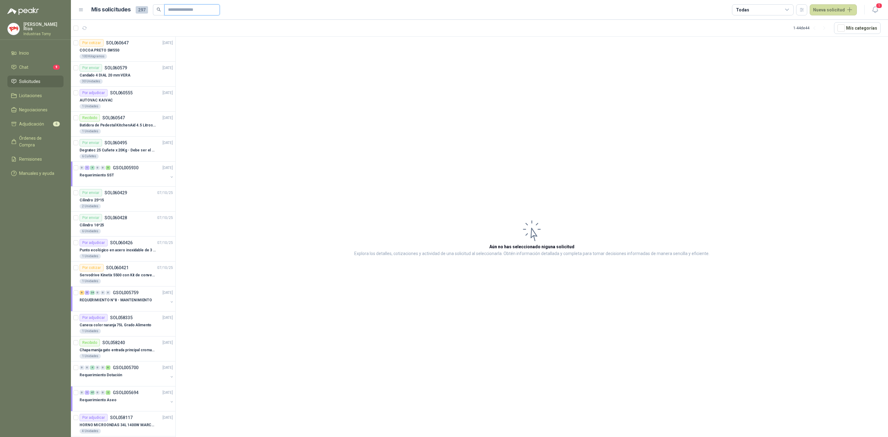
click at [179, 6] on input "text" at bounding box center [189, 10] width 43 height 10
paste input "*********"
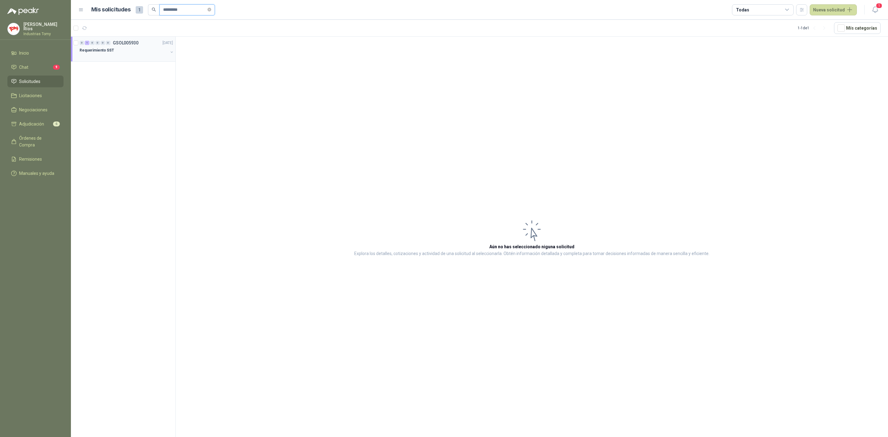
type input "*********"
click at [130, 49] on div "Requerimiento SST" at bounding box center [124, 50] width 89 height 7
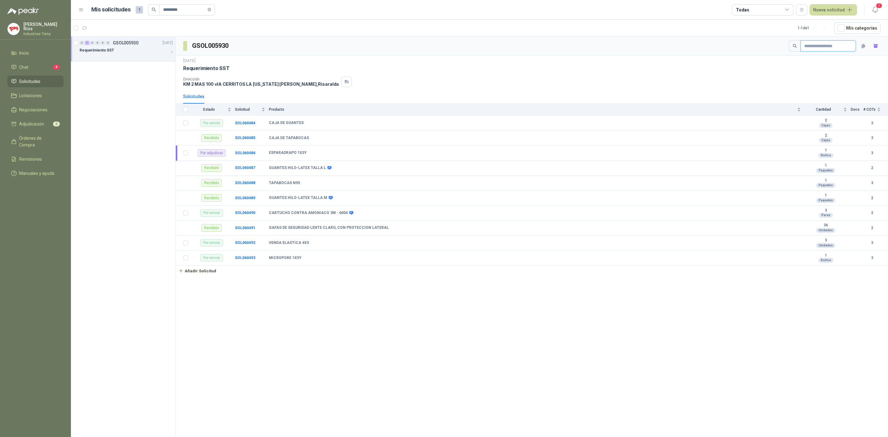
click at [827, 47] on input "text" at bounding box center [825, 46] width 43 height 10
click at [249, 155] on b "SOL060486" at bounding box center [245, 153] width 20 height 4
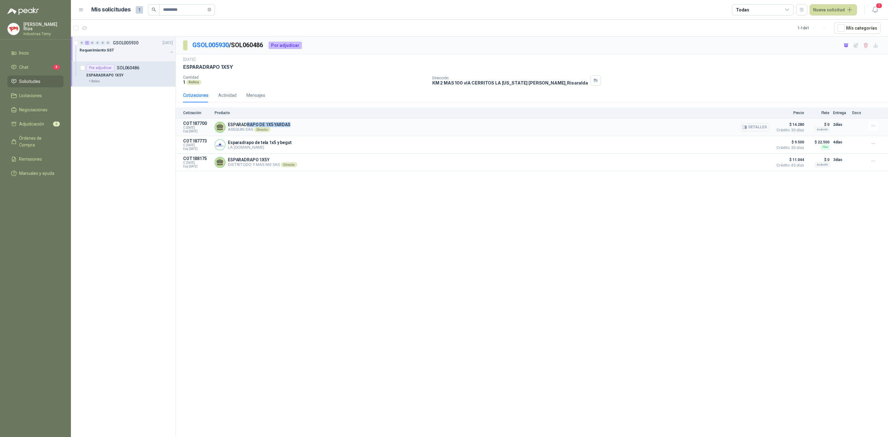
drag, startPoint x: 246, startPoint y: 127, endPoint x: 276, endPoint y: 152, distance: 39.7
click at [293, 120] on article "COT187700 C: [DATE] Exp: [DATE] ESPARADRAPO DE 1X5 YARDAS ASEQUIN SAS Directo D…" at bounding box center [532, 127] width 713 height 18
drag, startPoint x: 288, startPoint y: 159, endPoint x: 399, endPoint y: 178, distance: 112.5
click at [359, 171] on article "COT188175 C: [DATE] Exp: [DATE] ESPARADRAPO 1X5Y DISTRITODO Y MAS MG SAS Direct…" at bounding box center [532, 163] width 713 height 18
click at [876, 160] on button "button" at bounding box center [874, 161] width 10 height 10
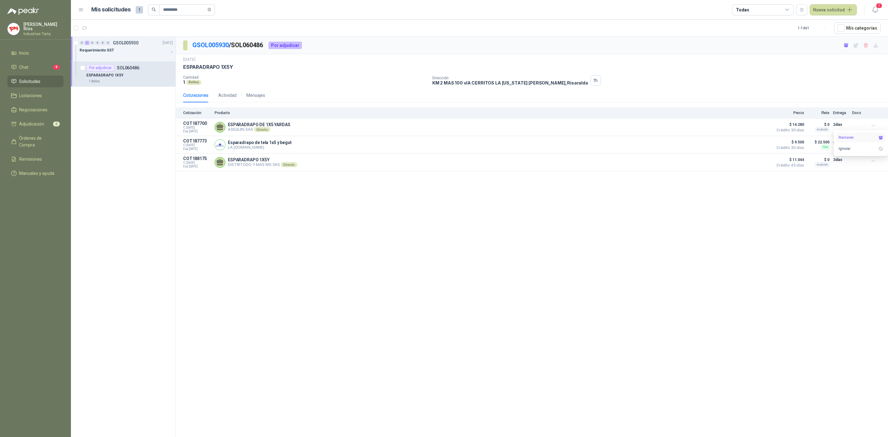
click at [849, 137] on button "Remover" at bounding box center [861, 138] width 49 height 10
click at [849, 137] on button "Añadir" at bounding box center [861, 138] width 49 height 10
click at [41, 124] on span "Adjudicación" at bounding box center [31, 124] width 25 height 7
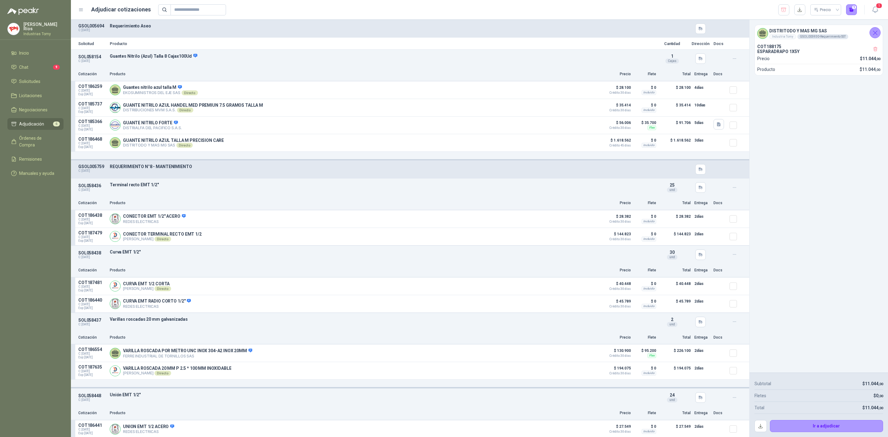
scroll to position [127, 0]
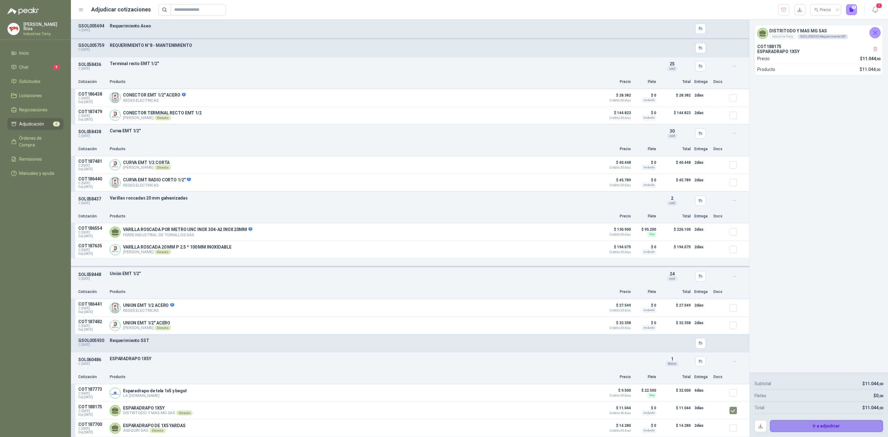
click at [827, 424] on button "Ir a adjudicar" at bounding box center [827, 426] width 114 height 12
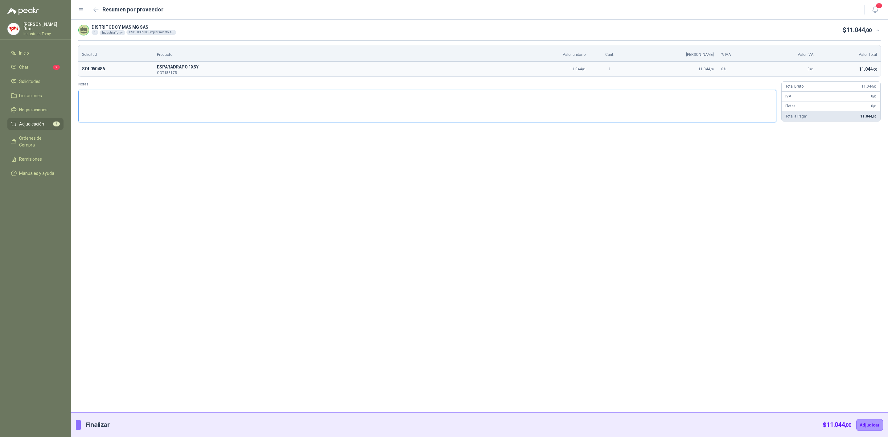
click at [161, 106] on textarea "Notas" at bounding box center [427, 106] width 698 height 33
type textarea "*"
type textarea "**"
type textarea "***"
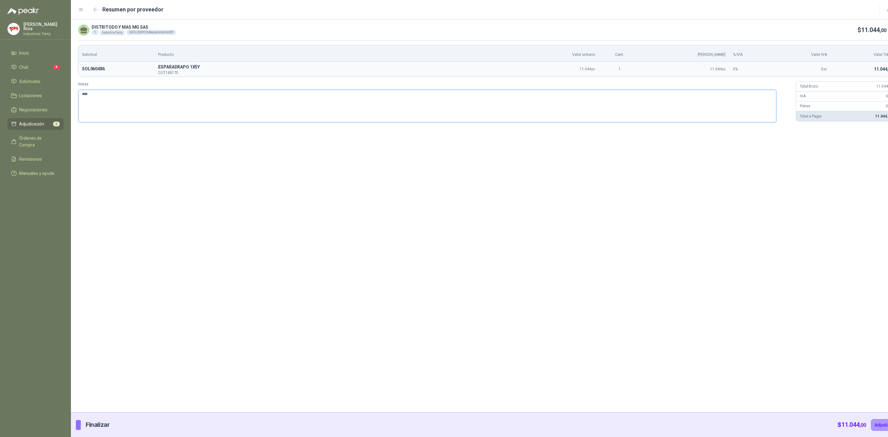
type textarea "*****"
type textarea "******"
type textarea "*******"
type textarea "********"
type textarea "*********"
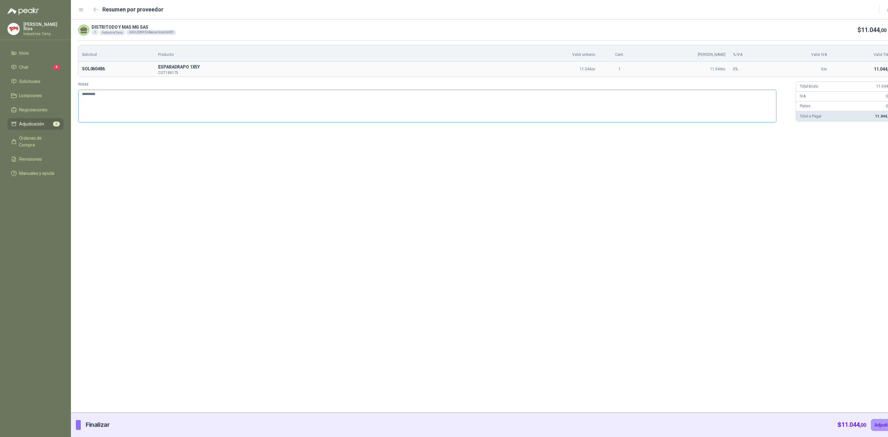
type textarea "********"
type textarea "*******"
type textarea "********"
type textarea "*********"
type textarea "**********"
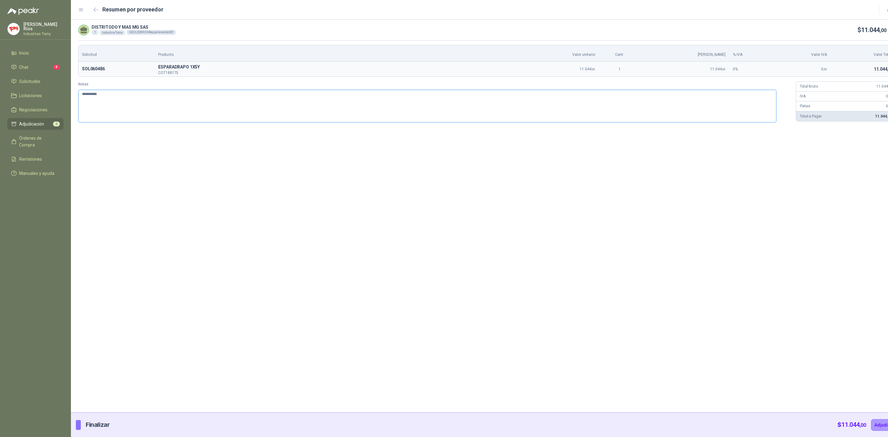
type textarea "**********"
click at [875, 425] on button "Adjudicar" at bounding box center [884, 425] width 27 height 12
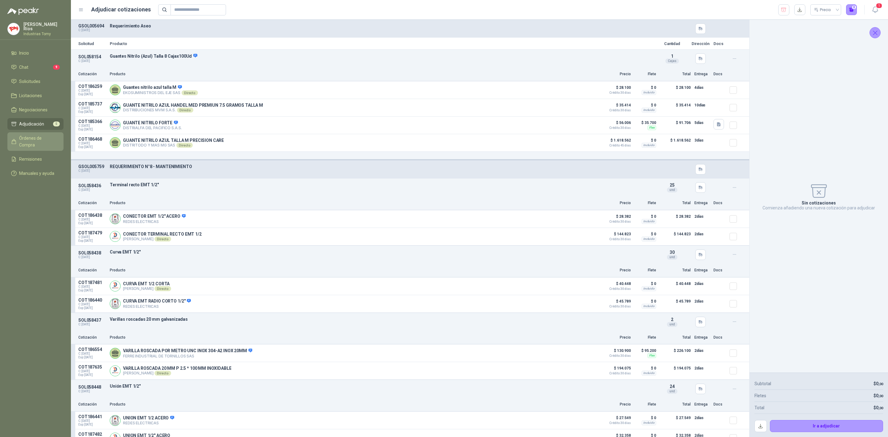
click at [34, 140] on span "Órdenes de Compra" at bounding box center [38, 142] width 39 height 14
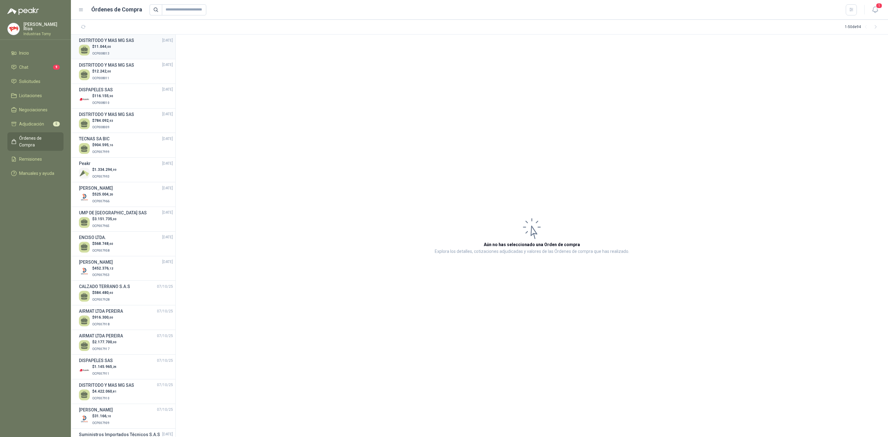
click at [122, 48] on div "$ 11.044 ,00 OCP008013" at bounding box center [126, 50] width 94 height 13
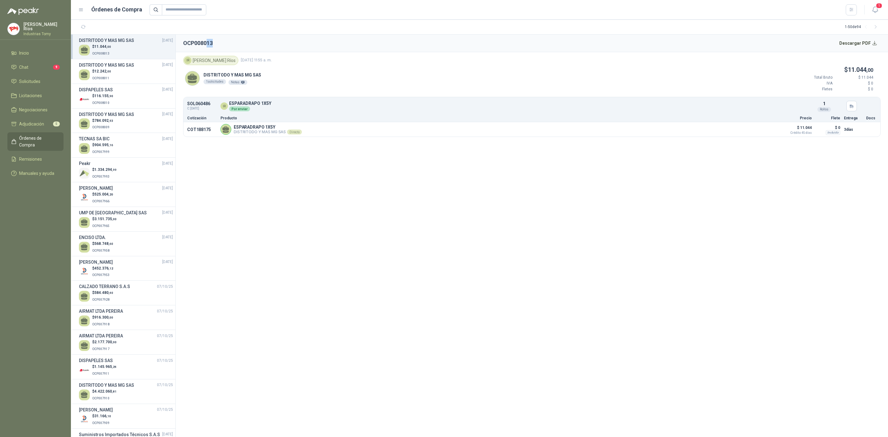
drag, startPoint x: 219, startPoint y: 39, endPoint x: 207, endPoint y: 40, distance: 12.1
click at [207, 40] on header "OCP008013 Descargar PDF" at bounding box center [532, 44] width 713 height 18
click at [342, 241] on section "OCP008013 Descargar PDF IR [PERSON_NAME] [DATE] 11:55 a. m. DISTRITODO Y MAS MG…" at bounding box center [532, 236] width 713 height 403
click at [301, 316] on section "OCP008013 Descargar PDF IR [PERSON_NAME] [DATE] 11:55 a. m. DISTRITODO Y MAS MG…" at bounding box center [532, 236] width 713 height 403
click at [38, 78] on span "Solicitudes" at bounding box center [29, 81] width 21 height 7
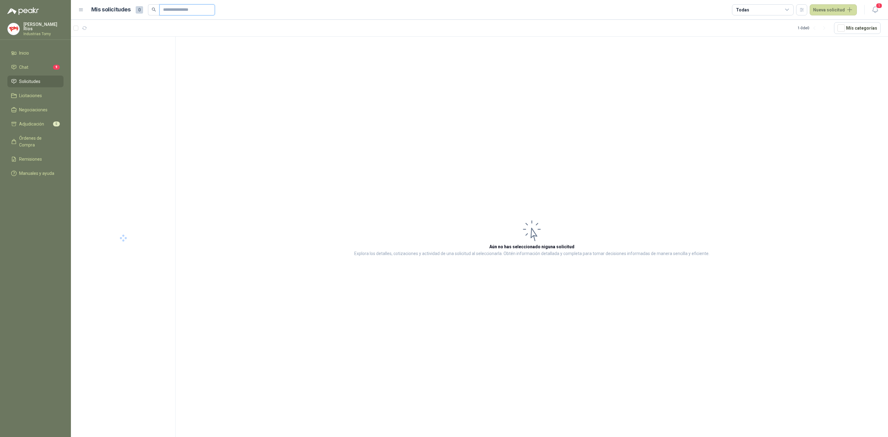
click at [184, 6] on input "text" at bounding box center [184, 10] width 43 height 10
click at [134, 50] on div "Requerimiento Aseo" at bounding box center [124, 50] width 89 height 7
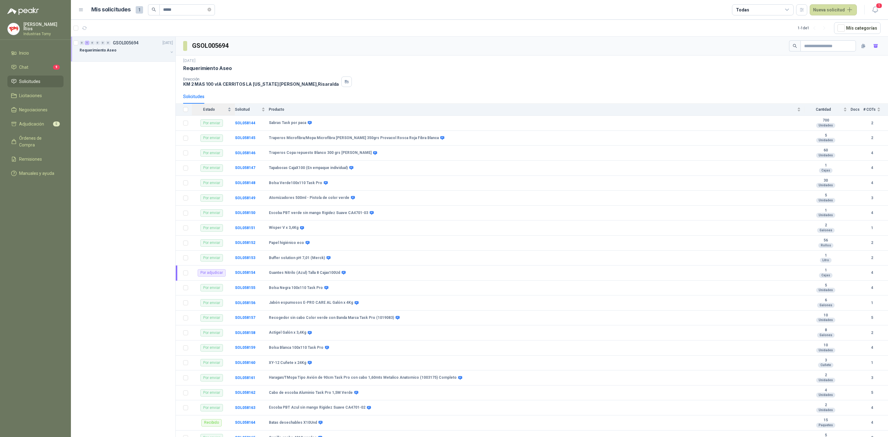
click at [217, 109] on span "Estado" at bounding box center [209, 109] width 35 height 4
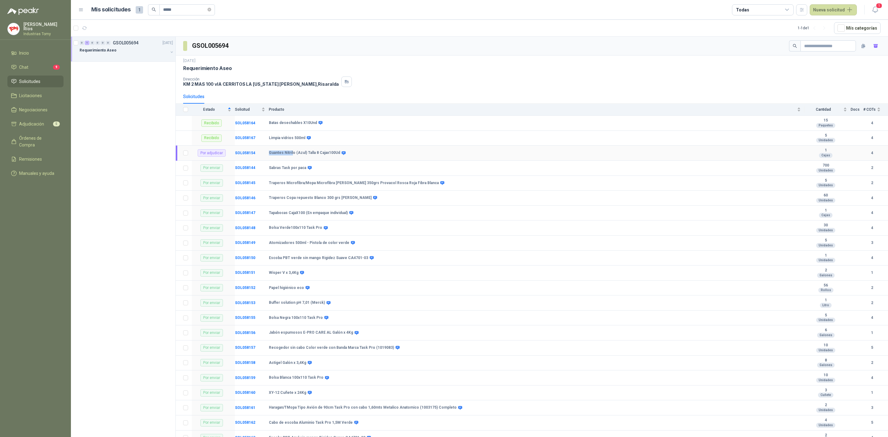
drag, startPoint x: 292, startPoint y: 157, endPoint x: 262, endPoint y: 157, distance: 30.2
click at [262, 157] on tr "Por adjudicar SOL058154 Guantes Nitrilo (Azul) Talla 8 Cajax100Ud 1 Cajas 4" at bounding box center [532, 153] width 713 height 15
click at [214, 155] on div "Por adjudicar" at bounding box center [212, 152] width 28 height 7
click at [249, 151] on td "SOL058154" at bounding box center [252, 153] width 34 height 15
click at [248, 154] on b "SOL058154" at bounding box center [245, 153] width 20 height 4
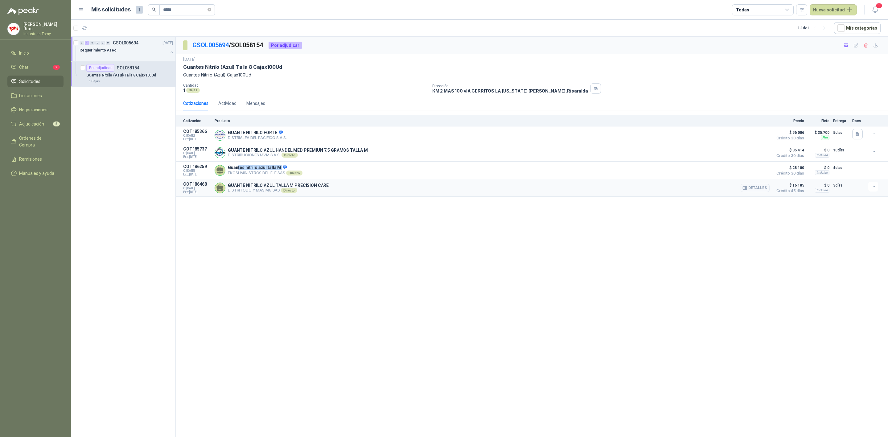
drag, startPoint x: 238, startPoint y: 171, endPoint x: 270, endPoint y: 184, distance: 34.4
click at [280, 169] on p "Guantes nitrilo azul talla M" at bounding box center [265, 168] width 75 height 6
drag, startPoint x: 301, startPoint y: 180, endPoint x: 382, endPoint y: 184, distance: 80.6
click at [378, 184] on div "GUANTE NITRILO AZUL TALLA M PRECISION CARE DISTRITODO Y MAS MG SAS Directo Deta…" at bounding box center [492, 188] width 555 height 12
drag, startPoint x: 803, startPoint y: 185, endPoint x: 796, endPoint y: 185, distance: 7.4
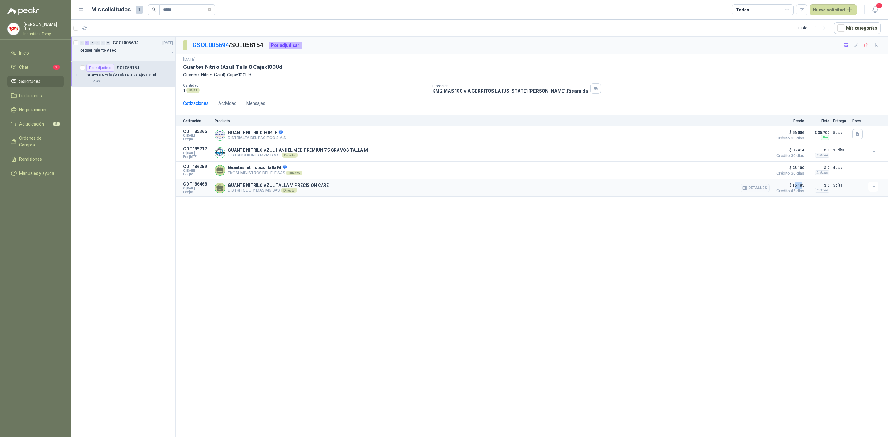
click at [796, 185] on span "$ 16.185" at bounding box center [789, 185] width 31 height 7
click at [759, 192] on button "Detalles" at bounding box center [755, 188] width 29 height 8
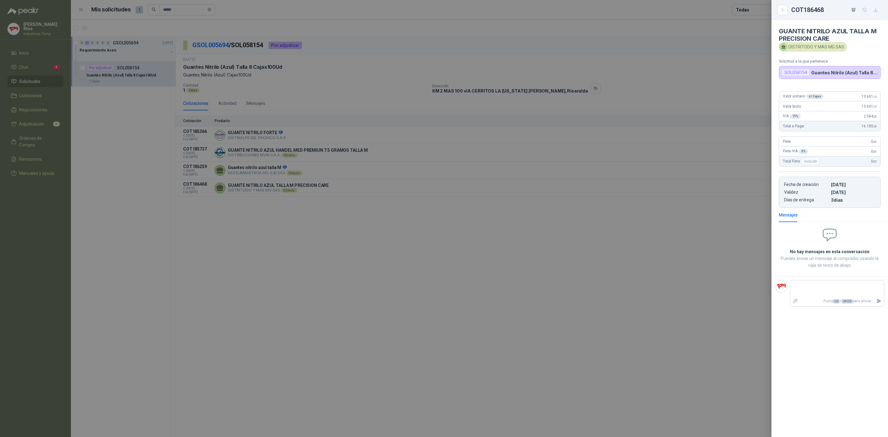
drag, startPoint x: 680, startPoint y: 260, endPoint x: 688, endPoint y: 253, distance: 10.5
click at [683, 256] on div at bounding box center [444, 218] width 888 height 437
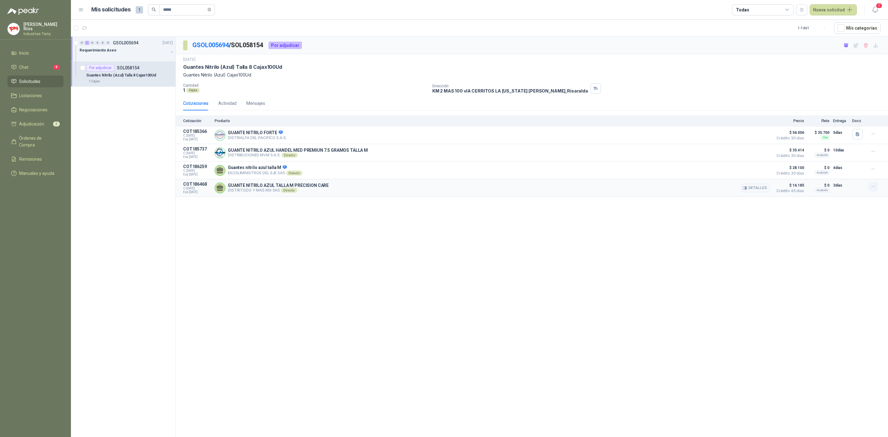
click at [875, 187] on icon "button" at bounding box center [873, 186] width 5 height 5
click at [866, 165] on button "Remover" at bounding box center [861, 164] width 49 height 10
click at [866, 164] on button "Añadir" at bounding box center [861, 164] width 49 height 10
click at [43, 122] on span "Adjudicación" at bounding box center [31, 124] width 25 height 7
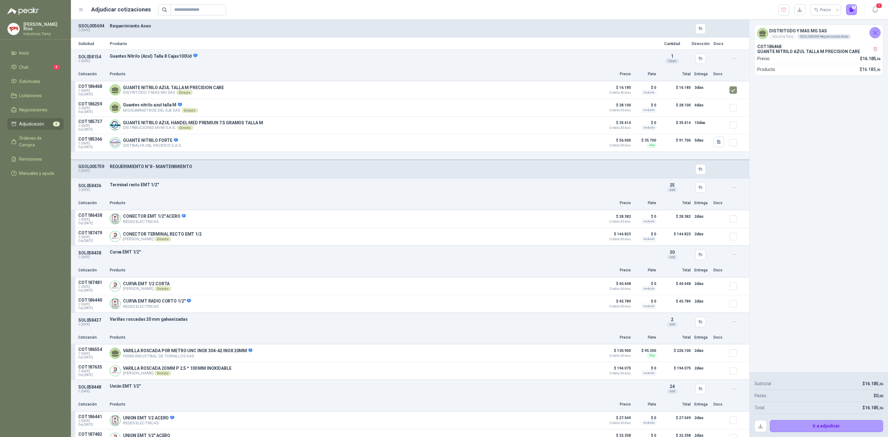
click at [791, 66] on div "COT186468 GUANTE NITRILO AZUL TALLA M PRECISION CARE Precio $ 16.185 ,36 Produc…" at bounding box center [819, 59] width 128 height 34
click at [585, 89] on button "Detalles" at bounding box center [582, 90] width 29 height 8
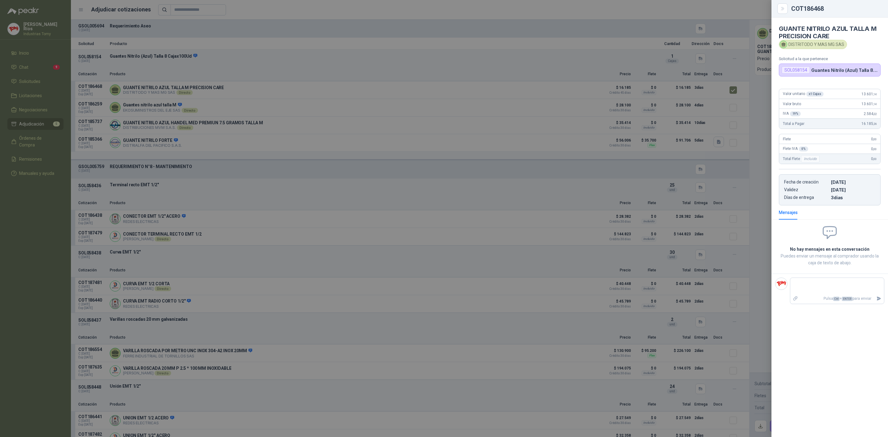
click at [752, 129] on div at bounding box center [444, 218] width 888 height 437
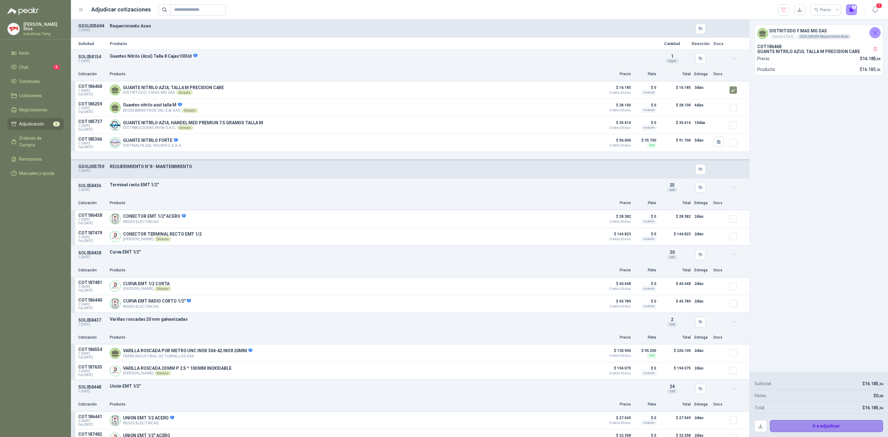
click at [849, 429] on button "Ir a adjudicar" at bounding box center [827, 426] width 114 height 12
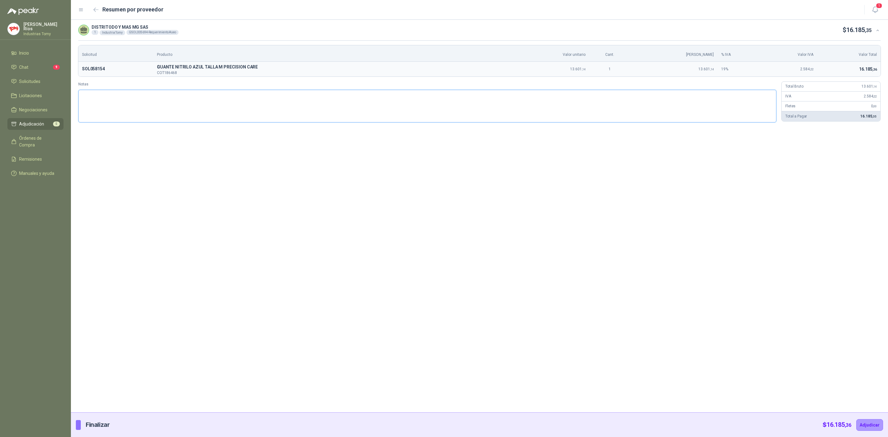
click at [195, 115] on textarea "Notas" at bounding box center [427, 106] width 698 height 33
click at [882, 419] on div "$ 16.185 ,36 Adjudicar" at bounding box center [868, 425] width 60 height 24
click at [880, 423] on button "Adjudicar" at bounding box center [884, 425] width 27 height 12
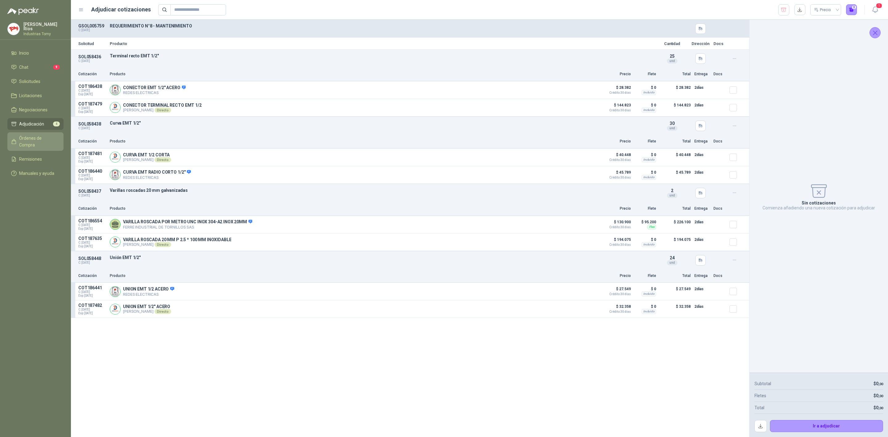
click at [43, 140] on span "Órdenes de Compra" at bounding box center [38, 142] width 39 height 14
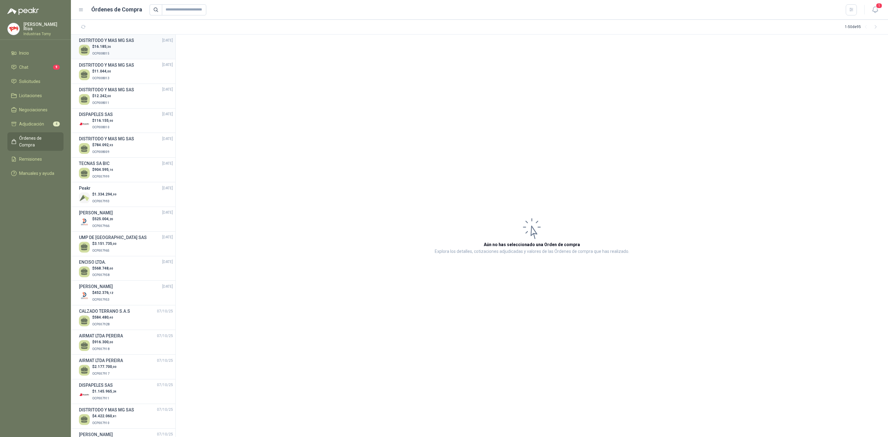
click at [138, 47] on div "$ 16.185 ,36 OCP008015" at bounding box center [126, 50] width 94 height 13
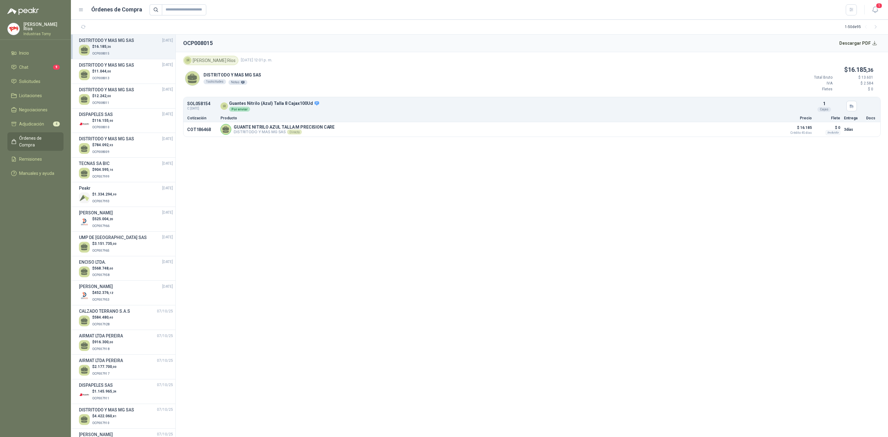
click at [215, 44] on header "OCP008015 Descargar PDF" at bounding box center [532, 44] width 713 height 18
click at [38, 80] on span "Solicitudes" at bounding box center [29, 81] width 21 height 7
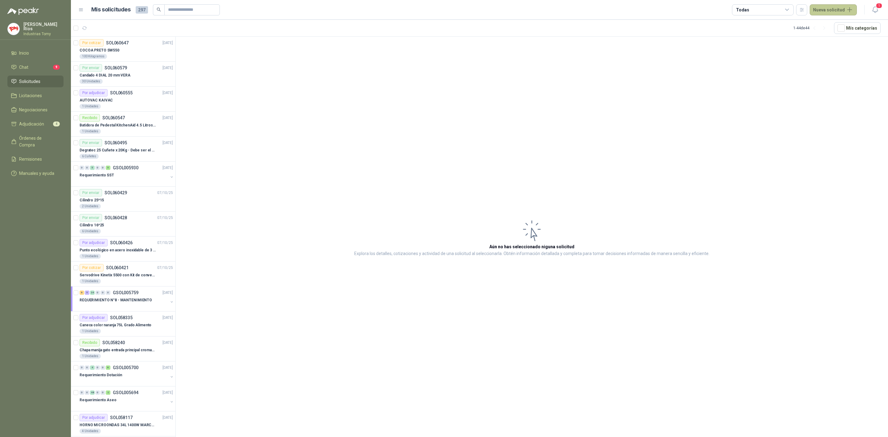
click at [827, 10] on button "Nueva solicitud" at bounding box center [833, 9] width 47 height 11
click at [825, 26] on link "Solicitud" at bounding box center [840, 24] width 52 height 11
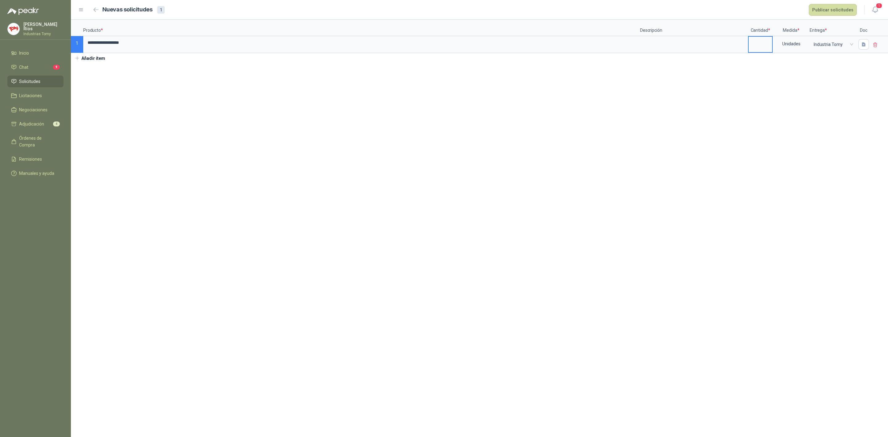
click at [765, 40] on input at bounding box center [760, 43] width 23 height 12
click at [836, 8] on button "Publicar solicitudes" at bounding box center [833, 10] width 48 height 12
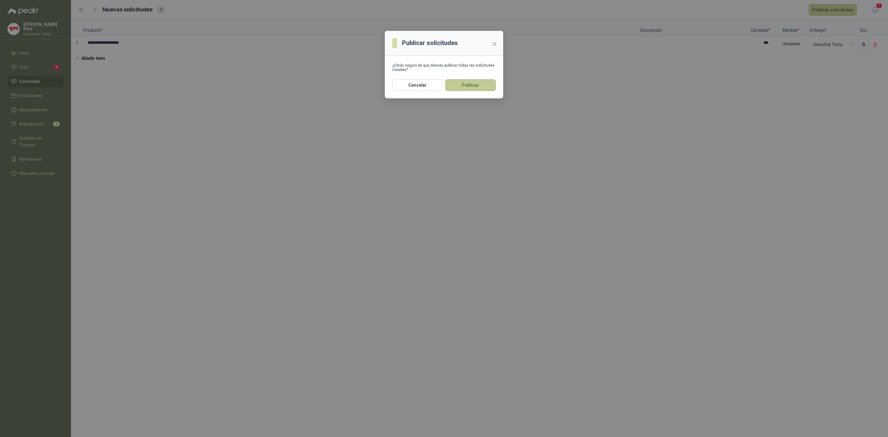
click at [478, 91] on button "Publicar" at bounding box center [470, 85] width 51 height 12
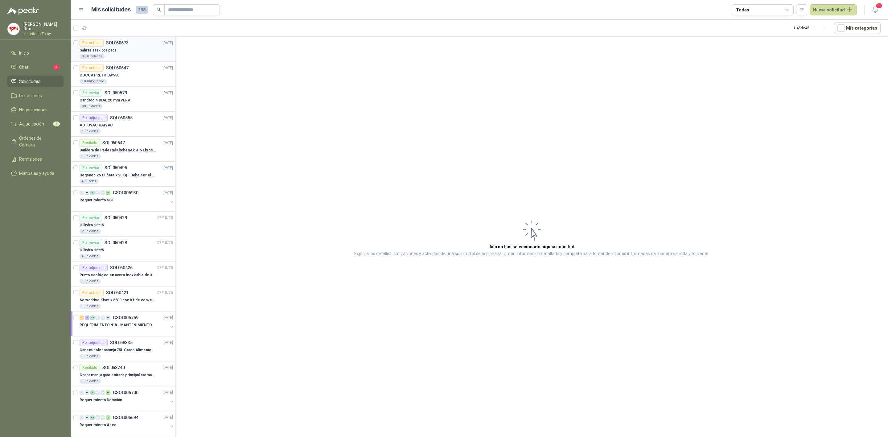
click at [132, 51] on div "Sabras Task por paca" at bounding box center [126, 50] width 93 height 7
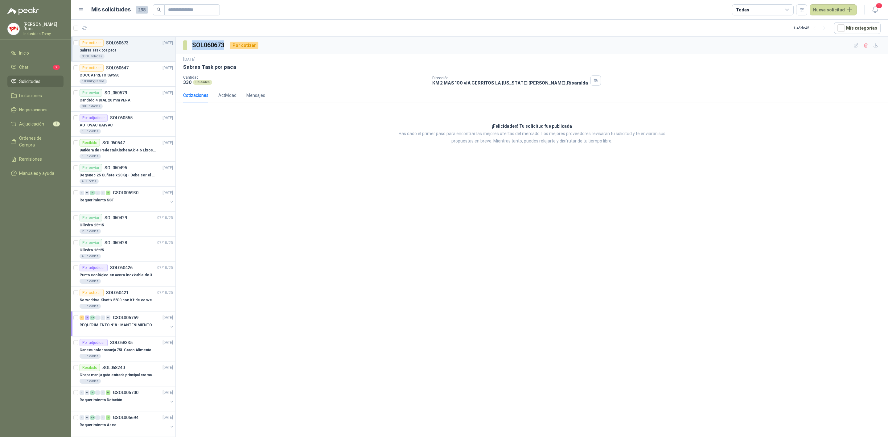
drag, startPoint x: 225, startPoint y: 48, endPoint x: 191, endPoint y: 48, distance: 33.9
click at [191, 48] on section "SOL060673" at bounding box center [204, 45] width 42 height 10
copy h3 "SOL060673"
click at [341, 196] on div "SOL060673 Por cotizar [DATE] Sabras Task por paca Cantidad 330 Unidades Direcci…" at bounding box center [532, 238] width 713 height 403
click at [36, 79] on span "Solicitudes" at bounding box center [29, 81] width 21 height 7
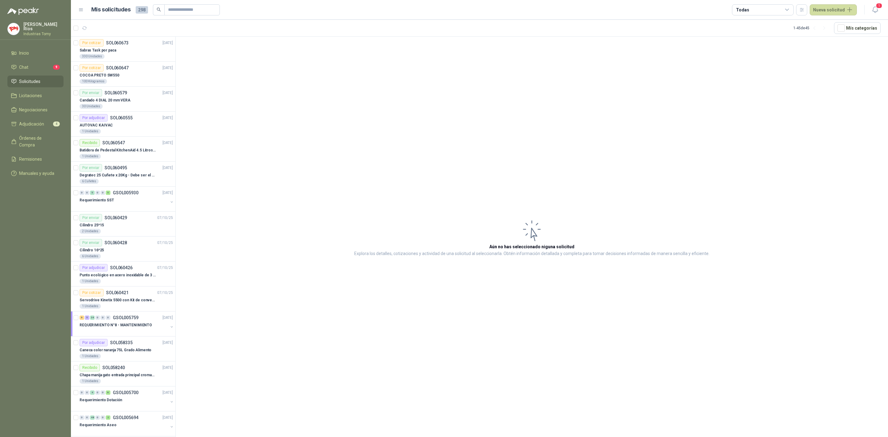
click at [33, 78] on span "Solicitudes" at bounding box center [29, 81] width 21 height 7
click at [176, 13] on input "text" at bounding box center [189, 10] width 43 height 10
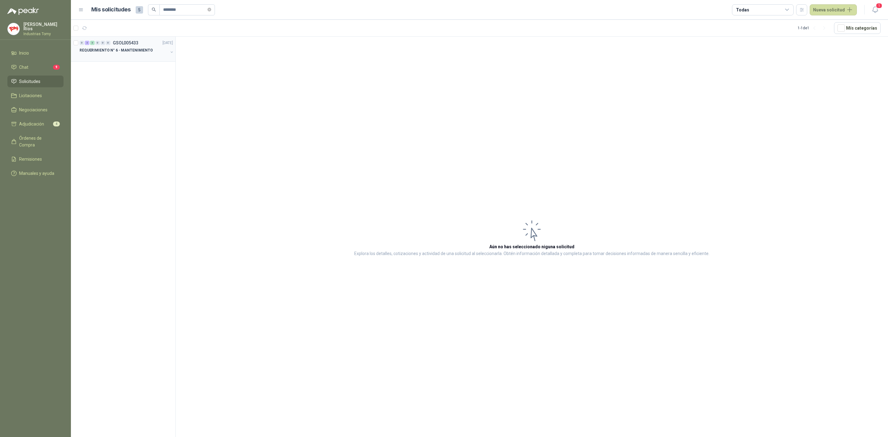
click at [138, 57] on div at bounding box center [124, 56] width 89 height 5
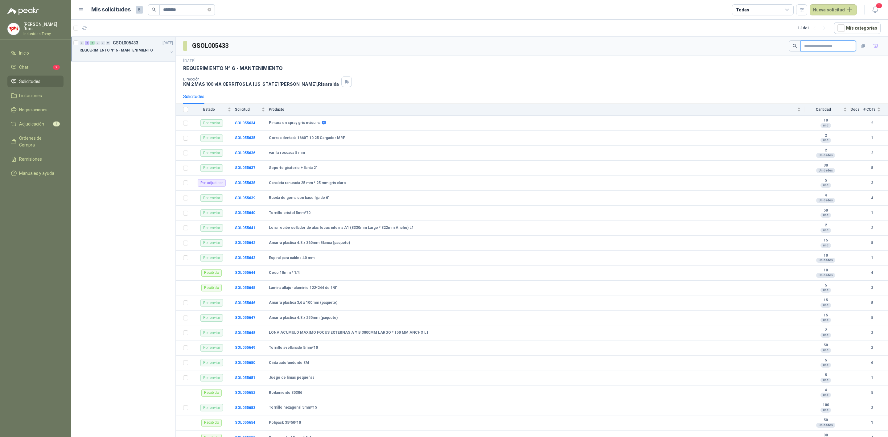
click at [812, 44] on input "text" at bounding box center [825, 46] width 43 height 10
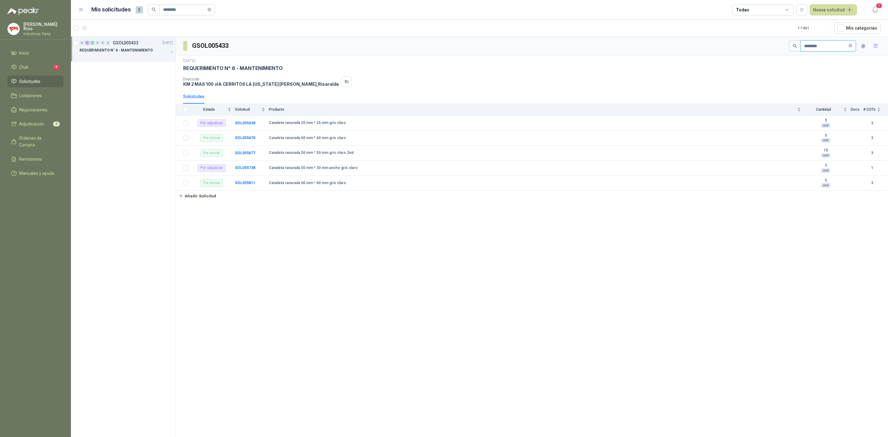
drag, startPoint x: 832, startPoint y: 43, endPoint x: 727, endPoint y: 49, distance: 105.0
click at [727, 49] on div "GSOL005433 ********" at bounding box center [532, 46] width 713 height 19
paste input "**********"
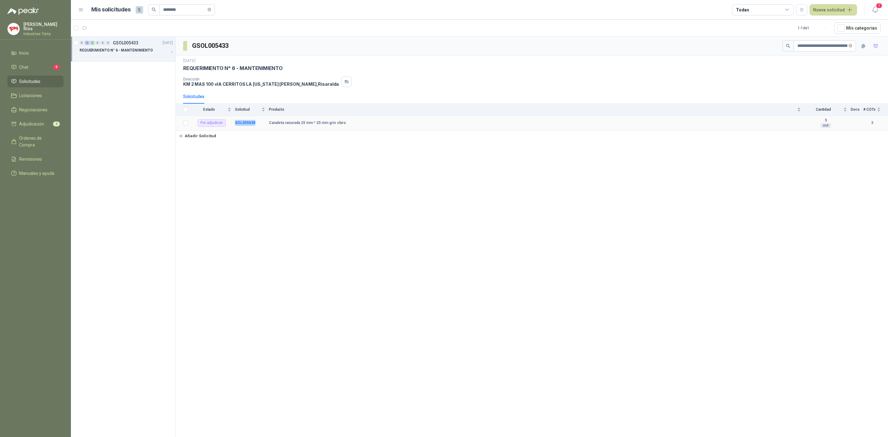
drag, startPoint x: 254, startPoint y: 126, endPoint x: 228, endPoint y: 121, distance: 26.0
click at [228, 121] on tr "Por adjudicar SOL055638 Canaleta ranurada 25 mm * 25 mm gris claro 5 und 3" at bounding box center [532, 123] width 713 height 15
copy tr "SOL055638"
click at [852, 45] on icon "close-circle" at bounding box center [851, 46] width 4 height 4
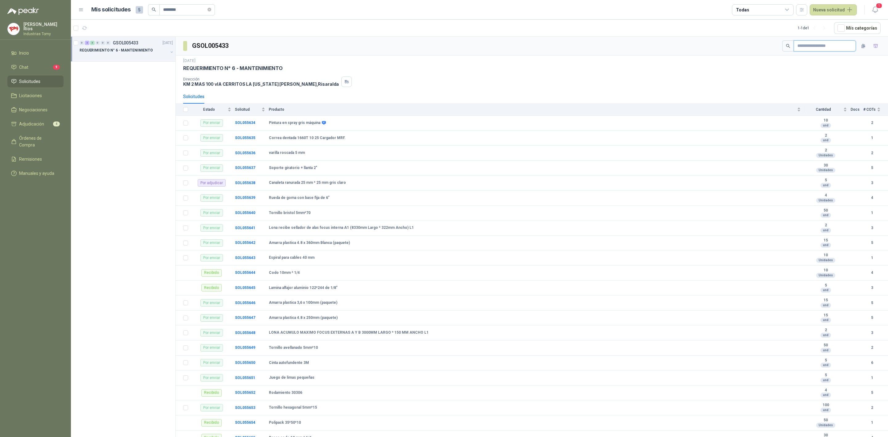
paste input "**********"
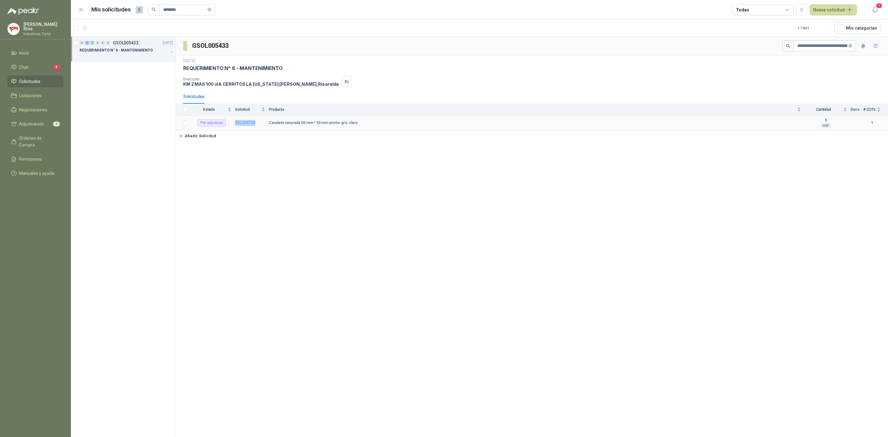
drag, startPoint x: 259, startPoint y: 125, endPoint x: 235, endPoint y: 124, distance: 24.4
click at [235, 124] on td "SOL055738" at bounding box center [252, 123] width 34 height 15
copy b "SOL055738"
drag, startPoint x: 852, startPoint y: 49, endPoint x: 846, endPoint y: 43, distance: 9.0
click at [849, 46] on span at bounding box center [851, 46] width 4 height 10
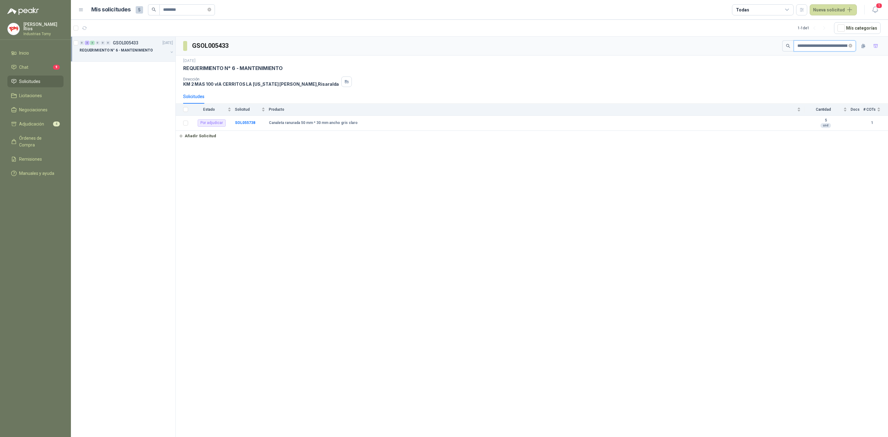
scroll to position [0, 49]
drag, startPoint x: 845, startPoint y: 43, endPoint x: 849, endPoint y: 45, distance: 4.6
click at [848, 44] on span "**********" at bounding box center [825, 45] width 62 height 11
click at [851, 47] on icon "close-circle" at bounding box center [851, 46] width 4 height 4
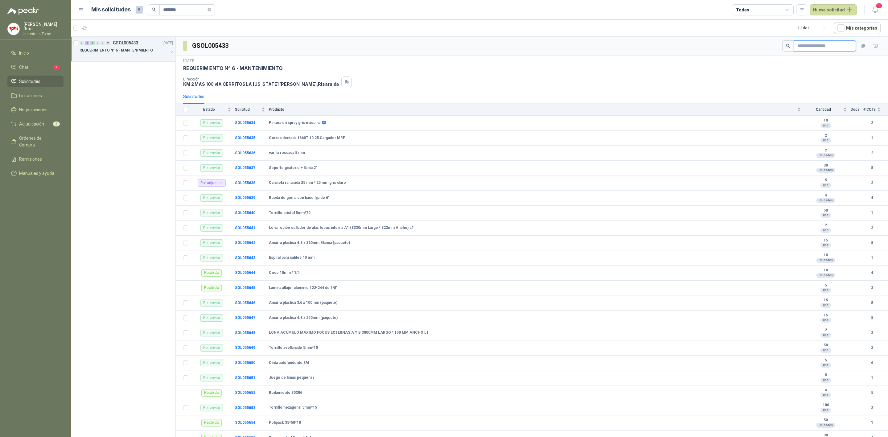
scroll to position [0, 0]
click at [837, 46] on input "text" at bounding box center [823, 46] width 50 height 10
paste input "**********"
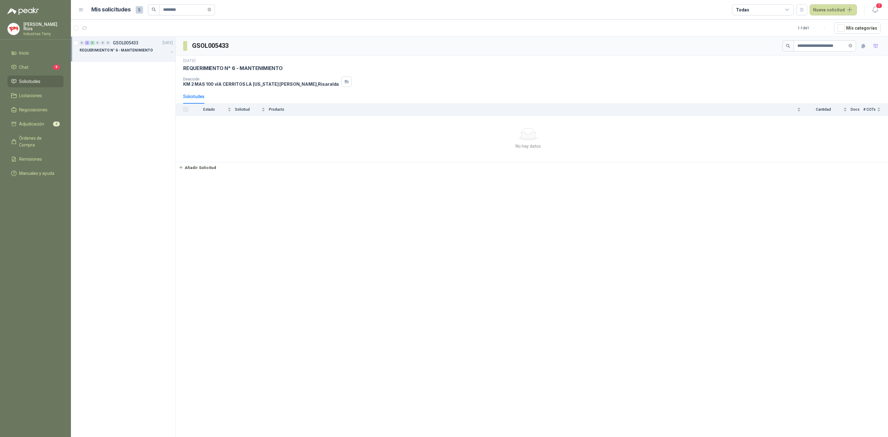
click at [31, 76] on link "Solicitudes" at bounding box center [35, 82] width 56 height 12
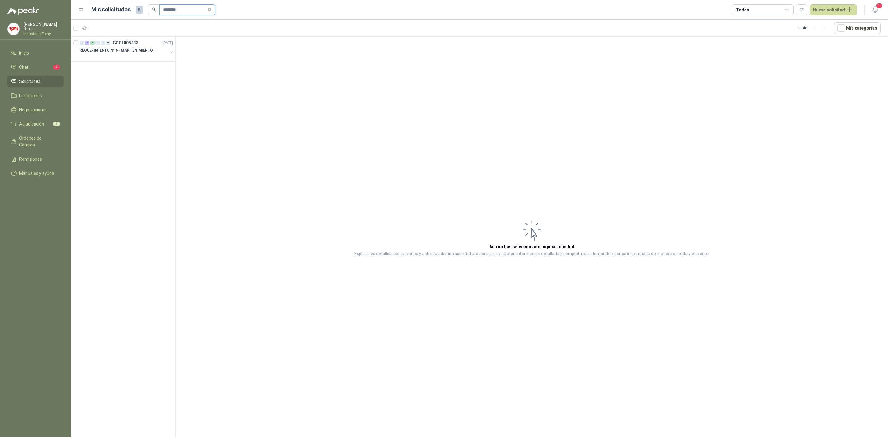
drag, startPoint x: 184, startPoint y: 12, endPoint x: 107, endPoint y: 9, distance: 77.2
click at [107, 9] on div "Mis solicitudes 5 ********" at bounding box center [153, 9] width 124 height 11
paste input "**********"
click at [131, 53] on p "REQUERIMIENTO N°8 - MANTENIMIENTO" at bounding box center [116, 51] width 72 height 6
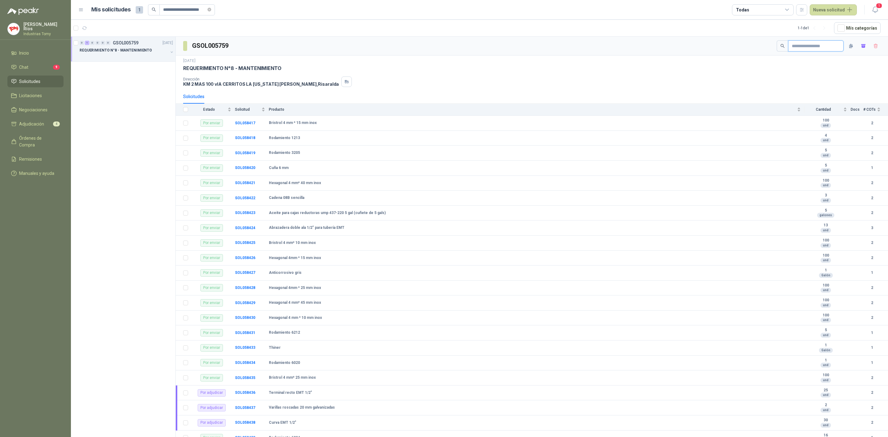
click at [807, 46] on input "text" at bounding box center [813, 46] width 43 height 10
paste input "**********"
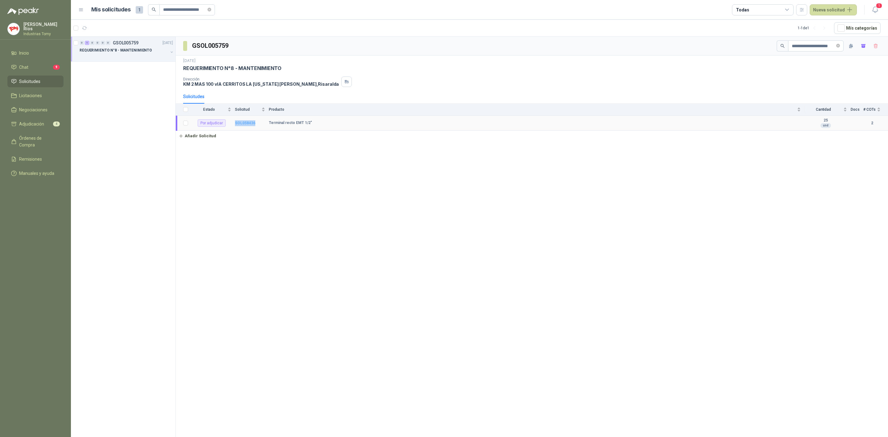
drag, startPoint x: 258, startPoint y: 125, endPoint x: 234, endPoint y: 124, distance: 23.8
click at [235, 124] on td "SOL058436" at bounding box center [252, 123] width 34 height 15
copy b "SOL058436"
click at [841, 46] on span "**********" at bounding box center [816, 45] width 56 height 11
click at [838, 46] on icon "close-circle" at bounding box center [839, 46] width 4 height 4
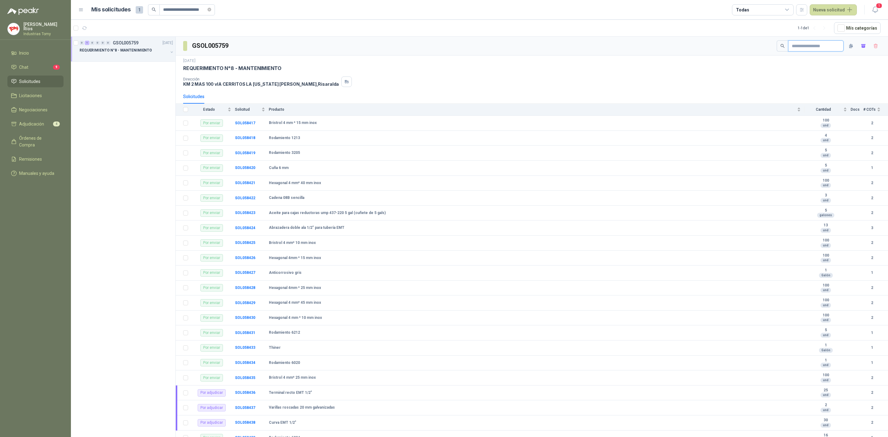
paste input "**********"
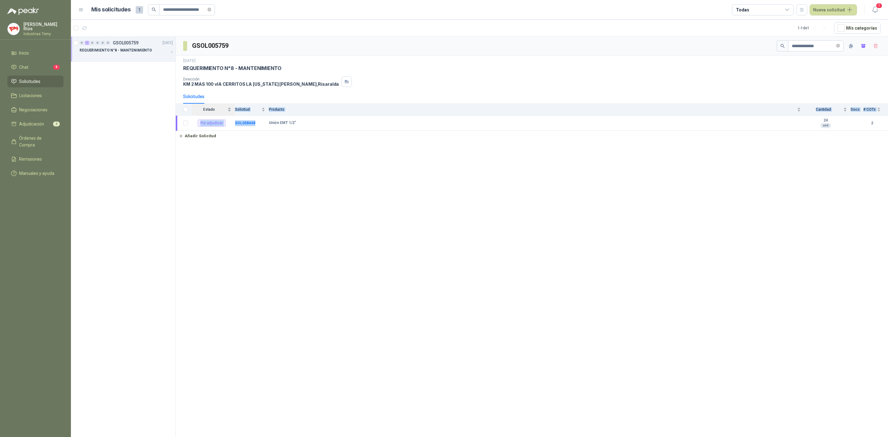
drag, startPoint x: 231, startPoint y: 118, endPoint x: 209, endPoint y: 114, distance: 21.9
click at [209, 114] on table "Estado Solicitud Producto Cantidad Docs # COTs Por adjudicar SOL058448 Unión EM…" at bounding box center [532, 117] width 713 height 27
drag, startPoint x: 287, startPoint y: 185, endPoint x: 281, endPoint y: 169, distance: 16.9
click at [285, 179] on div "**********" at bounding box center [532, 238] width 713 height 403
drag, startPoint x: 255, startPoint y: 123, endPoint x: 233, endPoint y: 120, distance: 22.5
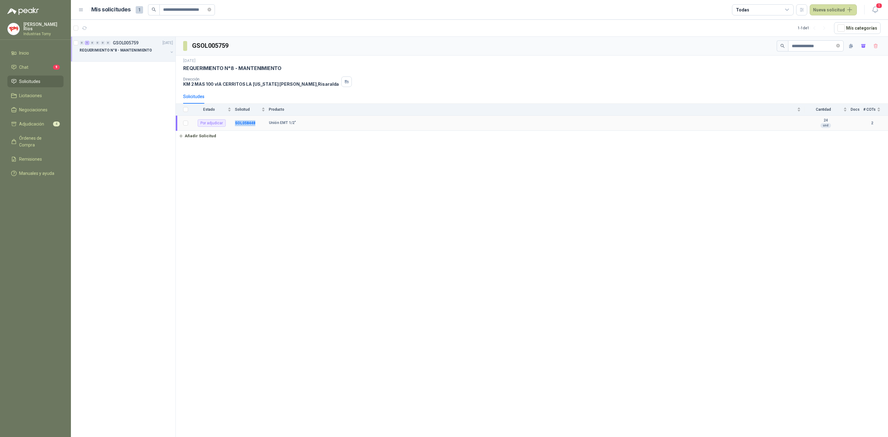
click at [233, 120] on tr "Por adjudicar SOL058448 Unión EMT 1/2" 24 und 2" at bounding box center [532, 123] width 713 height 15
copy tr "SOL058448"
click at [839, 47] on icon "close-circle" at bounding box center [839, 46] width 4 height 4
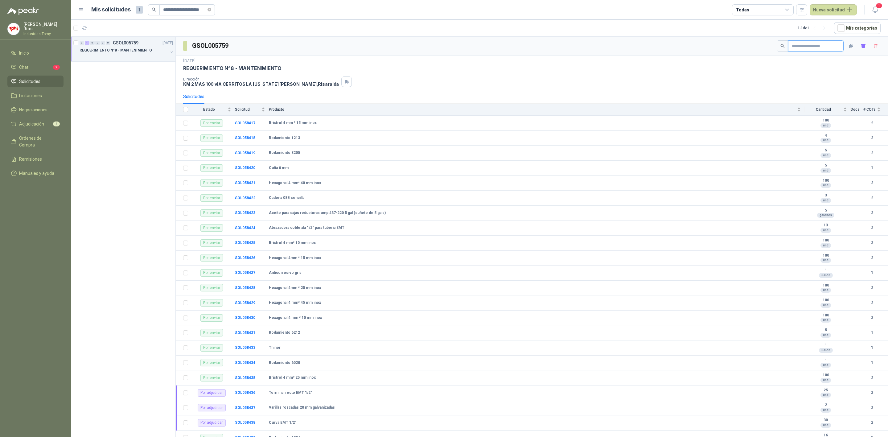
paste input "**********"
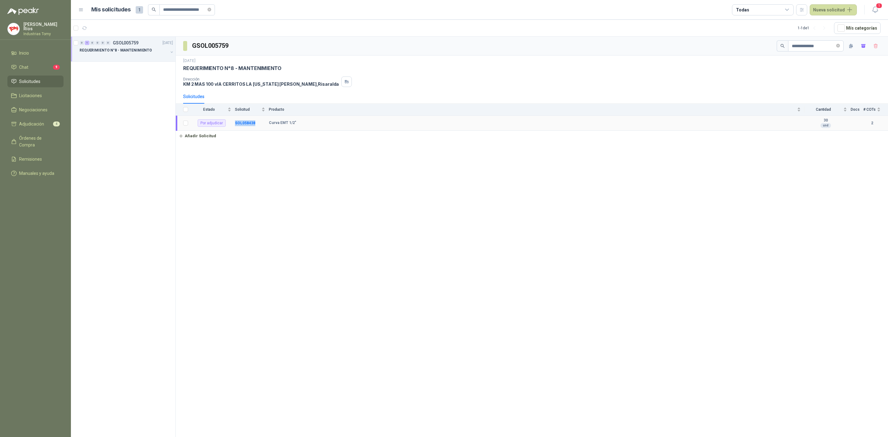
drag, startPoint x: 257, startPoint y: 125, endPoint x: 231, endPoint y: 122, distance: 26.1
click at [231, 122] on tr "Por adjudicar SOL058438 Curva EMT 1/2" 30 und 2" at bounding box center [532, 123] width 713 height 15
copy tr "SOL058438"
click at [838, 47] on icon "close-circle" at bounding box center [839, 46] width 4 height 4
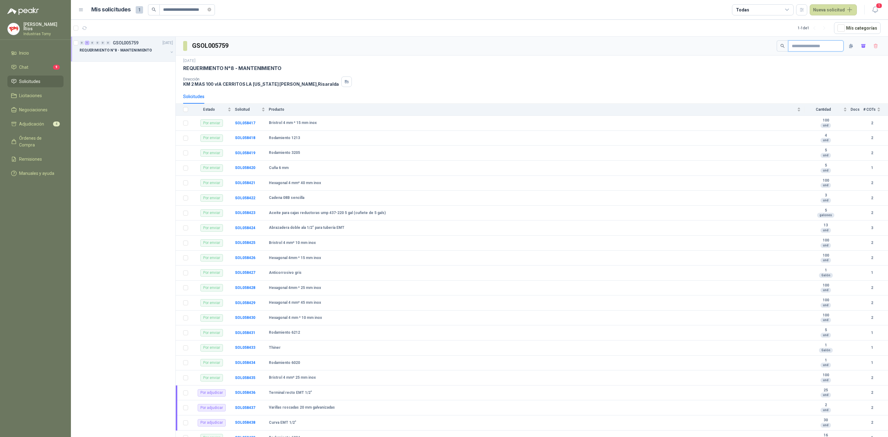
click at [829, 46] on input "text" at bounding box center [813, 46] width 43 height 10
paste input "**********"
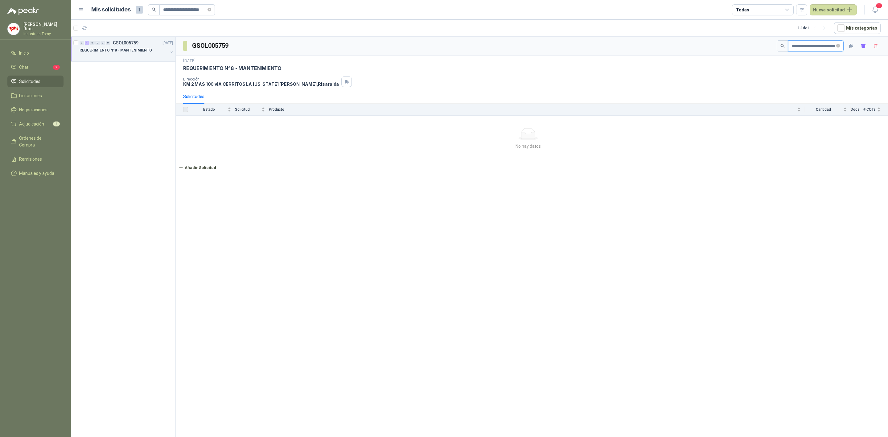
scroll to position [0, 36]
click at [211, 10] on icon "close-circle" at bounding box center [210, 10] width 4 height 4
click at [205, 10] on input "text" at bounding box center [184, 10] width 43 height 10
paste input "**********"
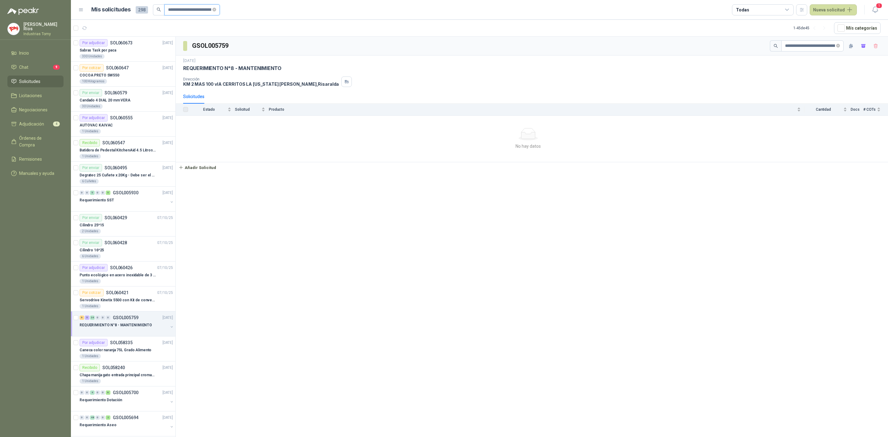
scroll to position [0, 35]
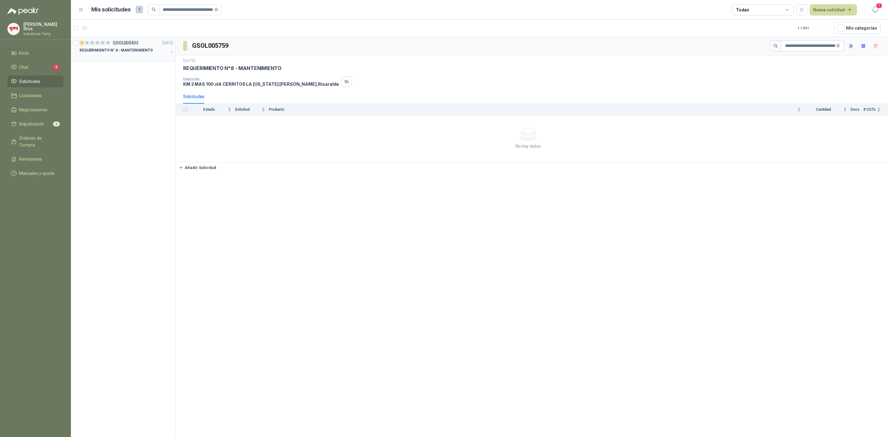
click at [128, 49] on p "REQUERIMIENTO N° 6 - MANTENIMIENTO" at bounding box center [116, 51] width 73 height 6
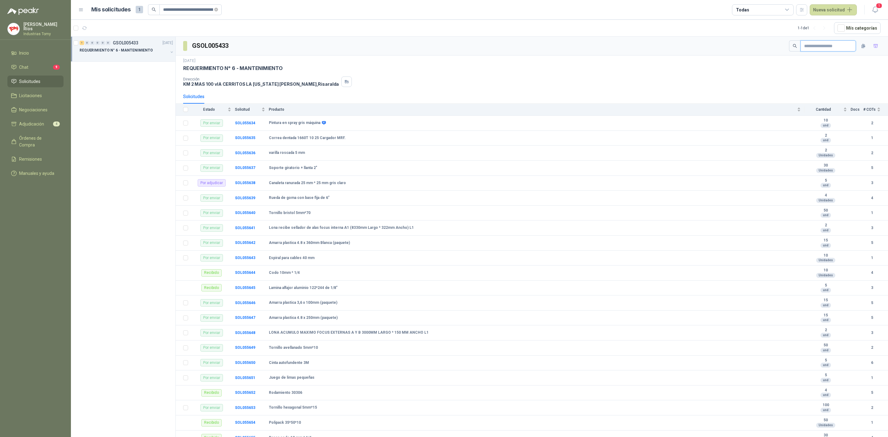
click at [823, 48] on input "text" at bounding box center [825, 46] width 43 height 10
paste input "**********"
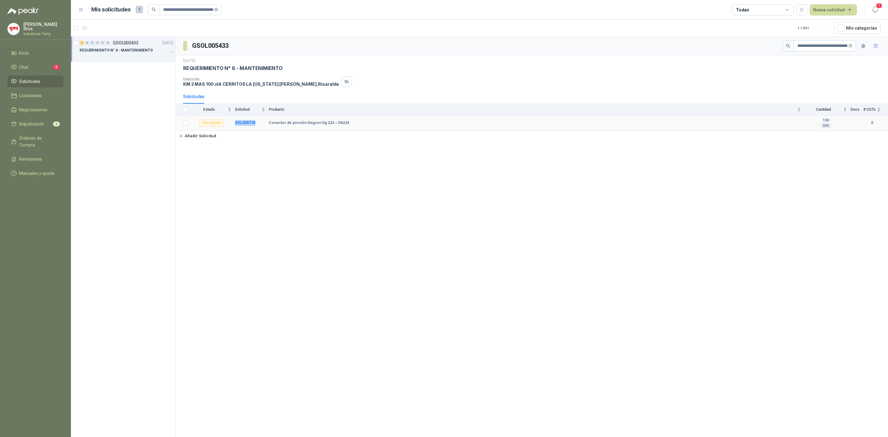
drag, startPoint x: 260, startPoint y: 123, endPoint x: 231, endPoint y: 122, distance: 29.6
click at [231, 122] on tr "Por cotizar SOL055778 Conector de presión Degson Dg 224 = D6224 100 und 0" at bounding box center [532, 123] width 713 height 15
copy tr "SOL055778"
click at [317, 200] on div "**********" at bounding box center [532, 238] width 713 height 403
drag, startPoint x: 258, startPoint y: 126, endPoint x: 229, endPoint y: 126, distance: 28.7
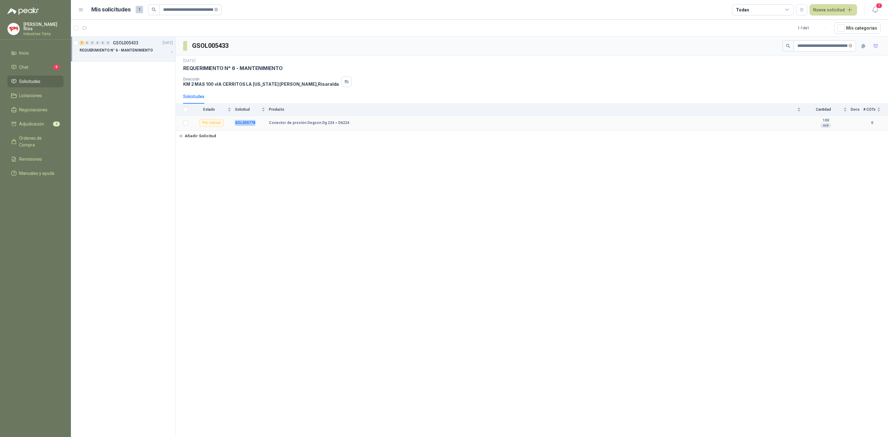
click at [229, 126] on tr "Por cotizar SOL055778 Conector de presión Degson Dg 224 = D6224 100 und 0" at bounding box center [532, 123] width 713 height 15
click at [36, 76] on link "Solicitudes" at bounding box center [35, 82] width 56 height 12
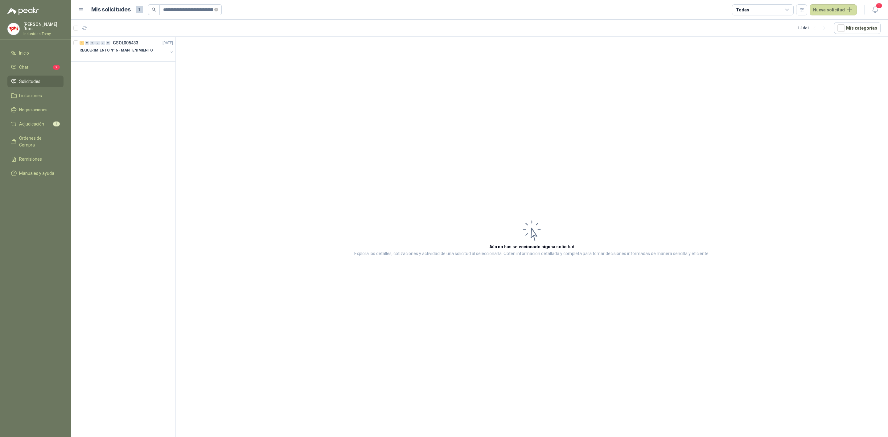
click at [43, 81] on li "Solicitudes" at bounding box center [35, 81] width 49 height 7
click at [37, 92] on span "Licitaciones" at bounding box center [30, 95] width 23 height 7
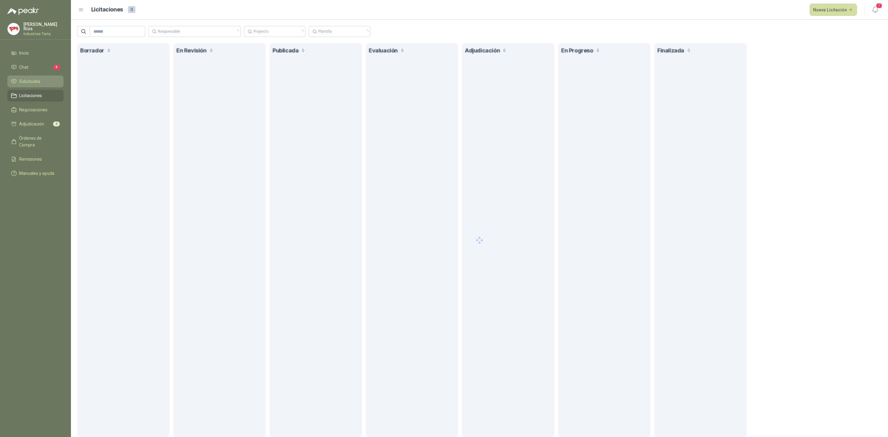
click at [50, 79] on li "Solicitudes" at bounding box center [35, 81] width 49 height 7
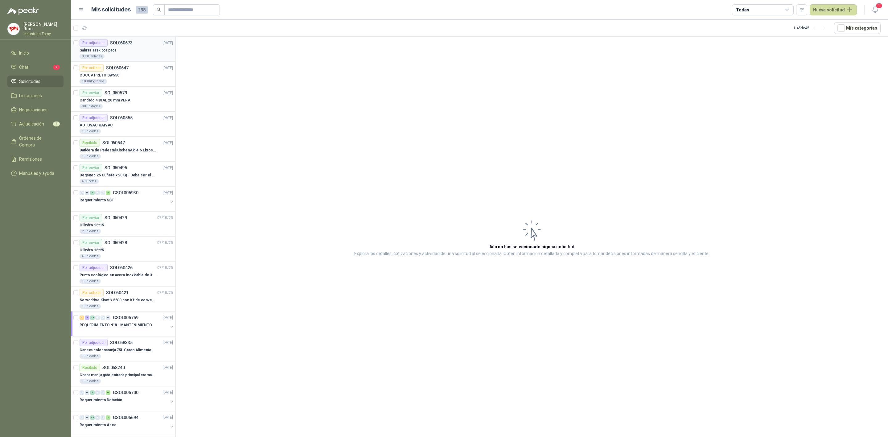
click at [126, 49] on div "Sabras Task por paca" at bounding box center [126, 50] width 93 height 7
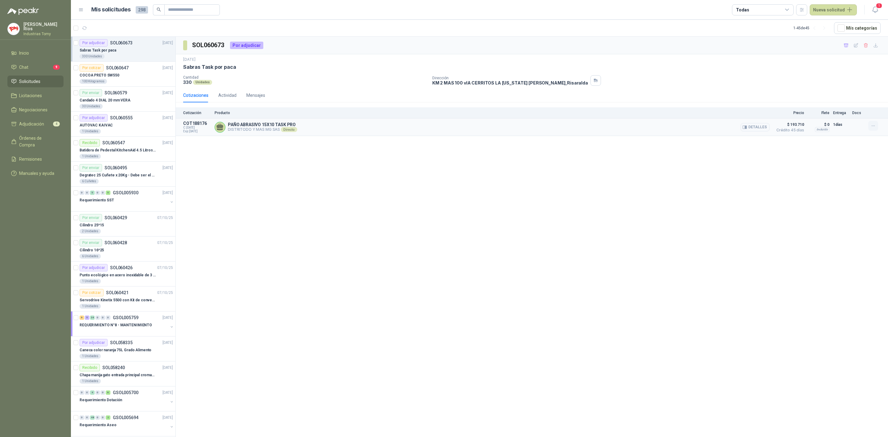
click at [870, 123] on button "button" at bounding box center [874, 126] width 10 height 10
click at [855, 100] on button "Añadir" at bounding box center [861, 102] width 49 height 10
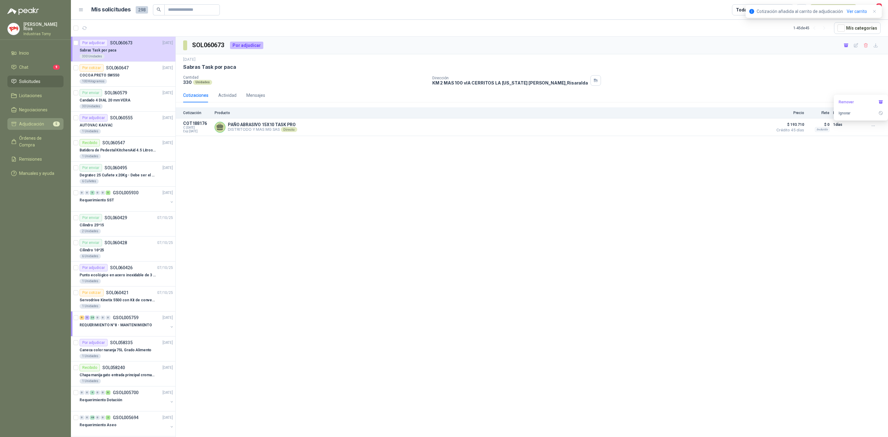
click at [40, 127] on link "Adjudicación 5" at bounding box center [35, 124] width 56 height 12
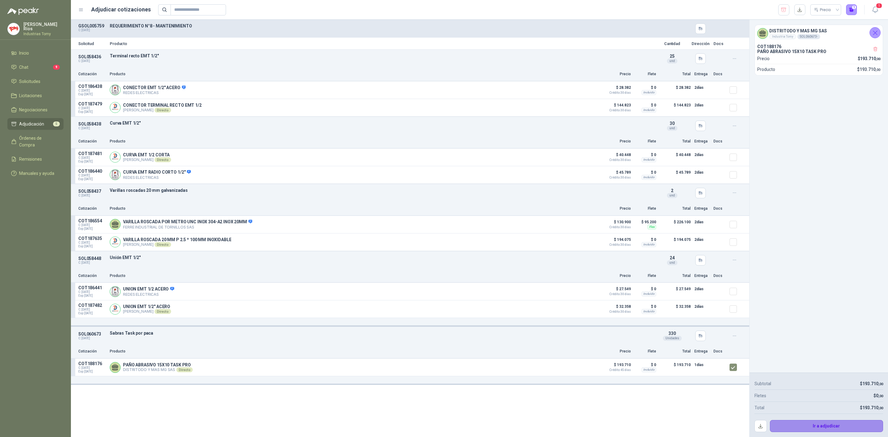
click at [836, 425] on button "Ir a adjudicar" at bounding box center [827, 426] width 114 height 12
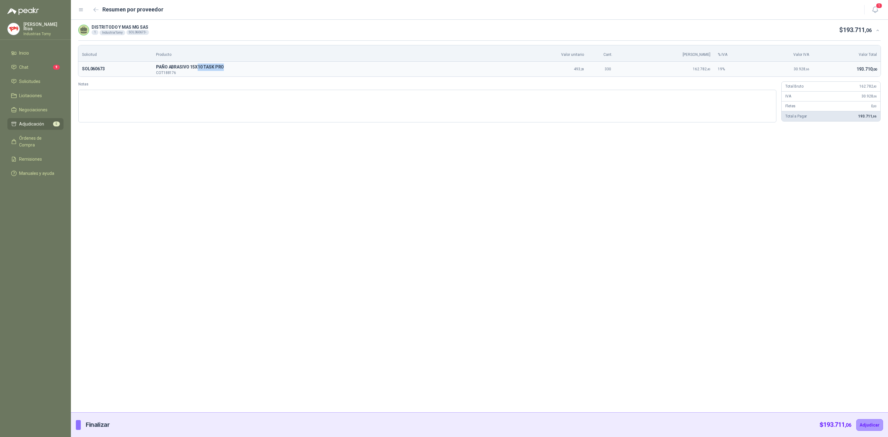
drag, startPoint x: 217, startPoint y: 65, endPoint x: 201, endPoint y: 66, distance: 15.5
click at [201, 66] on span "PAÑO ABRASIVO 15X10 TASK PRO" at bounding box center [333, 67] width 354 height 7
click at [236, 103] on textarea "Notas" at bounding box center [427, 106] width 698 height 33
click at [870, 426] on button "Adjudicar" at bounding box center [870, 425] width 27 height 12
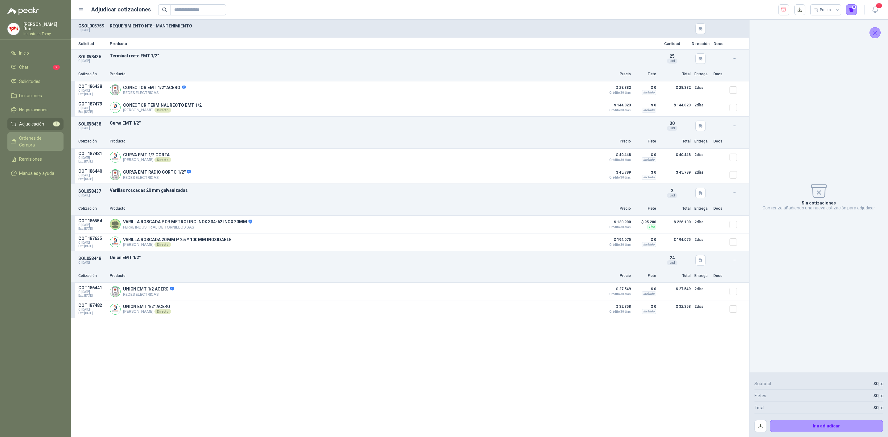
click at [49, 139] on span "Órdenes de Compra" at bounding box center [38, 142] width 39 height 14
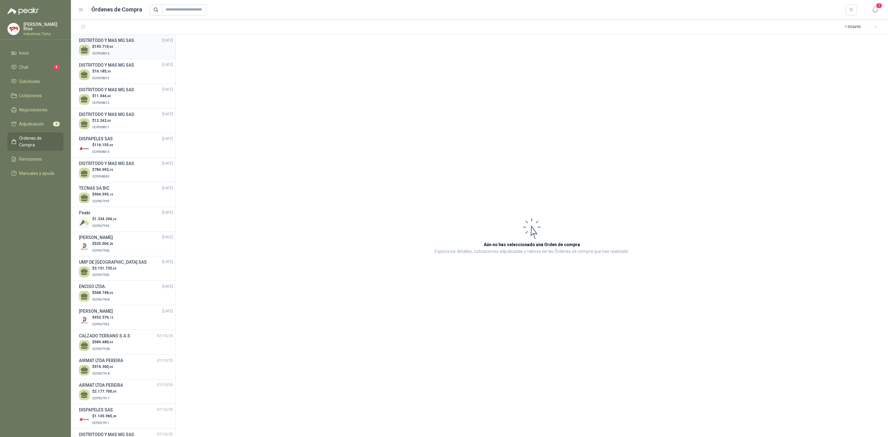
click at [117, 45] on div "$ 193.710 ,00 OCP008016" at bounding box center [126, 50] width 94 height 13
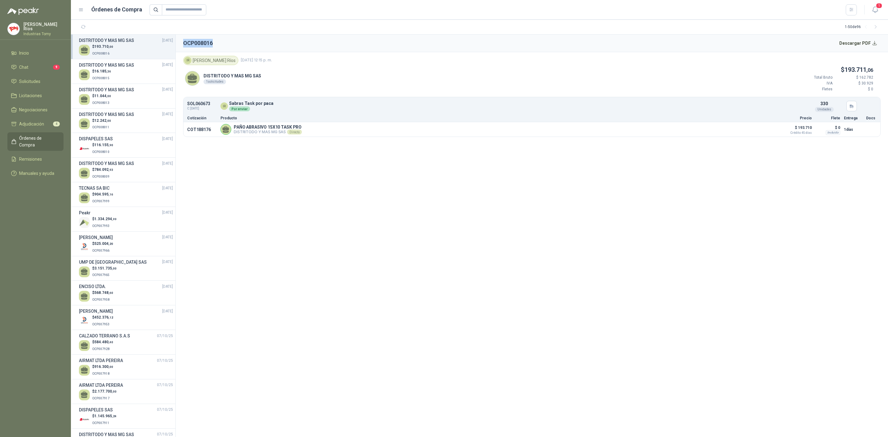
drag, startPoint x: 220, startPoint y: 43, endPoint x: 180, endPoint y: 43, distance: 39.8
click at [180, 43] on header "OCP008016 Descargar PDF" at bounding box center [532, 44] width 713 height 18
click at [44, 79] on li "Solicitudes" at bounding box center [35, 81] width 49 height 7
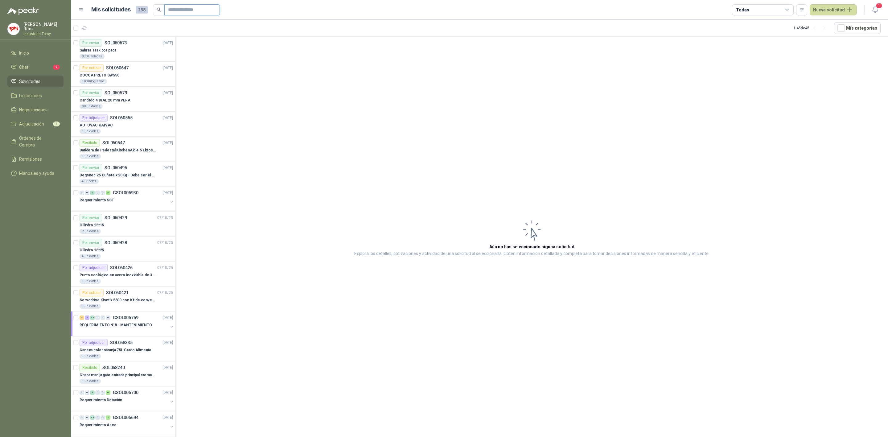
click at [189, 13] on input "text" at bounding box center [189, 10] width 43 height 10
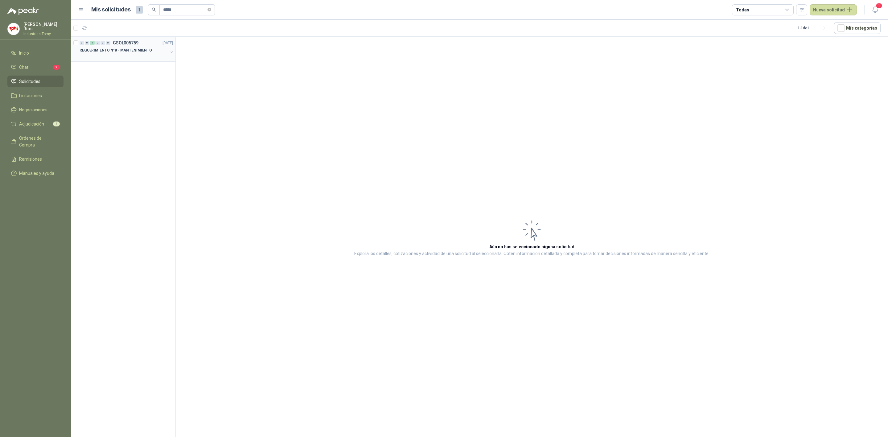
click at [139, 58] on div at bounding box center [124, 56] width 89 height 5
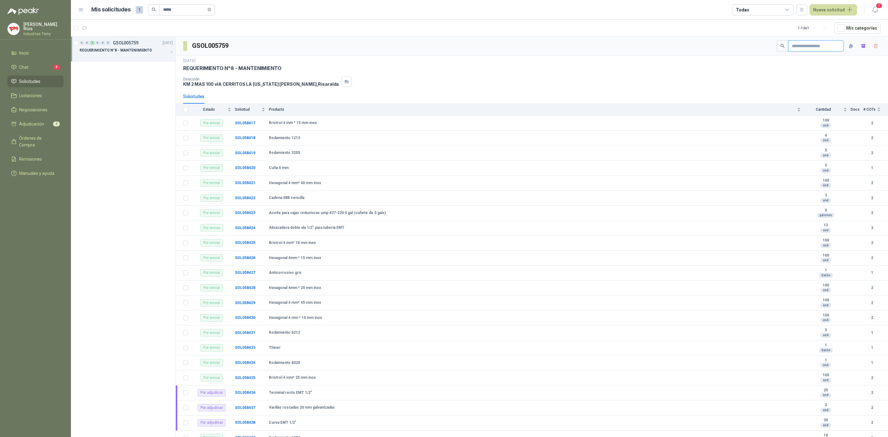
click at [804, 47] on input "text" at bounding box center [813, 46] width 43 height 10
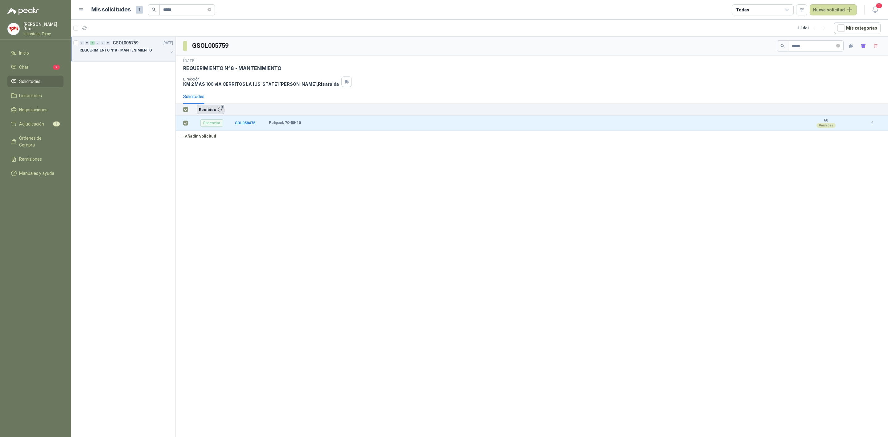
click at [209, 111] on button "Recibido 1" at bounding box center [211, 109] width 28 height 9
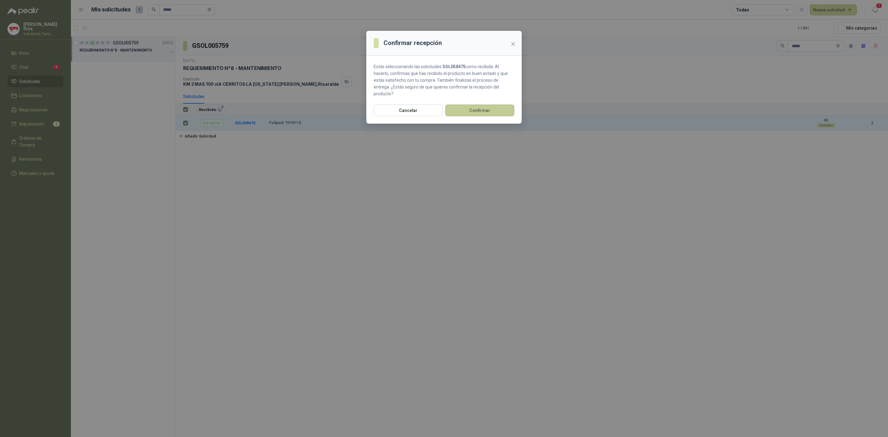
click at [478, 106] on button "Confirmar" at bounding box center [479, 111] width 69 height 12
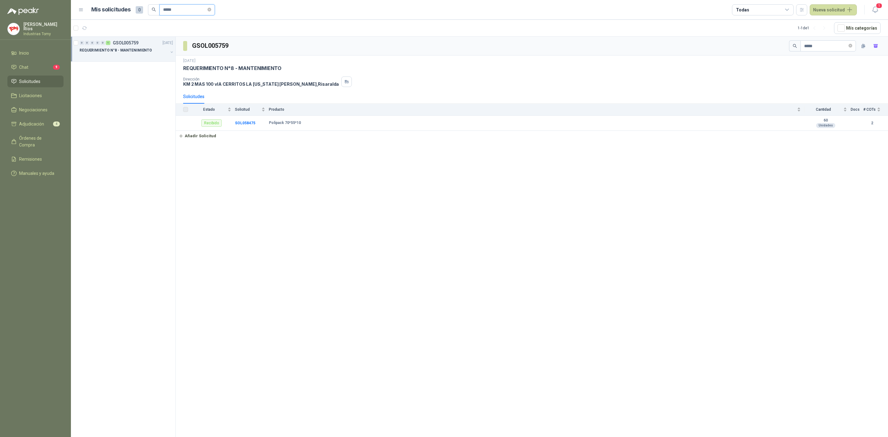
drag, startPoint x: 190, startPoint y: 12, endPoint x: 92, endPoint y: 28, distance: 99.0
click at [92, 28] on main "Mis solicitudes 0 ***** Todas Nueva solicitud 1 1 - 1 de 1 Mís categorías 0 0 0…" at bounding box center [479, 218] width 817 height 437
click at [107, 59] on div at bounding box center [124, 56] width 89 height 5
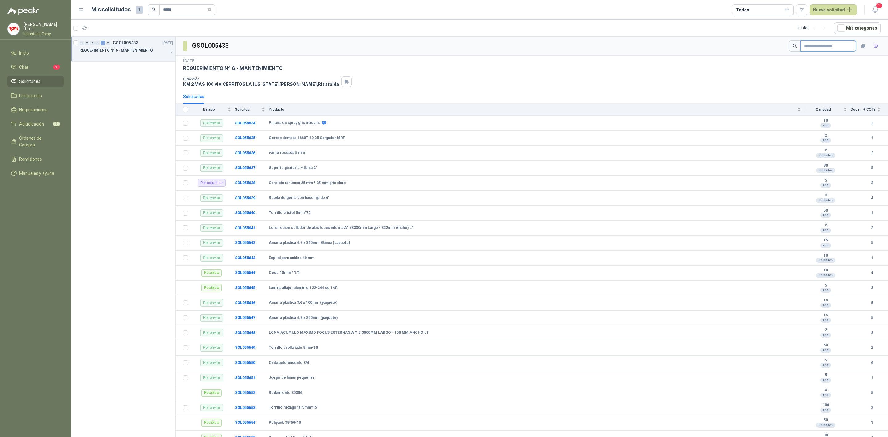
click at [829, 48] on input "text" at bounding box center [825, 46] width 43 height 10
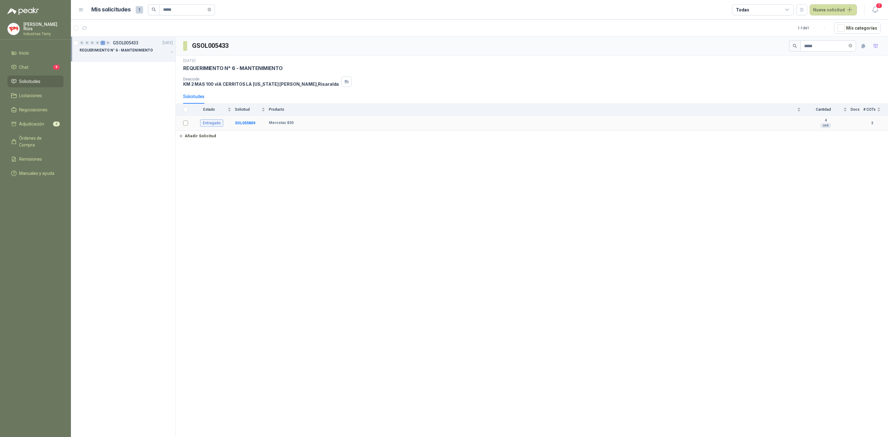
click at [189, 123] on td at bounding box center [184, 123] width 16 height 15
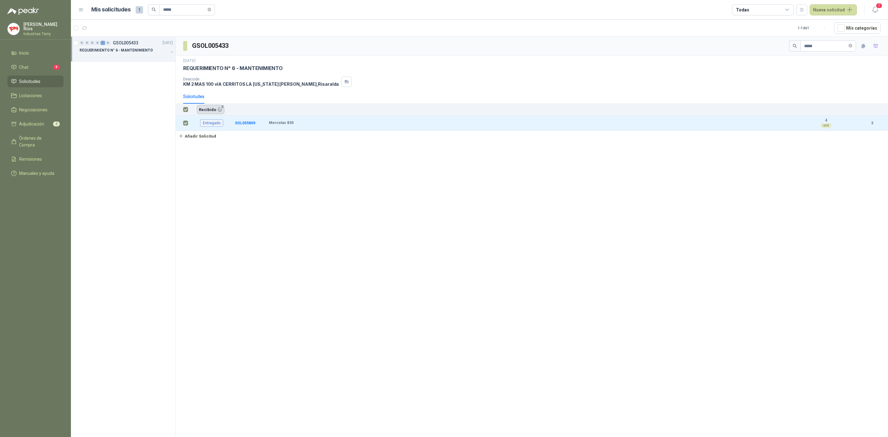
click at [213, 109] on button "Recibido 1" at bounding box center [211, 109] width 28 height 9
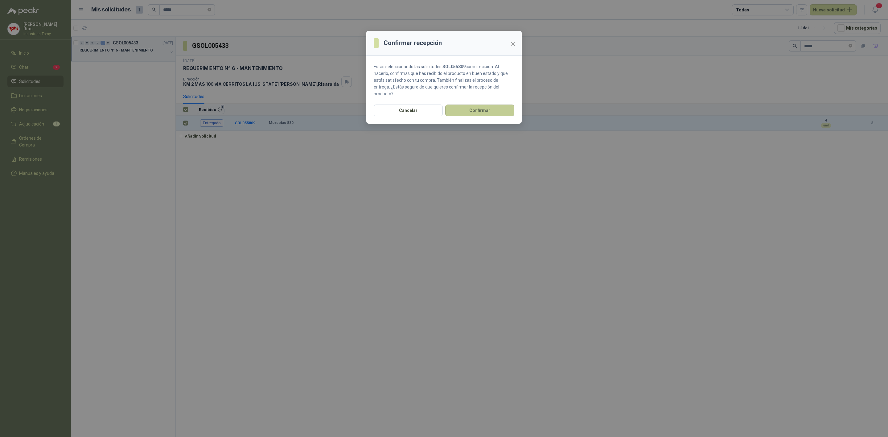
click at [472, 105] on button "Confirmar" at bounding box center [479, 111] width 69 height 12
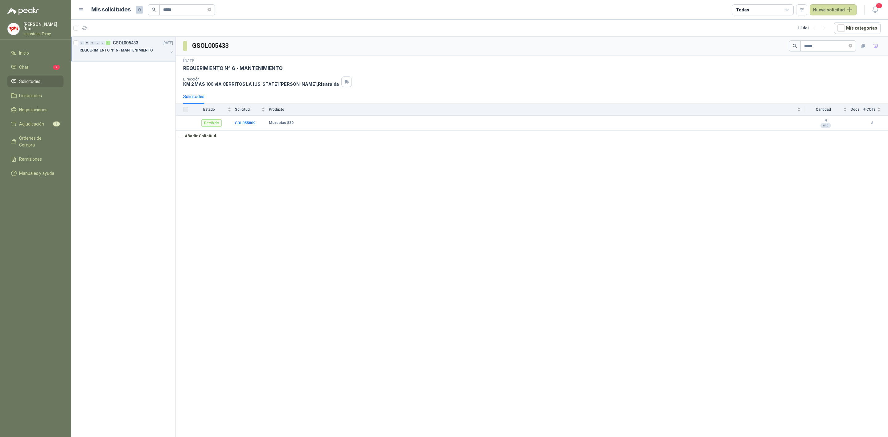
click at [205, 44] on h3 "GSOL005433" at bounding box center [210, 46] width 37 height 10
click at [122, 53] on p "REQUERIMIENTO N° 6 - MANTENIMIENTO" at bounding box center [116, 51] width 73 height 6
click at [832, 46] on input "*****" at bounding box center [825, 46] width 43 height 10
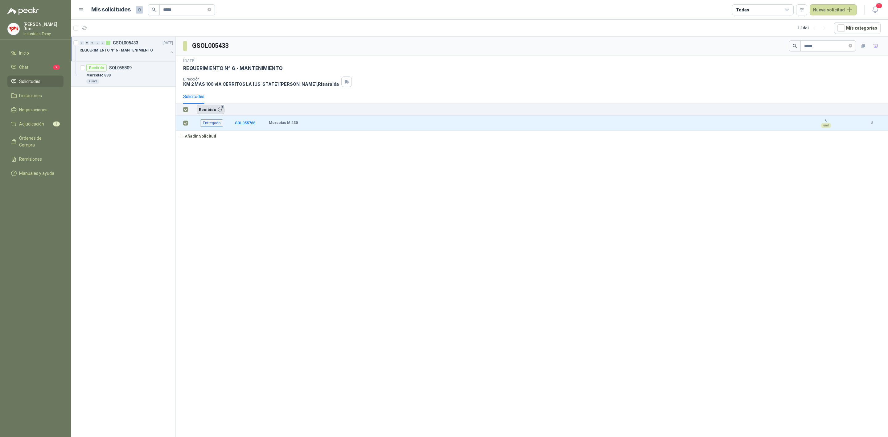
click at [210, 111] on button "Recibido 1" at bounding box center [211, 109] width 28 height 9
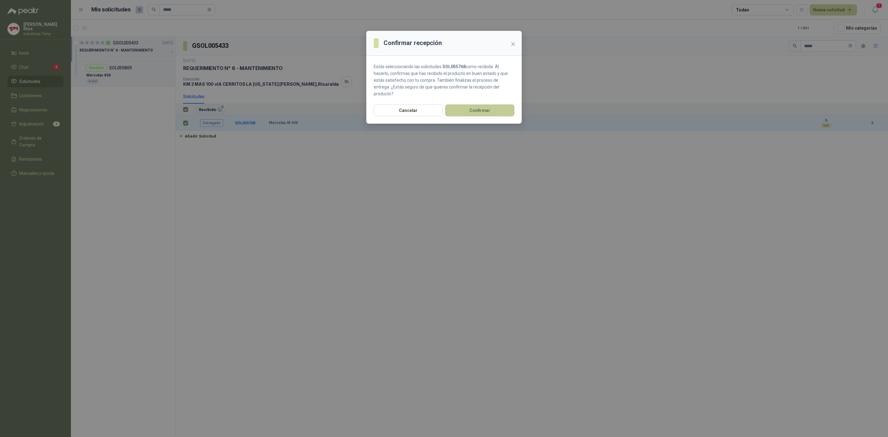
click at [470, 105] on button "Confirmar" at bounding box center [479, 111] width 69 height 12
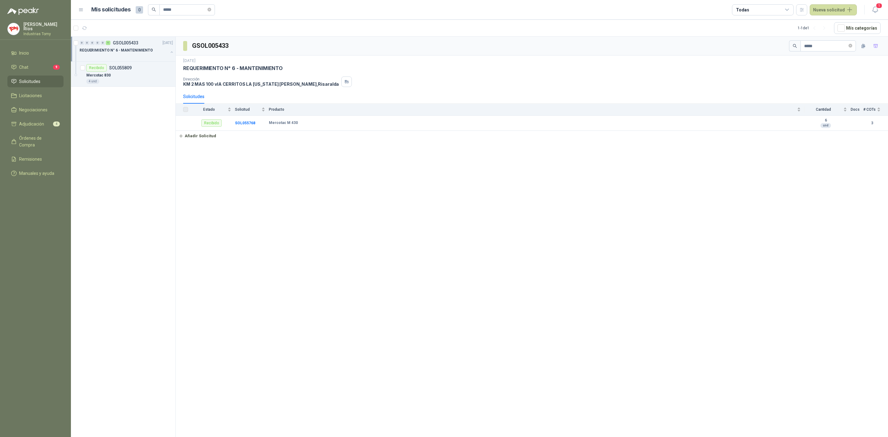
click at [147, 46] on div "0 0 0 0 0 1 GSOL005433 [DATE]" at bounding box center [127, 42] width 95 height 7
drag, startPoint x: 819, startPoint y: 46, endPoint x: 780, endPoint y: 46, distance: 38.9
click at [780, 46] on div "GSOL005433 *****" at bounding box center [532, 46] width 713 height 19
click at [185, 126] on label at bounding box center [185, 123] width 5 height 7
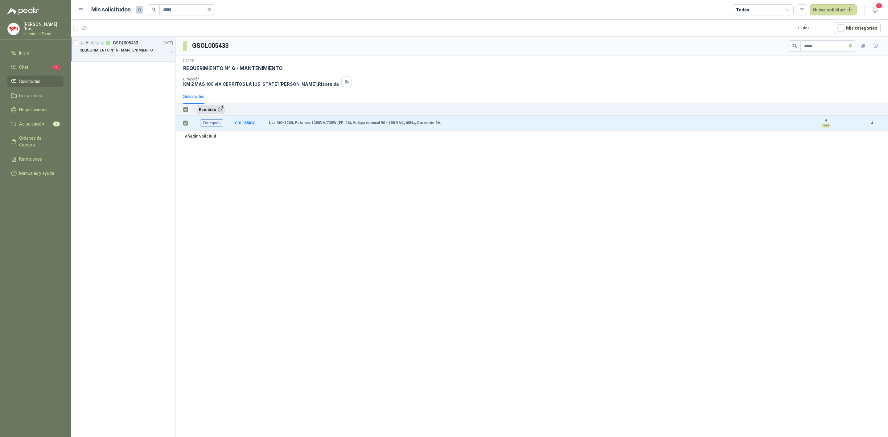
click at [213, 112] on button "Recibido 1" at bounding box center [211, 109] width 28 height 9
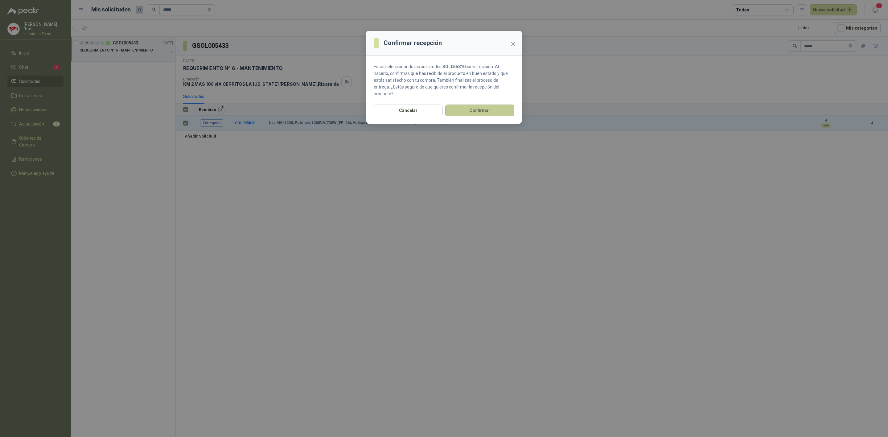
click at [459, 106] on button "Confirmar" at bounding box center [479, 111] width 69 height 12
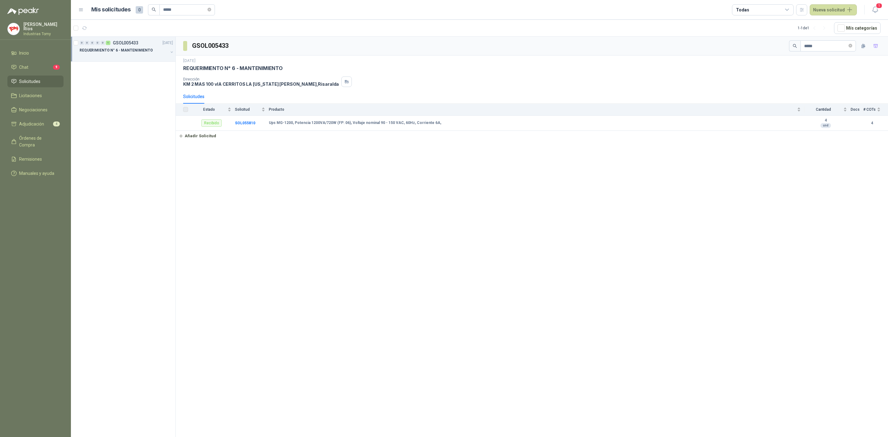
click at [143, 53] on div "REQUERIMIENTO N° 6 - MANTENIMIENTO" at bounding box center [124, 50] width 89 height 7
drag, startPoint x: 816, startPoint y: 48, endPoint x: 776, endPoint y: 55, distance: 39.7
click at [776, 55] on div "GSOL005433 *****" at bounding box center [532, 46] width 713 height 19
drag, startPoint x: 189, startPoint y: 12, endPoint x: 123, endPoint y: 20, distance: 66.4
click at [123, 20] on main "Mis solicitudes 0 ***** Todas Nueva solicitud 1 1 - 1 de 1 Mís categorías 0 0 0…" at bounding box center [479, 218] width 817 height 437
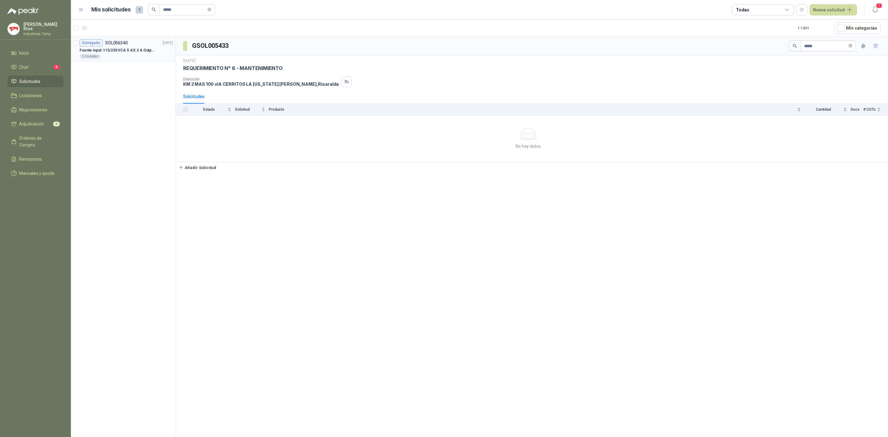
click at [131, 43] on div "Entregado SOL056340 [DATE]" at bounding box center [126, 42] width 93 height 7
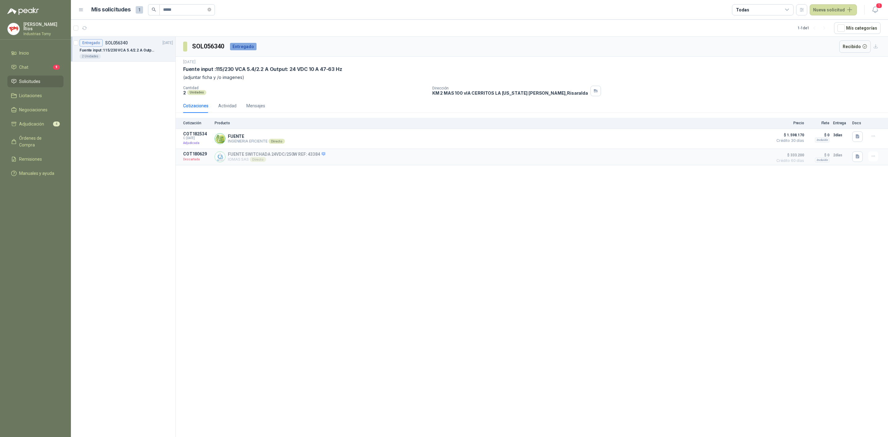
click at [140, 50] on p "Fuente input :115/230 VCA 5.4/2.2 A Output: 24 VDC 10 A 47-63 Hz" at bounding box center [118, 51] width 77 height 6
click at [859, 46] on button "Recibido" at bounding box center [856, 46] width 32 height 12
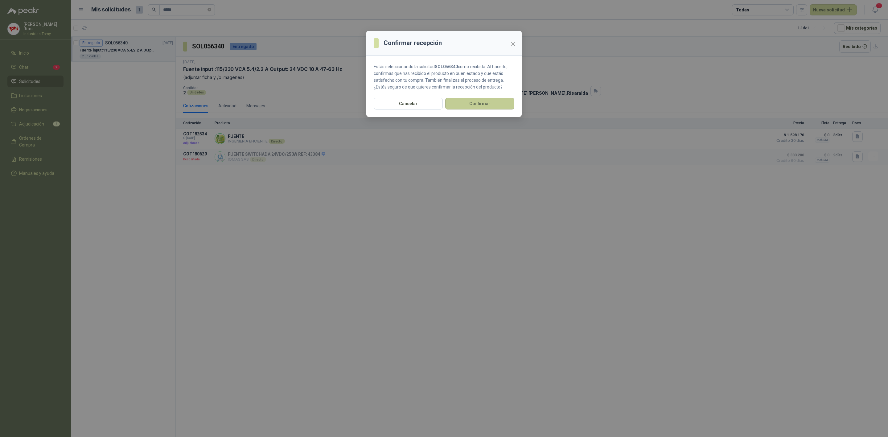
click at [490, 105] on button "Confirmar" at bounding box center [479, 104] width 69 height 12
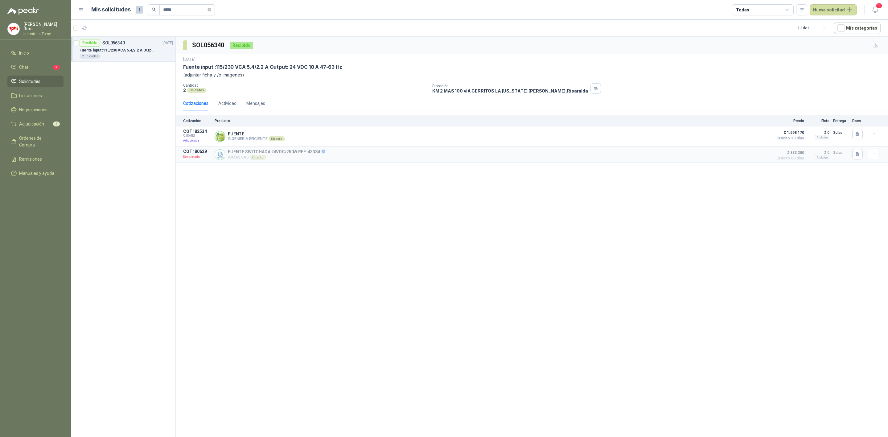
click at [507, 243] on div "SOL056340 Recibido [DATE] Fuente input :115/230 VCA 5.4/2.2 A Output: 24 VDC 10…" at bounding box center [532, 238] width 713 height 403
drag, startPoint x: 184, startPoint y: 10, endPoint x: 145, endPoint y: 13, distance: 39.0
click at [145, 13] on div "Mis solicitudes 1 *****" at bounding box center [153, 9] width 124 height 11
click at [126, 55] on div at bounding box center [124, 56] width 89 height 5
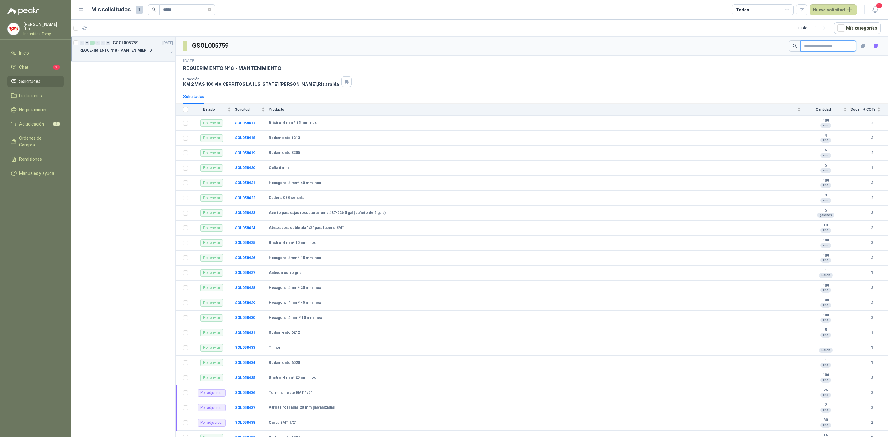
click at [807, 47] on input "text" at bounding box center [825, 46] width 43 height 10
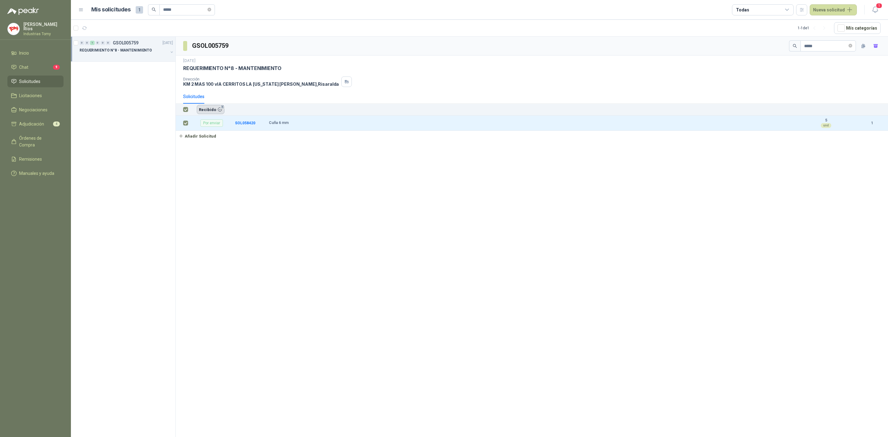
click at [209, 113] on button "Recibido 1" at bounding box center [211, 109] width 28 height 9
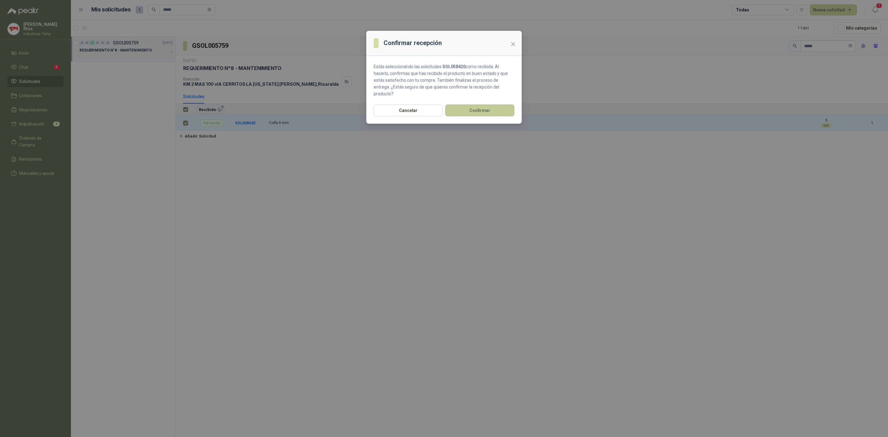
click at [476, 105] on button "Confirmar" at bounding box center [479, 111] width 69 height 12
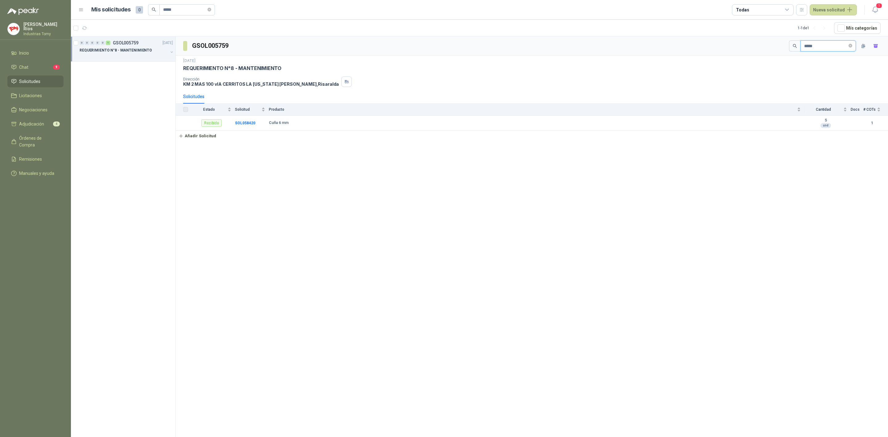
drag, startPoint x: 822, startPoint y: 48, endPoint x: 730, endPoint y: 52, distance: 91.7
click at [730, 52] on div "GSOL005759 *****" at bounding box center [532, 46] width 713 height 19
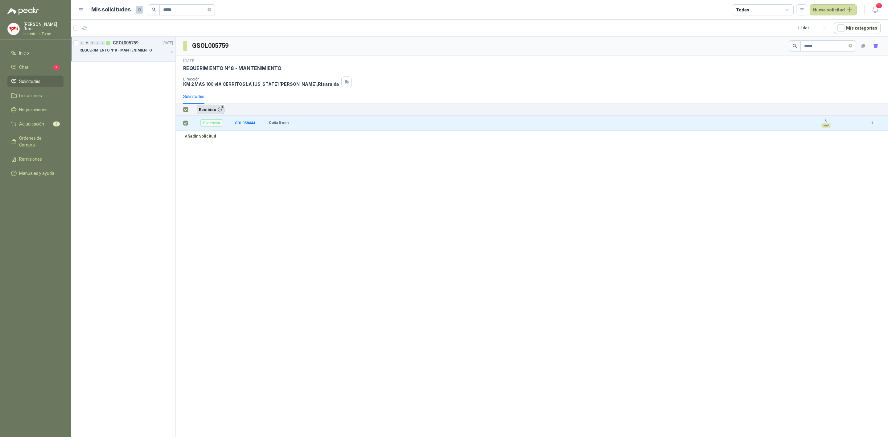
click at [214, 110] on button "Recibido 1" at bounding box center [211, 109] width 28 height 9
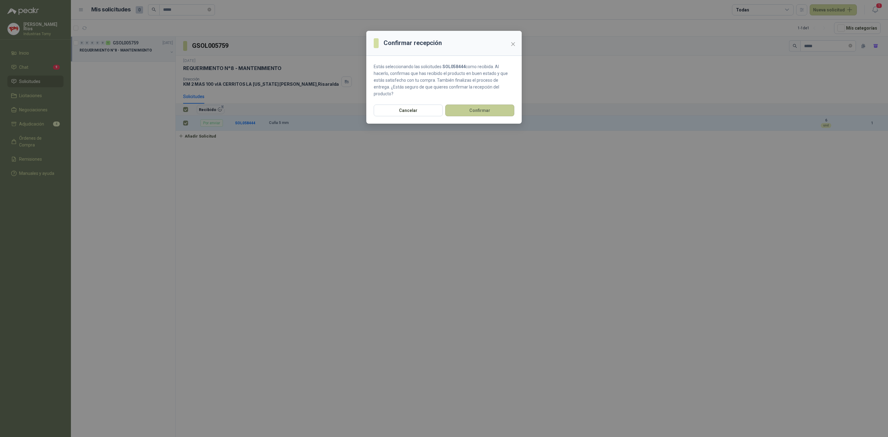
click at [476, 105] on button "Confirmar" at bounding box center [479, 111] width 69 height 12
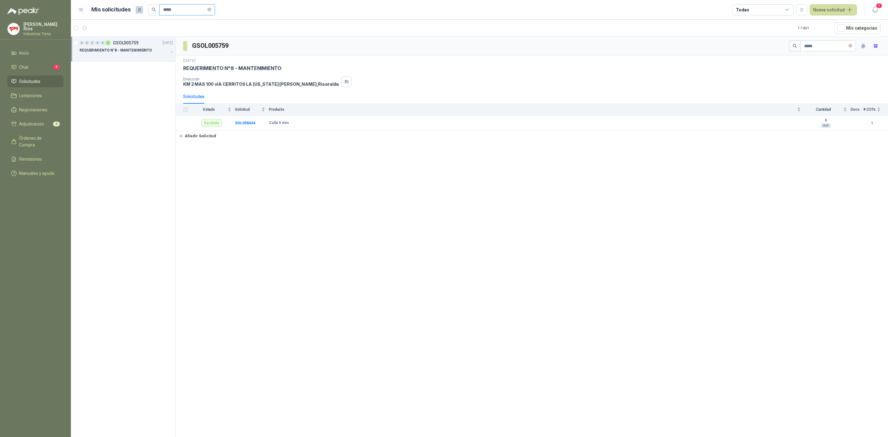
drag, startPoint x: 188, startPoint y: 10, endPoint x: 109, endPoint y: 11, distance: 79.3
click at [109, 11] on div "Mis solicitudes 0 *****" at bounding box center [153, 9] width 124 height 11
click at [119, 46] on div "Por enviar SOL056341" at bounding box center [104, 42] width 48 height 7
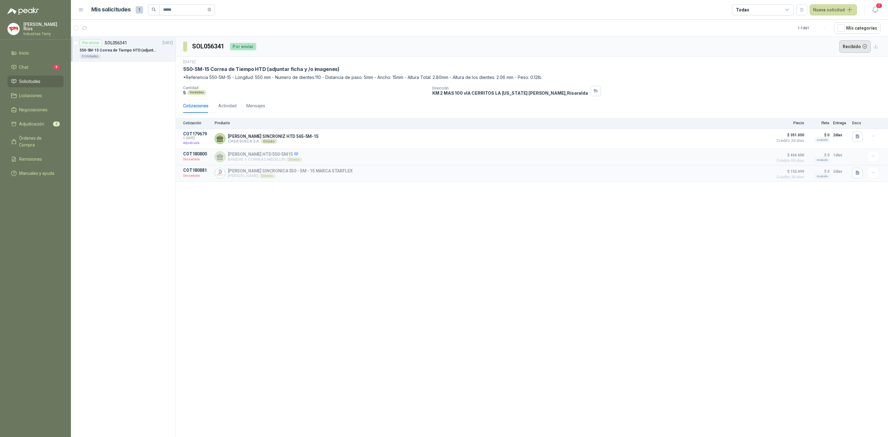
click at [855, 47] on button "Recibido" at bounding box center [856, 46] width 32 height 12
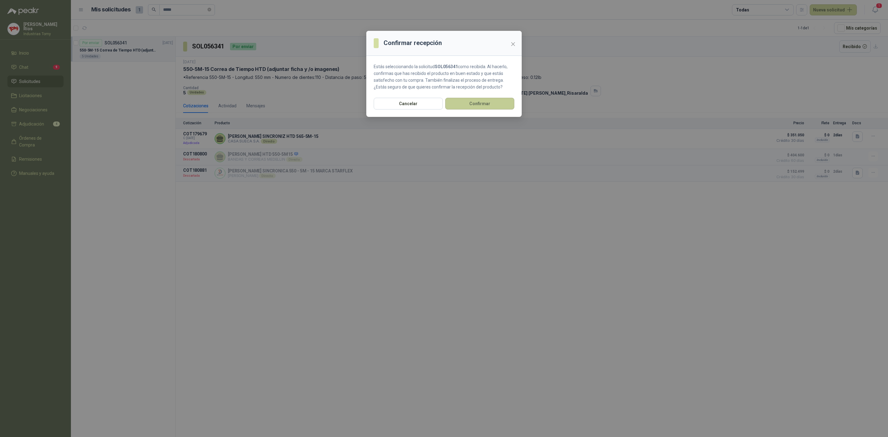
click at [483, 98] on button "Confirmar" at bounding box center [479, 104] width 69 height 12
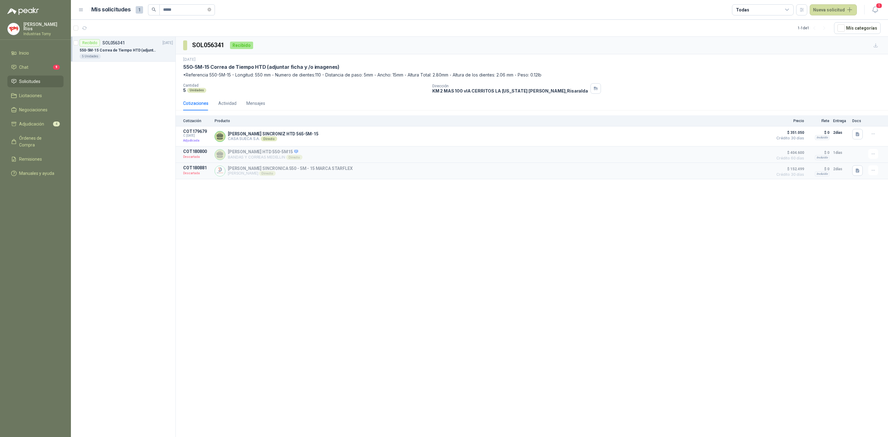
click at [469, 289] on div "SOL056341 Recibido [DATE] 550-5M-15 [PERSON_NAME] de Tiempo HTD (adjuntar ficha…" at bounding box center [532, 238] width 713 height 403
drag, startPoint x: 176, startPoint y: 10, endPoint x: 114, endPoint y: 15, distance: 62.5
click at [114, 15] on div "Mis solicitudes 1 *****" at bounding box center [153, 9] width 124 height 11
click at [107, 49] on p "REQUERIMIENTO N° 6 - MANTENIMIENTO" at bounding box center [116, 51] width 73 height 6
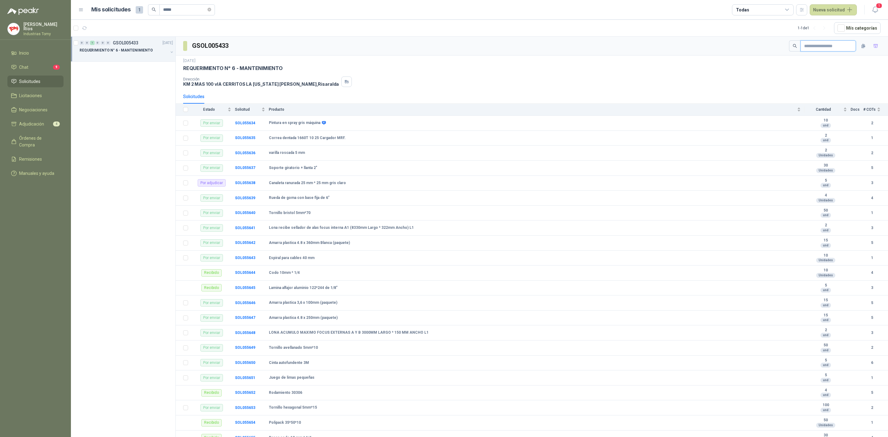
click at [816, 47] on input "text" at bounding box center [825, 46] width 43 height 10
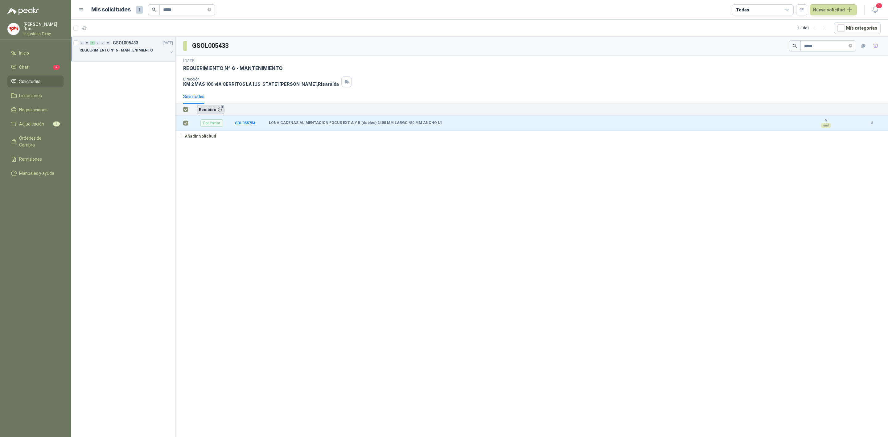
click at [208, 109] on button "Recibido 1" at bounding box center [211, 109] width 28 height 9
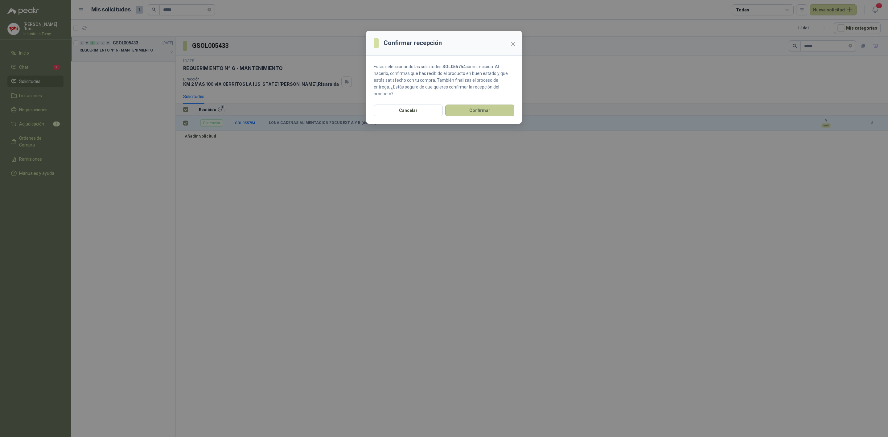
click at [469, 105] on button "Confirmar" at bounding box center [479, 111] width 69 height 12
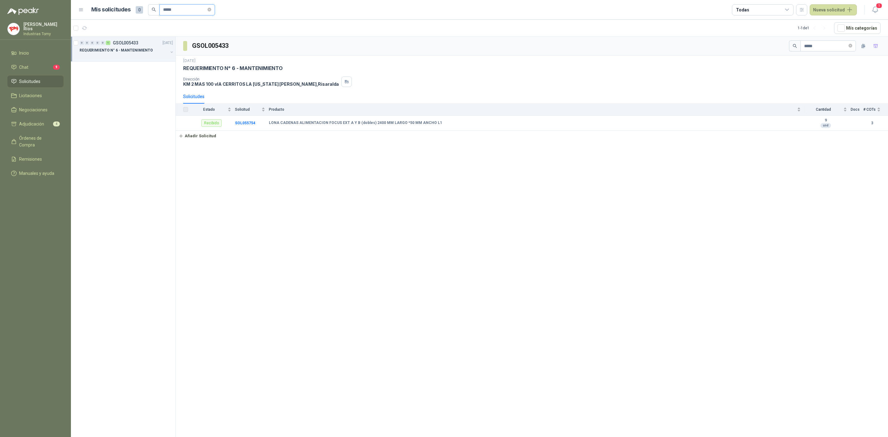
drag, startPoint x: 189, startPoint y: 13, endPoint x: 141, endPoint y: 19, distance: 48.8
click at [141, 19] on main "Mis solicitudes 0 ***** Todas Nueva solicitud 1 1 - 1 de 1 Mís categorías 0 0 0…" at bounding box center [479, 218] width 817 height 437
click at [150, 50] on div "REQUERIMIENTO N° 6 - MANTENIMIENTO" at bounding box center [124, 50] width 89 height 7
click at [211, 10] on icon "close-circle" at bounding box center [210, 10] width 4 height 4
click at [198, 8] on input "text" at bounding box center [184, 10] width 43 height 10
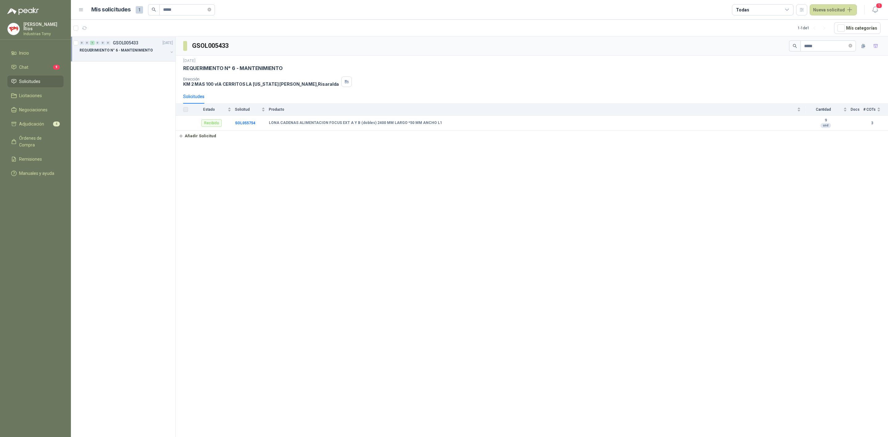
click at [128, 49] on p "REQUERIMIENTO N° 6 - MANTENIMIENTO" at bounding box center [116, 51] width 73 height 6
click at [132, 77] on p "LONA RECUPERADORA DE TIRA # 1 - 2040 MM LARGO *1300 MM ANCHO- BANDA TIPO WAFER-…" at bounding box center [124, 75] width 77 height 6
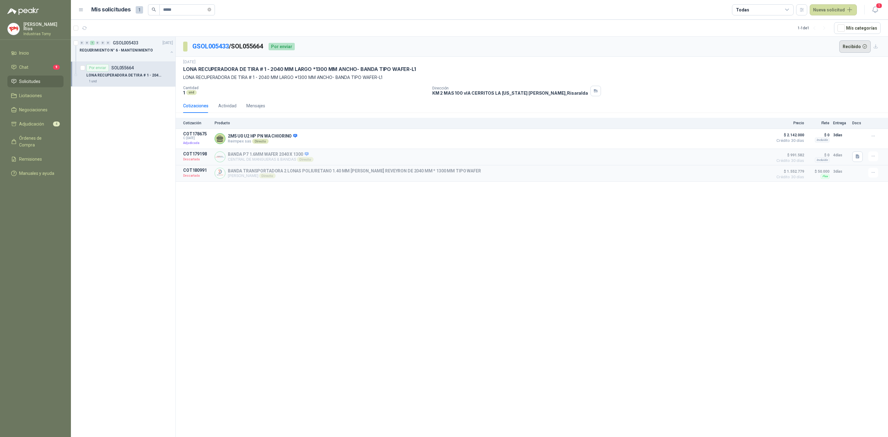
click at [863, 46] on button "Recibido" at bounding box center [856, 46] width 32 height 12
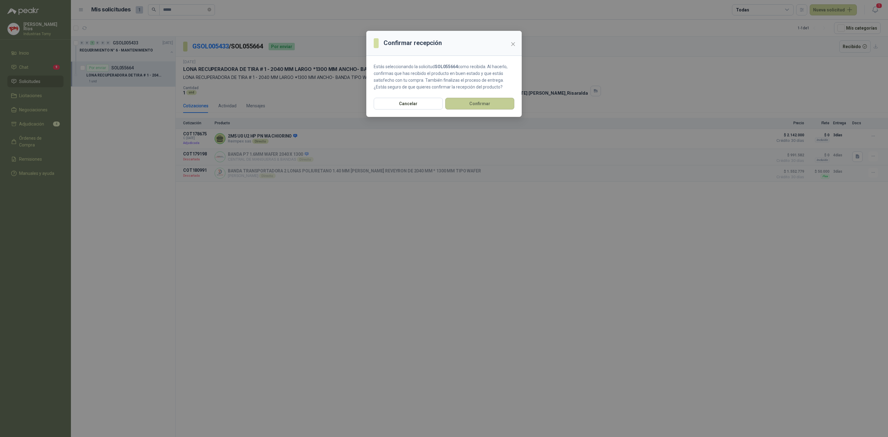
click at [503, 110] on button "Confirmar" at bounding box center [479, 104] width 69 height 12
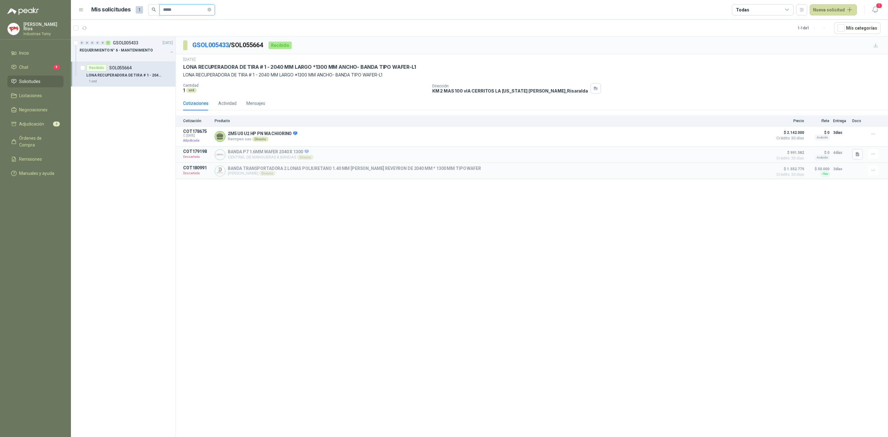
drag, startPoint x: 130, startPoint y: 20, endPoint x: 103, endPoint y: 16, distance: 27.1
click at [103, 16] on header "Mis solicitudes 1 ***** Todas Nueva solicitud 1" at bounding box center [479, 10] width 817 height 20
click at [135, 85] on article "Por enviar SOL055707 ENFRIAMIENTO - TRANSPORTADOR #1, #2 Y #3 3870 MM LARGO *11…" at bounding box center [123, 74] width 105 height 25
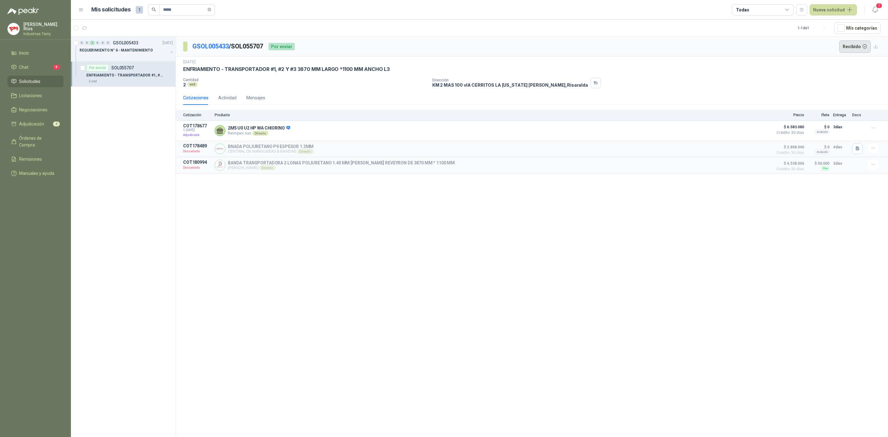
click at [847, 47] on button "Recibido" at bounding box center [856, 46] width 32 height 12
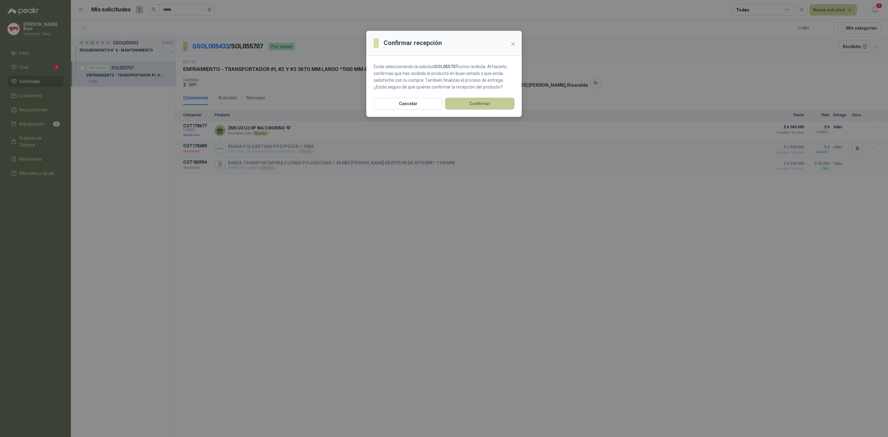
click at [486, 105] on button "Confirmar" at bounding box center [479, 104] width 69 height 12
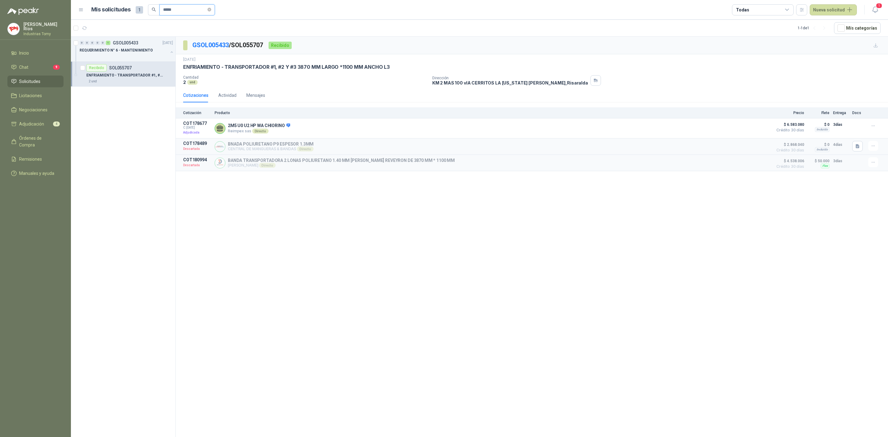
drag, startPoint x: 196, startPoint y: 11, endPoint x: 141, endPoint y: 22, distance: 55.8
click at [141, 22] on main "Mis solicitudes 1 ***** Todas Nueva solicitud 1 1 - 1 de 1 Mís categorías 0 0 0…" at bounding box center [479, 218] width 817 height 437
click at [146, 54] on div at bounding box center [124, 56] width 89 height 5
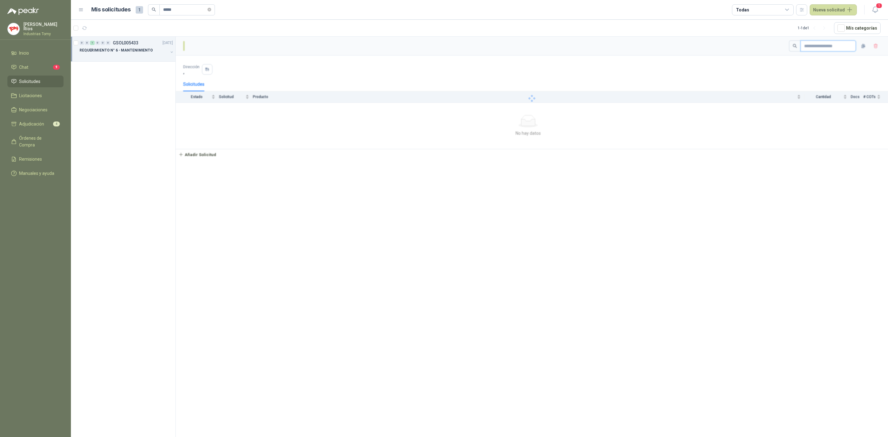
click at [817, 45] on input "text" at bounding box center [825, 46] width 43 height 10
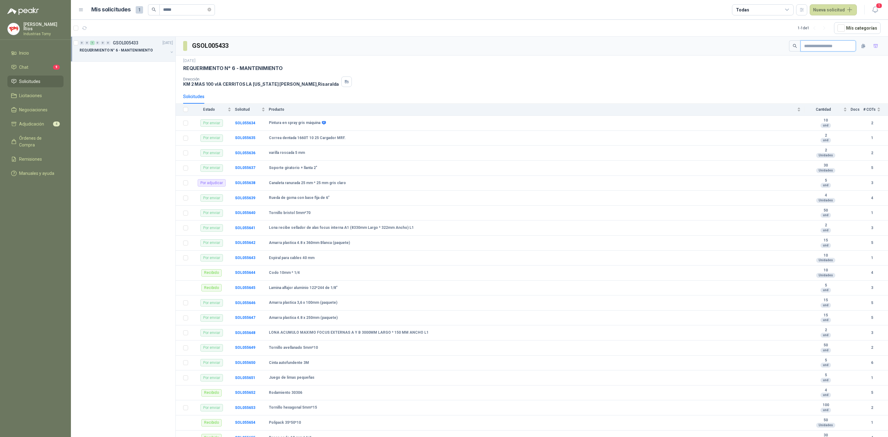
click at [819, 47] on input "text" at bounding box center [825, 46] width 43 height 10
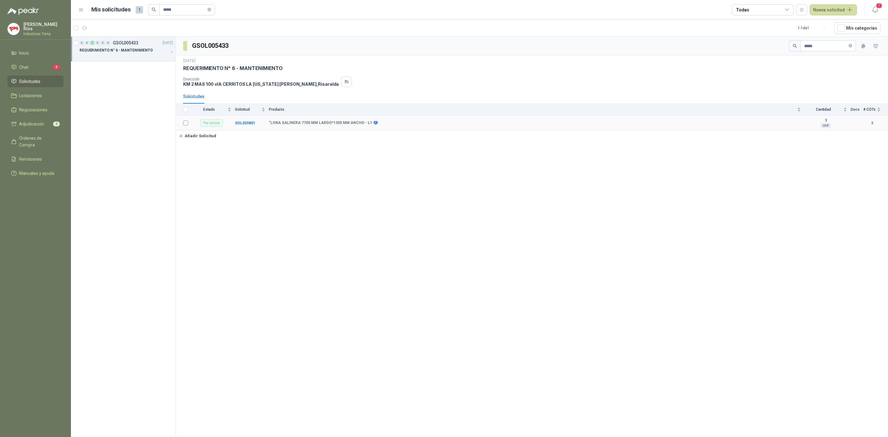
click at [187, 122] on label at bounding box center [185, 123] width 5 height 7
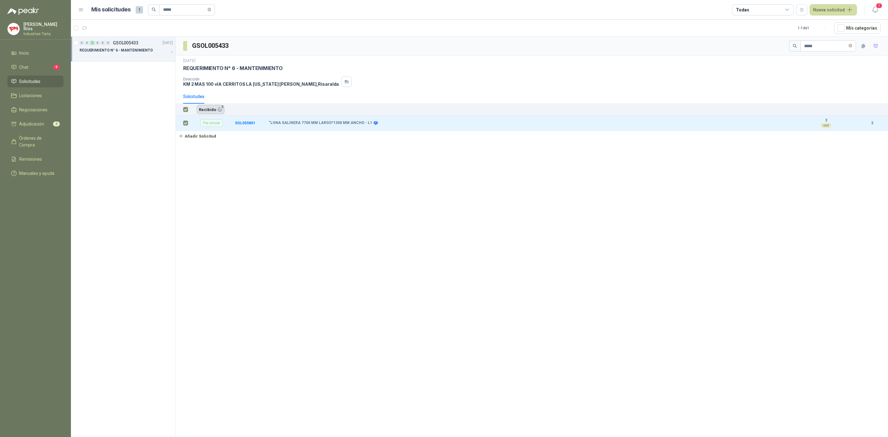
click at [217, 111] on button "Recibido 1" at bounding box center [211, 109] width 28 height 9
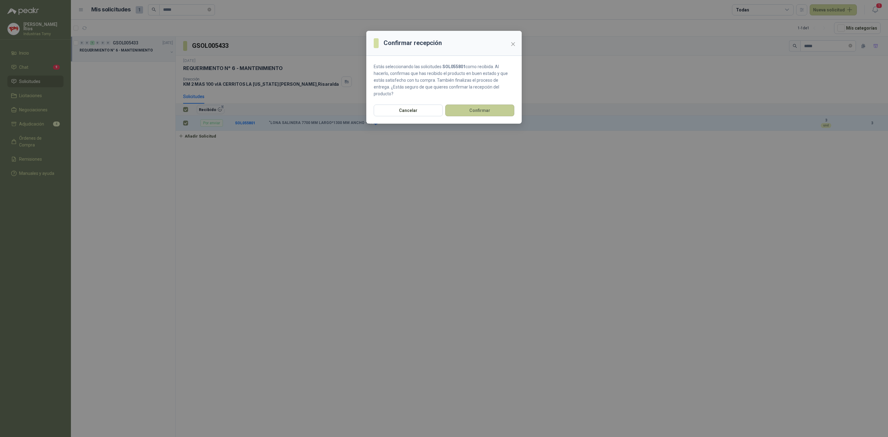
click at [467, 105] on button "Confirmar" at bounding box center [479, 111] width 69 height 12
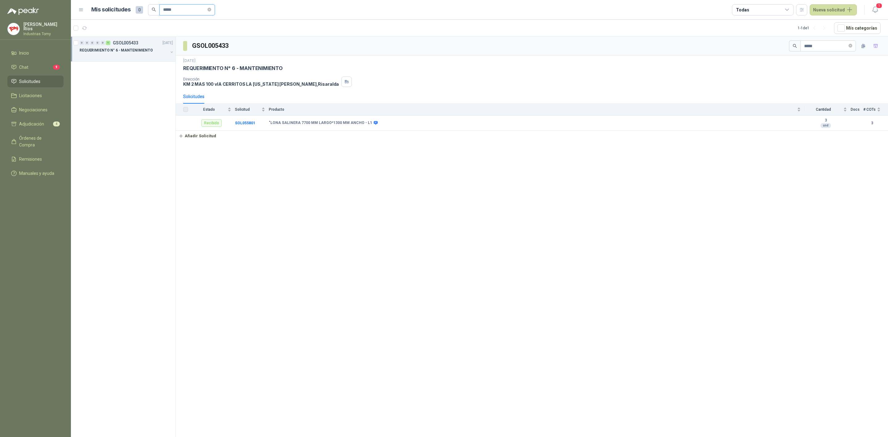
drag, startPoint x: 180, startPoint y: 13, endPoint x: 125, endPoint y: 16, distance: 55.6
click at [125, 16] on header "Mis solicitudes 0 ***** Todas Nueva solicitud 1" at bounding box center [479, 10] width 817 height 20
click at [141, 54] on div "REQUERIMIENTO N° 6 - MANTENIMIENTO" at bounding box center [124, 50] width 89 height 7
drag, startPoint x: 817, startPoint y: 46, endPoint x: 755, endPoint y: 47, distance: 61.1
click at [755, 47] on div "GSOL005433 *****" at bounding box center [532, 46] width 713 height 19
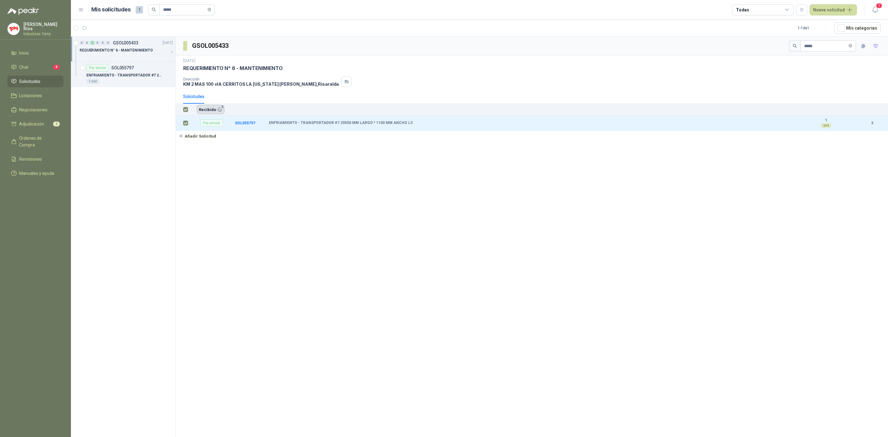
click at [213, 109] on button "Recibido 1" at bounding box center [211, 109] width 28 height 9
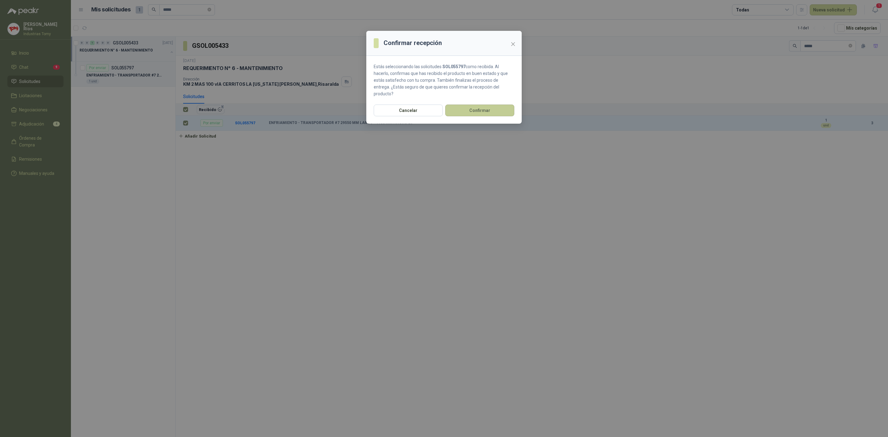
click at [473, 105] on button "Confirmar" at bounding box center [479, 111] width 69 height 12
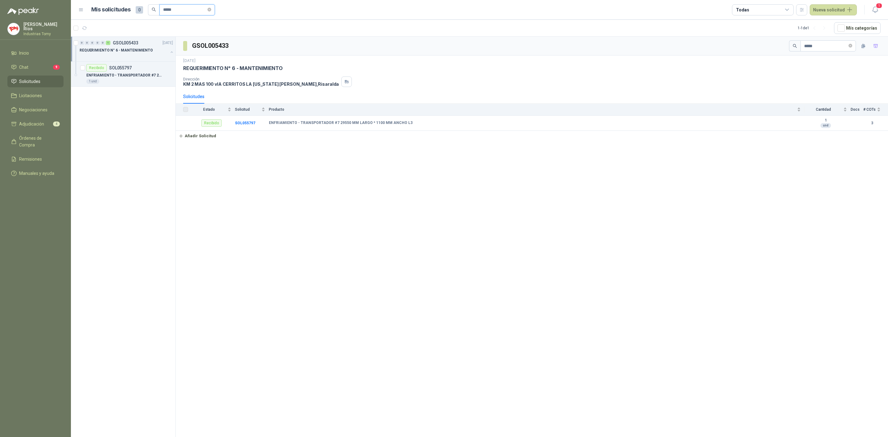
drag, startPoint x: 162, startPoint y: 15, endPoint x: 112, endPoint y: 17, distance: 49.7
click at [112, 17] on header "Mis solicitudes 0 ***** Todas Nueva solicitud 1" at bounding box center [479, 10] width 817 height 20
click at [142, 73] on p ""LONA ENTREGA HORNO 7980 MM LARGO* 1300 MM ANCHO L1" at bounding box center [124, 75] width 77 height 6
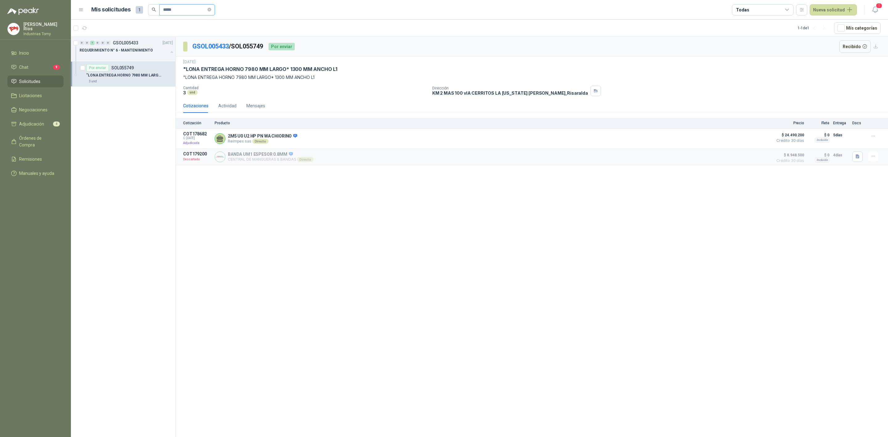
drag, startPoint x: 176, startPoint y: 10, endPoint x: 65, endPoint y: 5, distance: 111.2
click at [65, 5] on div "[PERSON_NAME] Industrias Tomy Inicio Chat 9 Solicitudes Licitaciones Negociacio…" at bounding box center [444, 218] width 888 height 437
click at [131, 42] on p "GSOL005433" at bounding box center [126, 43] width 26 height 4
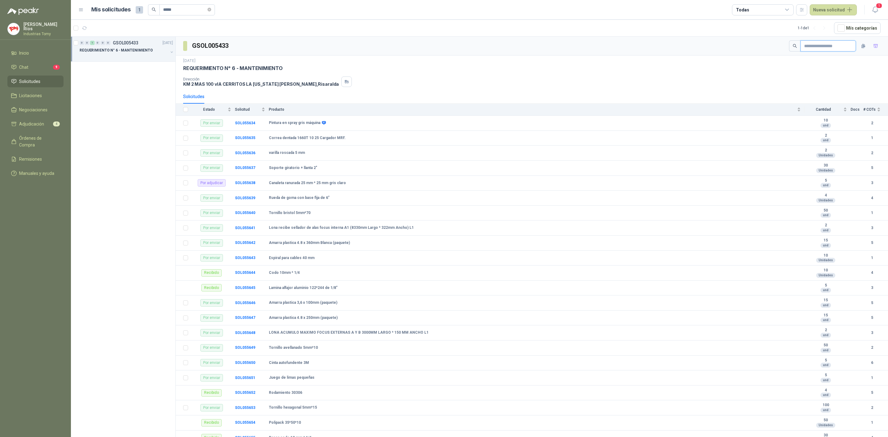
click at [807, 48] on input "text" at bounding box center [825, 46] width 43 height 10
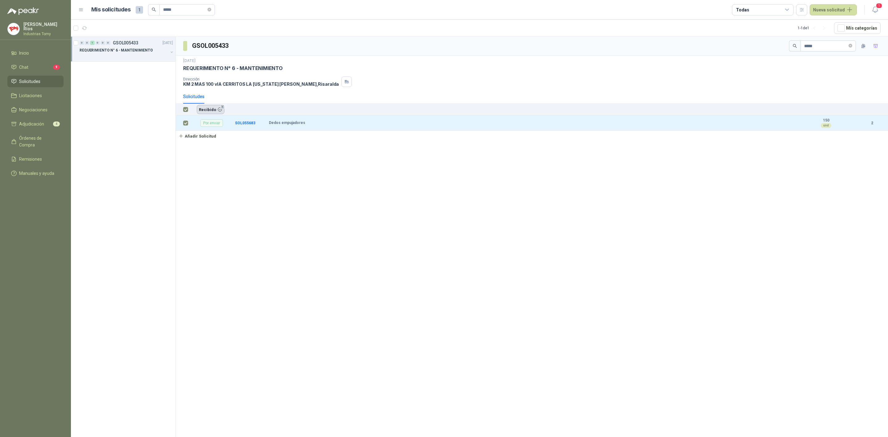
click at [217, 111] on button "Recibido 1" at bounding box center [211, 109] width 28 height 9
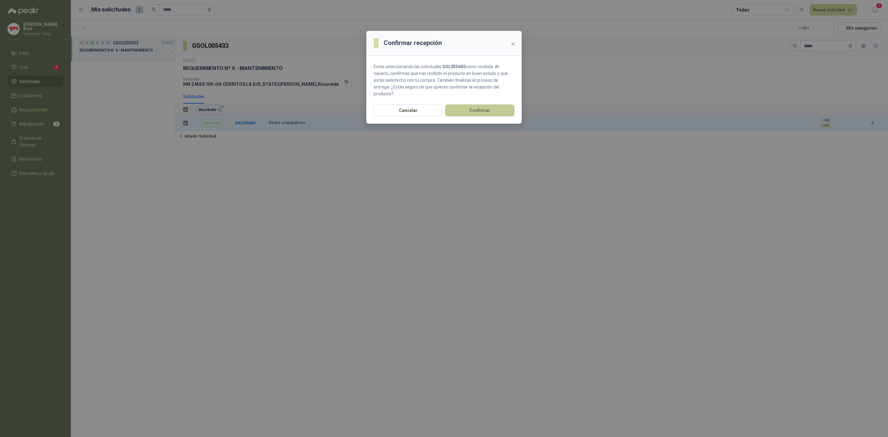
click at [468, 105] on button "Confirmar" at bounding box center [479, 111] width 69 height 12
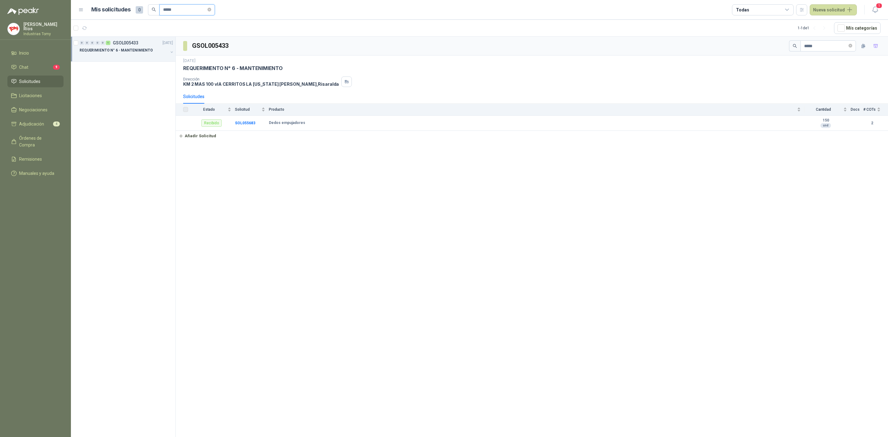
drag, startPoint x: 192, startPoint y: 10, endPoint x: 115, endPoint y: 17, distance: 78.1
click at [115, 17] on header "Mis solicitudes 0 ***** Todas Nueva solicitud 1" at bounding box center [479, 10] width 817 height 20
click at [133, 57] on div at bounding box center [124, 56] width 89 height 5
click at [110, 81] on div "15 und" at bounding box center [129, 81] width 87 height 5
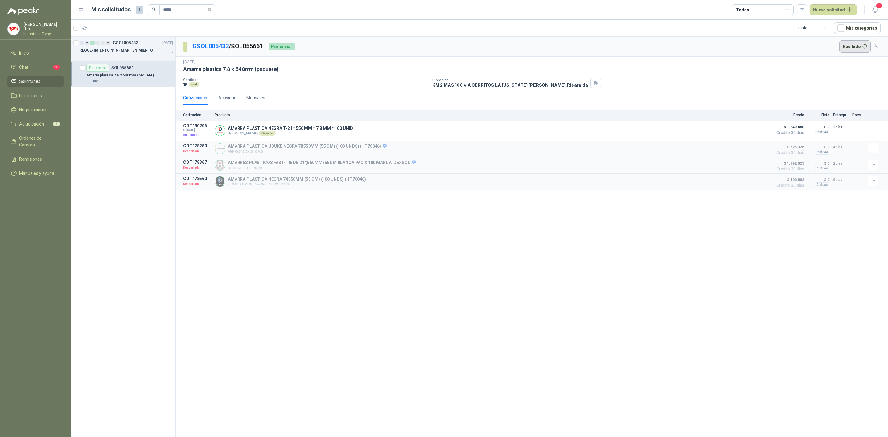
click at [866, 46] on button "Recibido" at bounding box center [856, 46] width 32 height 12
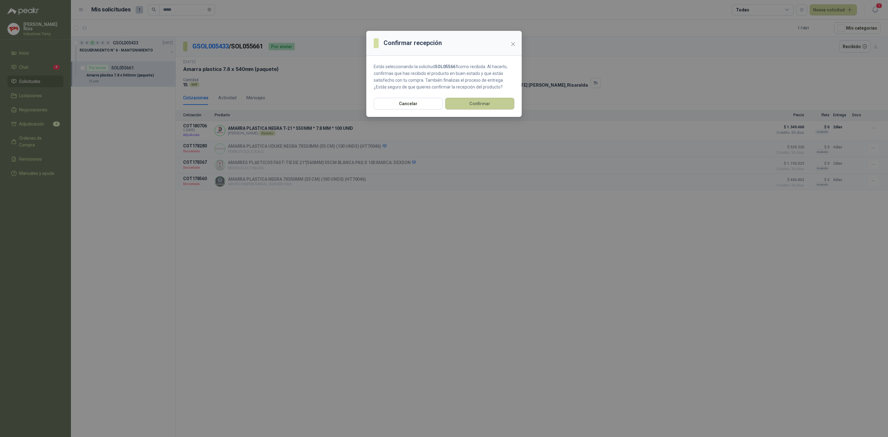
click at [501, 108] on button "Confirmar" at bounding box center [479, 104] width 69 height 12
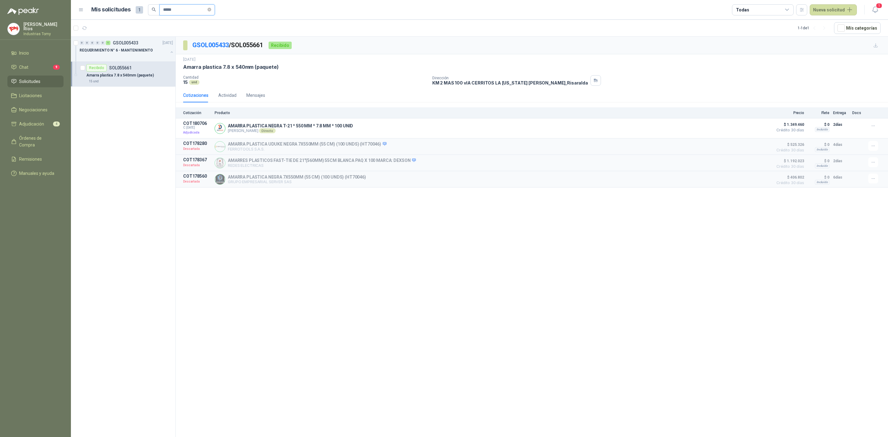
drag, startPoint x: 158, startPoint y: 15, endPoint x: 122, endPoint y: 15, distance: 35.5
click at [122, 15] on div "Mis solicitudes 1 *****" at bounding box center [153, 9] width 124 height 11
click at [135, 52] on p "Chapa manija gato entrada principal cromado mate llave de seguridad" at bounding box center [118, 51] width 77 height 6
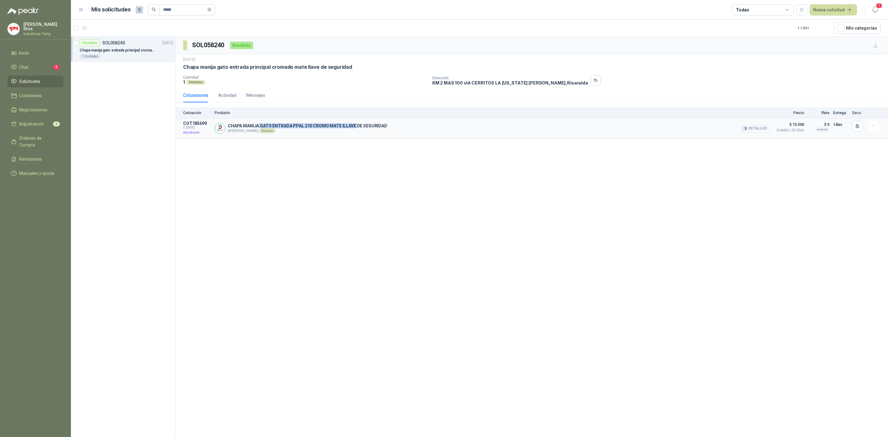
drag, startPoint x: 255, startPoint y: 124, endPoint x: 407, endPoint y: 123, distance: 152.7
click at [393, 123] on div "CHAPA MANIJA GATO ENTRADA PPAL 210 CROMO MATE lLLAVE DE SEGURIDAD [PERSON_NAME]…" at bounding box center [492, 128] width 555 height 15
drag, startPoint x: 174, startPoint y: 17, endPoint x: 92, endPoint y: 3, distance: 83.8
click at [92, 3] on header "Mis solicitudes 0 ***** Todas Nueva solicitud 1" at bounding box center [479, 10] width 817 height 20
click at [133, 51] on p "REQUERIMIENTO N° 6 - MANTENIMIENTO" at bounding box center [116, 51] width 73 height 6
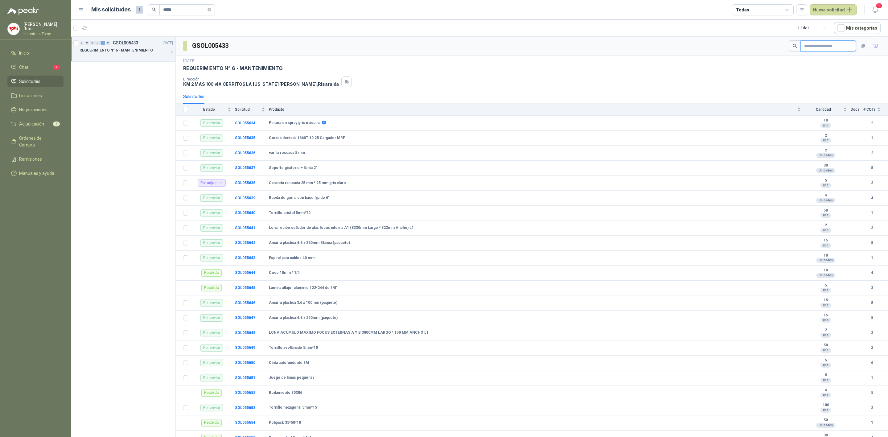
click at [831, 44] on input "text" at bounding box center [825, 46] width 43 height 10
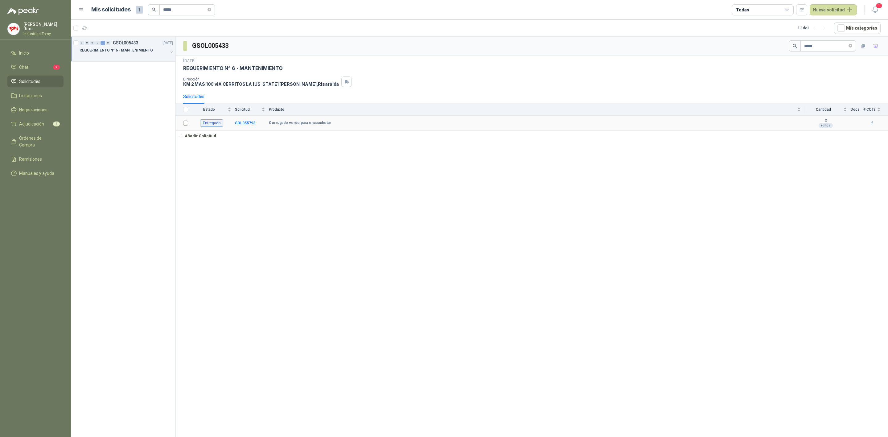
click at [190, 125] on td at bounding box center [184, 123] width 16 height 15
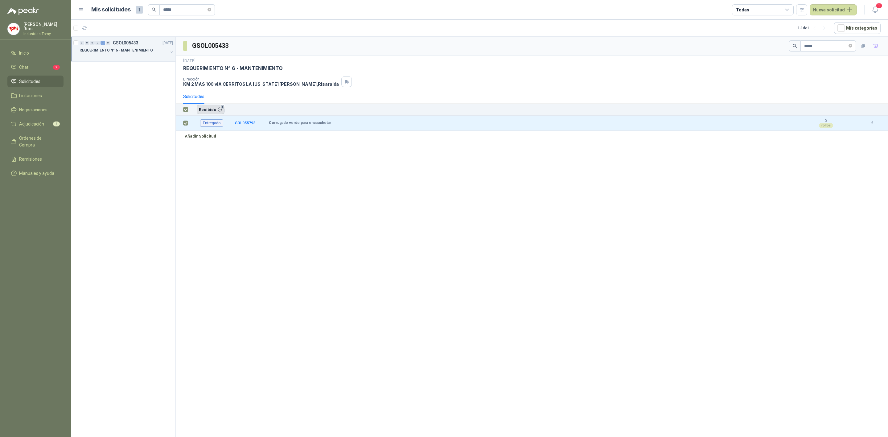
click at [210, 107] on button "Recibido 1" at bounding box center [211, 109] width 28 height 9
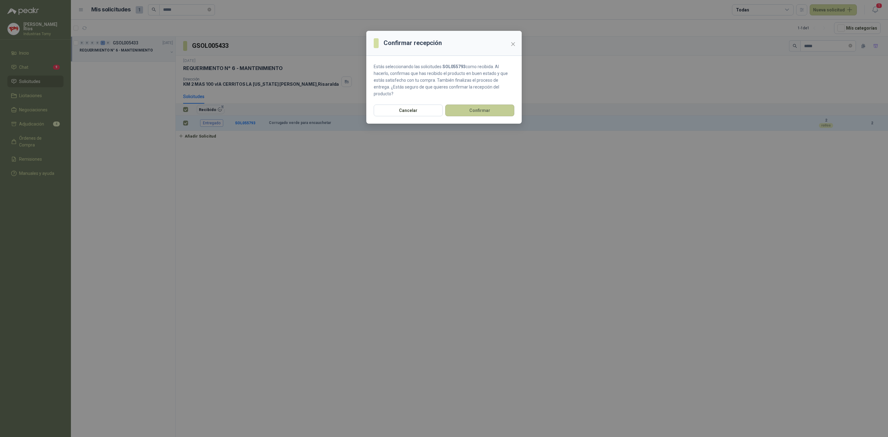
click at [473, 105] on button "Confirmar" at bounding box center [479, 111] width 69 height 12
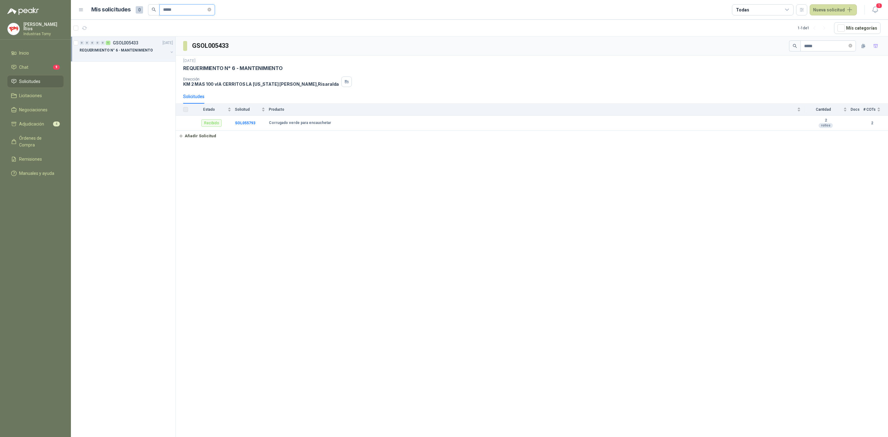
drag, startPoint x: 179, startPoint y: 9, endPoint x: 133, endPoint y: 13, distance: 45.5
click at [133, 13] on div "Mis solicitudes 0 *****" at bounding box center [153, 9] width 124 height 11
click at [133, 50] on p "REQUERIMIENTO N° 6 - MANTENIMIENTO" at bounding box center [116, 51] width 73 height 6
drag, startPoint x: 819, startPoint y: 48, endPoint x: 774, endPoint y: 54, distance: 45.8
click at [774, 54] on div "GSOL005433 *****" at bounding box center [532, 46] width 713 height 19
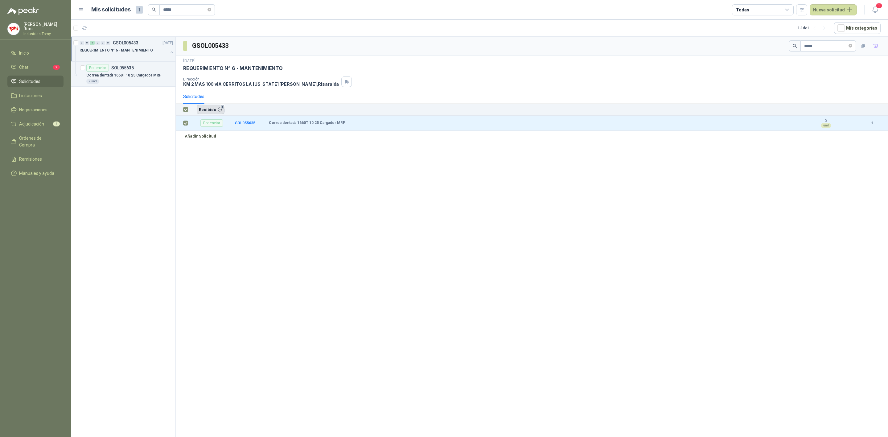
click at [212, 108] on button "Recibido 1" at bounding box center [211, 109] width 28 height 9
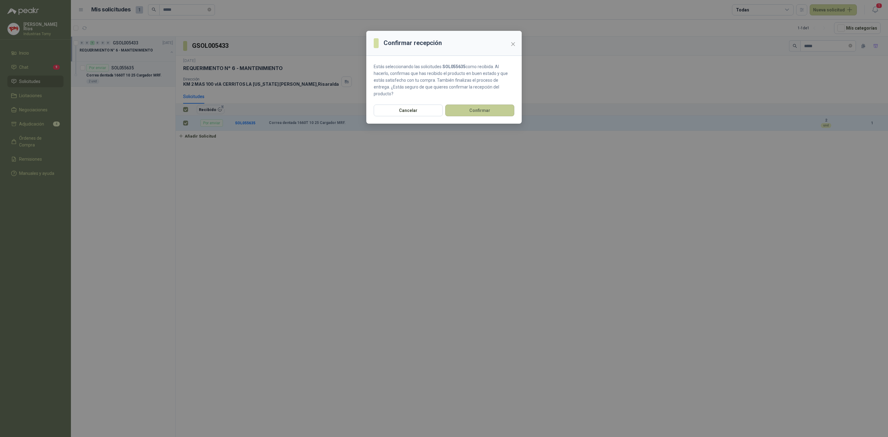
click at [465, 105] on button "Confirmar" at bounding box center [479, 111] width 69 height 12
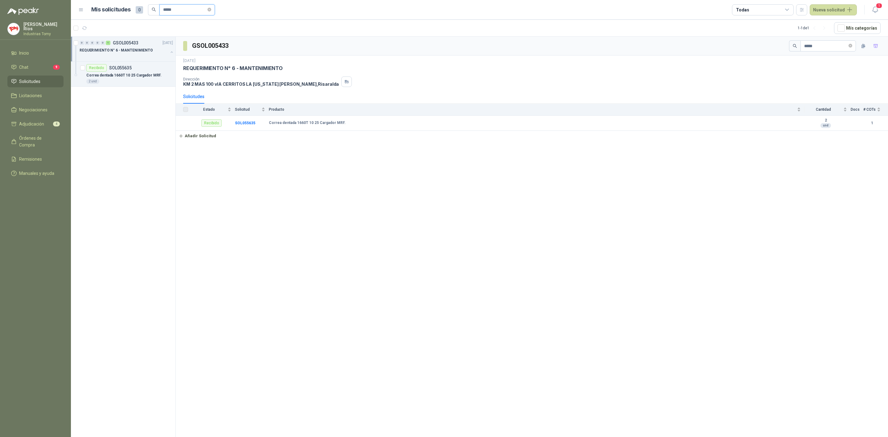
drag, startPoint x: 191, startPoint y: 10, endPoint x: 131, endPoint y: 12, distance: 59.9
click at [131, 12] on div "Mis solicitudes 0 *****" at bounding box center [153, 9] width 124 height 11
click at [138, 57] on div at bounding box center [124, 56] width 89 height 5
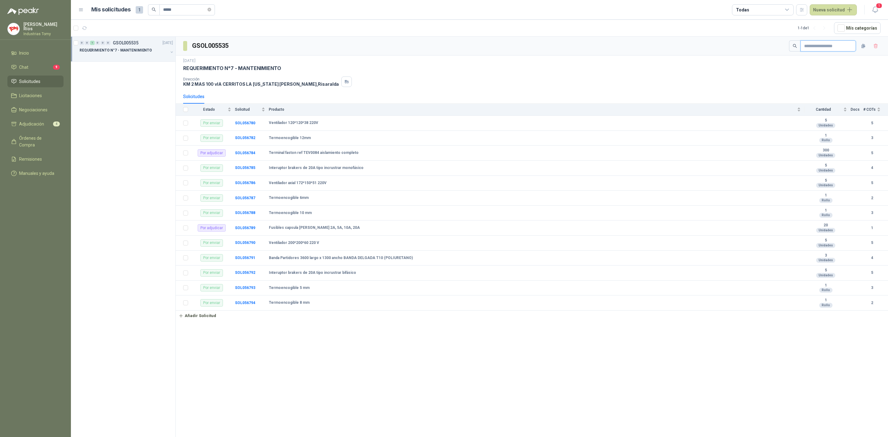
click at [840, 46] on input "text" at bounding box center [825, 46] width 43 height 10
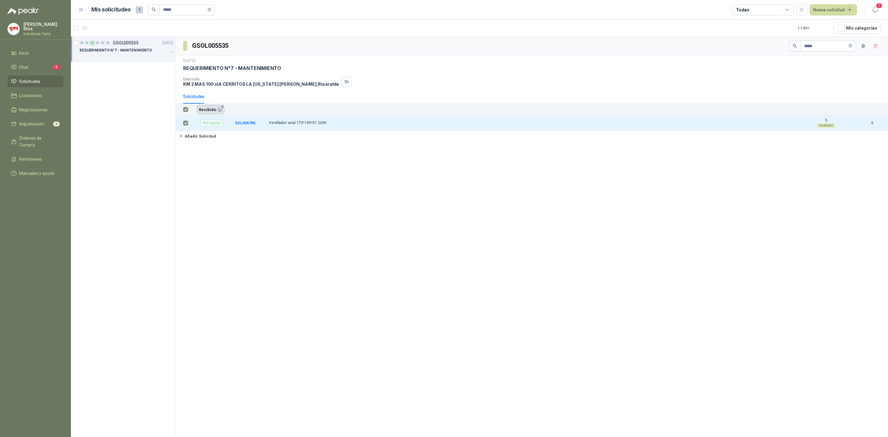
click at [214, 108] on button "Recibido 1" at bounding box center [211, 109] width 28 height 9
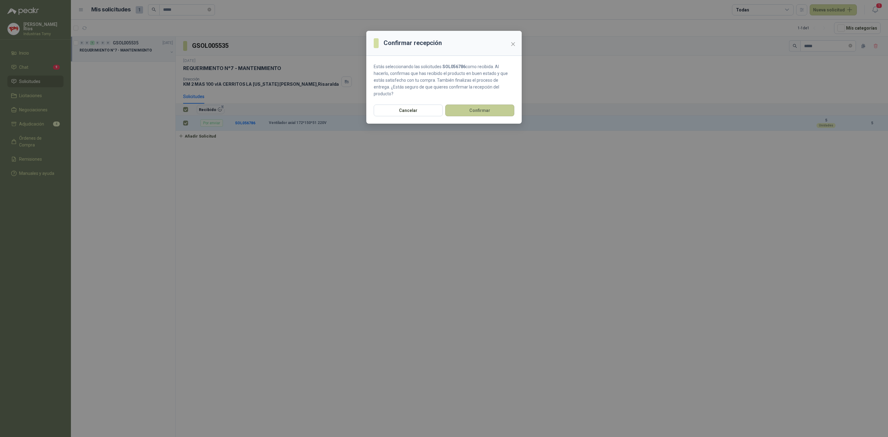
click at [488, 105] on button "Confirmar" at bounding box center [479, 111] width 69 height 12
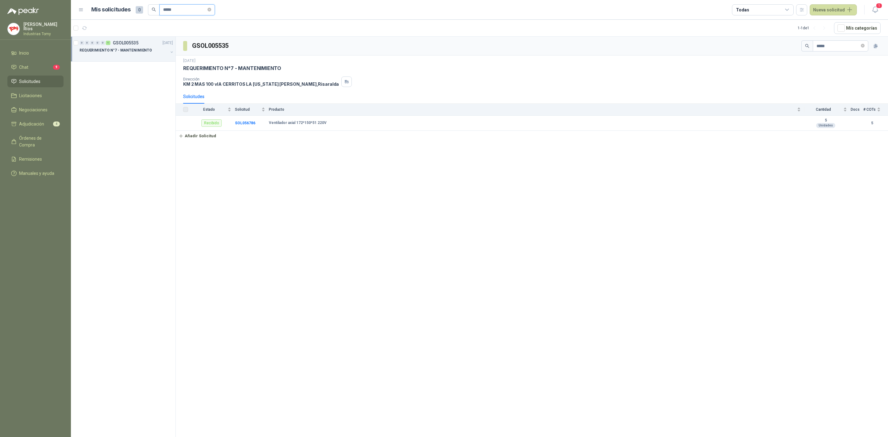
click at [195, 10] on input "*****" at bounding box center [184, 10] width 43 height 10
click at [117, 51] on p "REQUERIMIENTO N°7 - MANTENIMIENTO" at bounding box center [116, 51] width 72 height 6
click at [135, 67] on div "Por enviar SOL056790" at bounding box center [129, 67] width 87 height 7
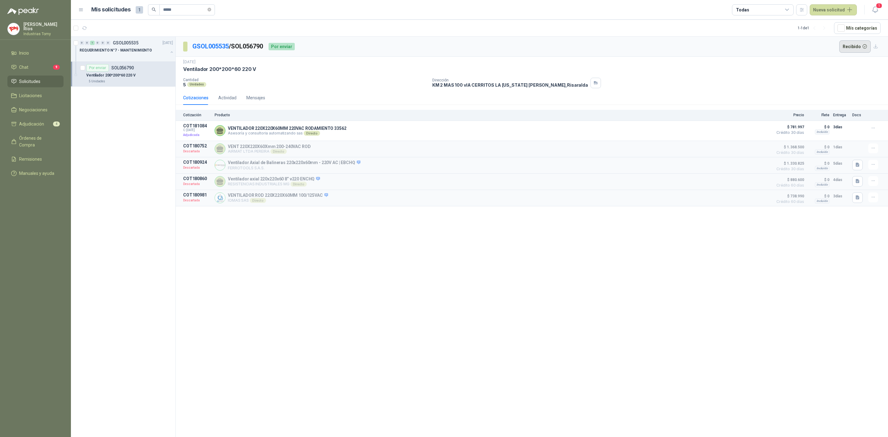
click at [854, 43] on button "Recibido" at bounding box center [856, 46] width 32 height 12
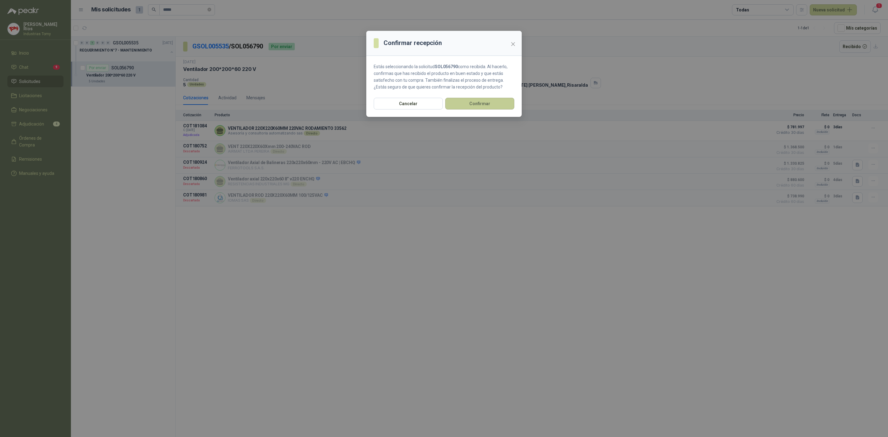
click at [491, 105] on button "Confirmar" at bounding box center [479, 104] width 69 height 12
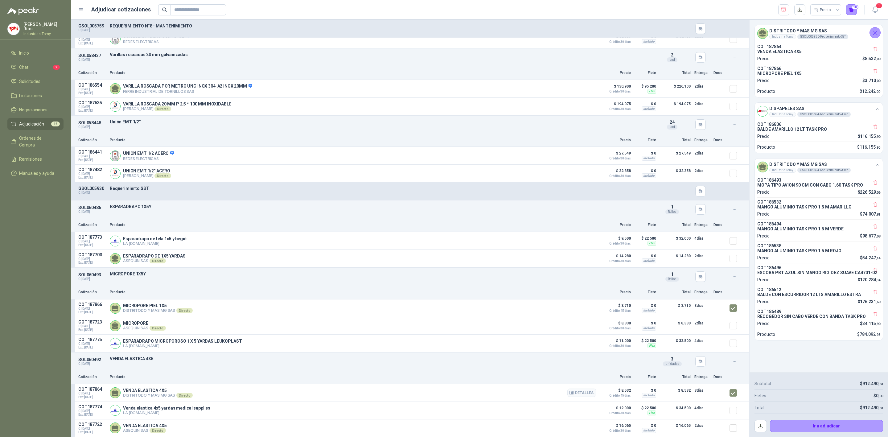
scroll to position [1069, 0]
